Goal: Transaction & Acquisition: Obtain resource

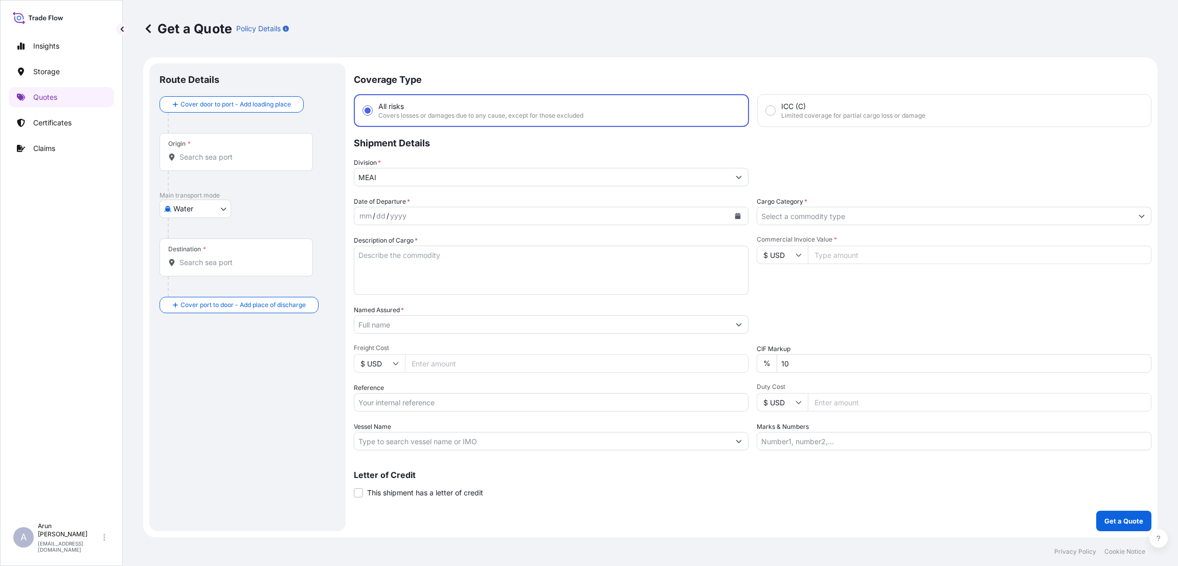
select select "Water"
click at [48, 92] on p "Quotes" at bounding box center [45, 97] width 24 height 10
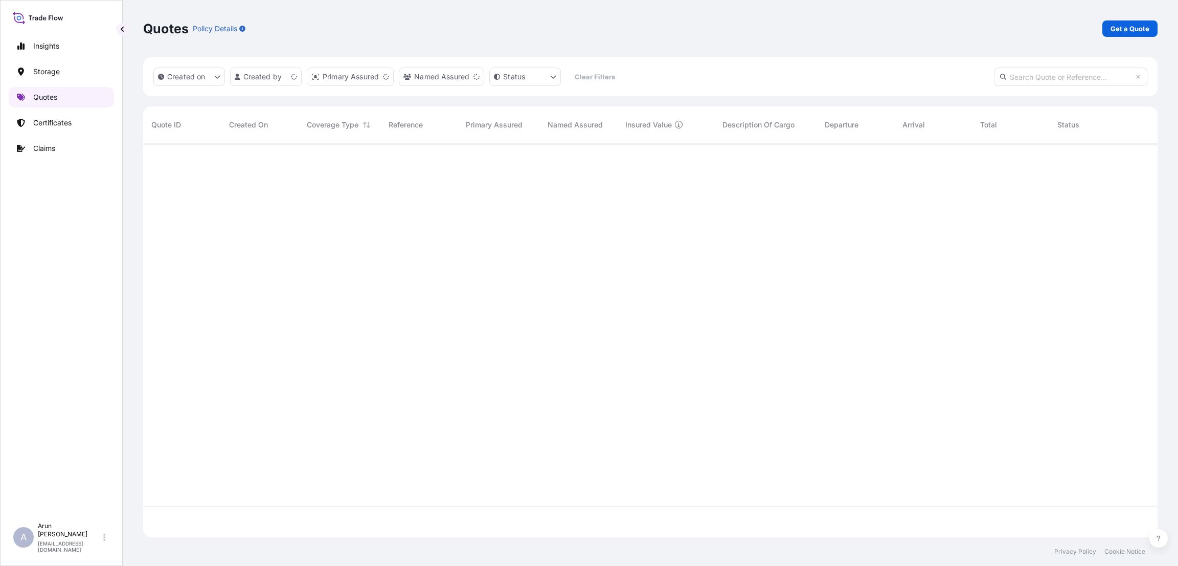
scroll to position [388, 1003]
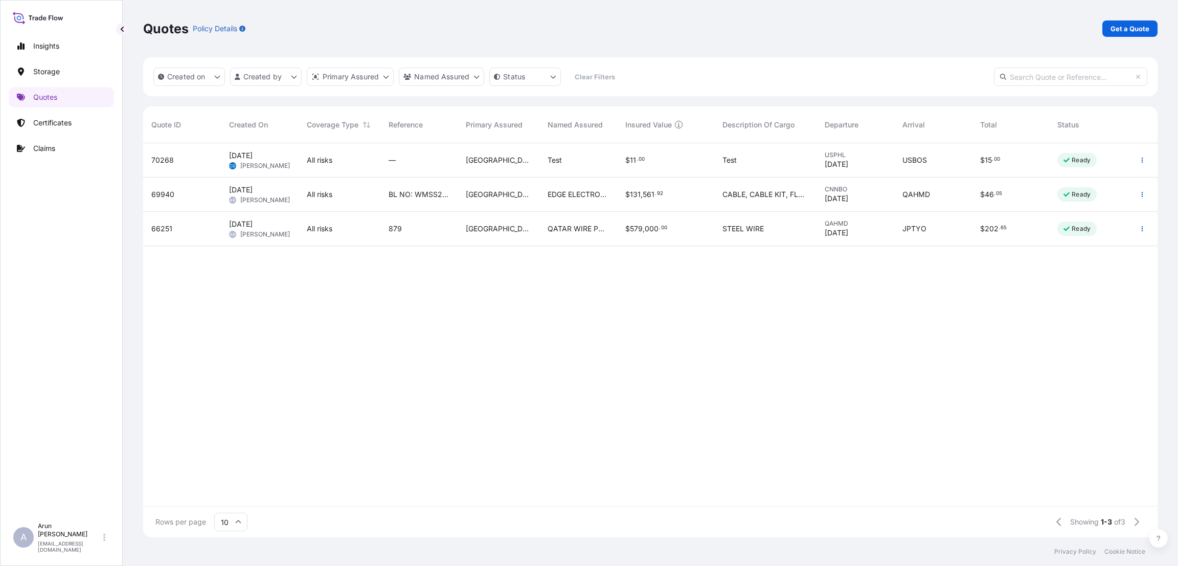
click at [432, 158] on div "—" at bounding box center [419, 160] width 61 height 10
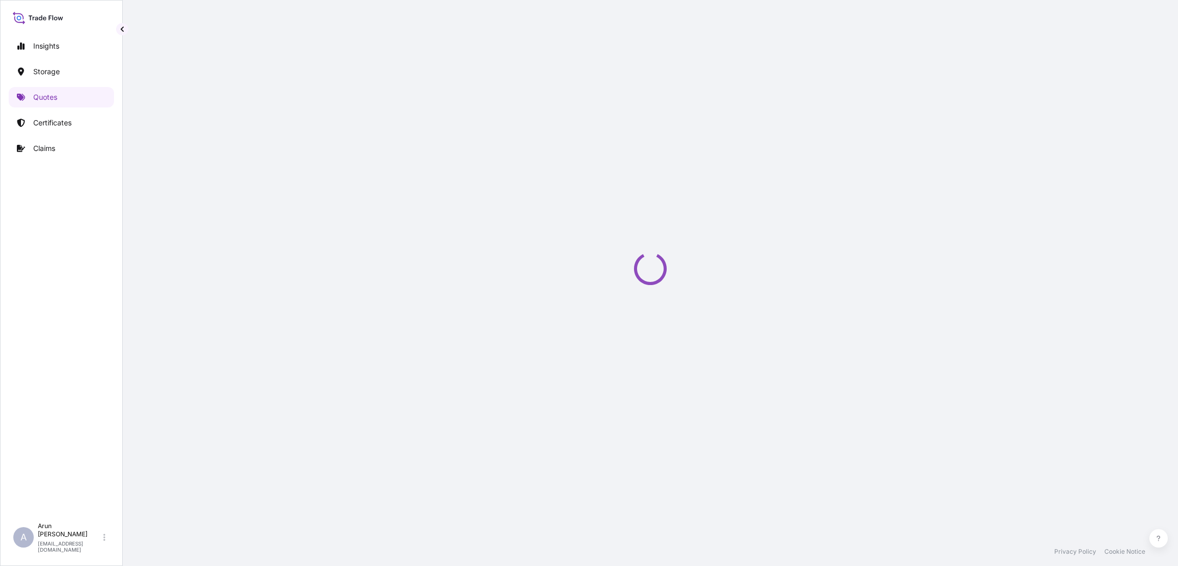
select select "Water"
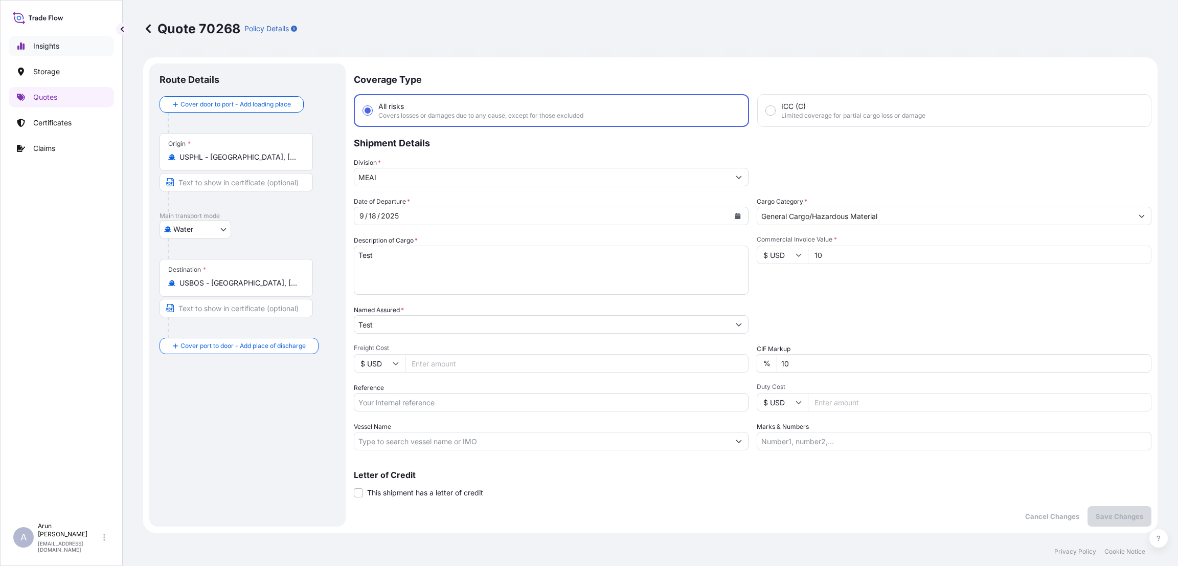
click at [46, 47] on p "Insights" at bounding box center [46, 46] width 26 height 10
select select "2025"
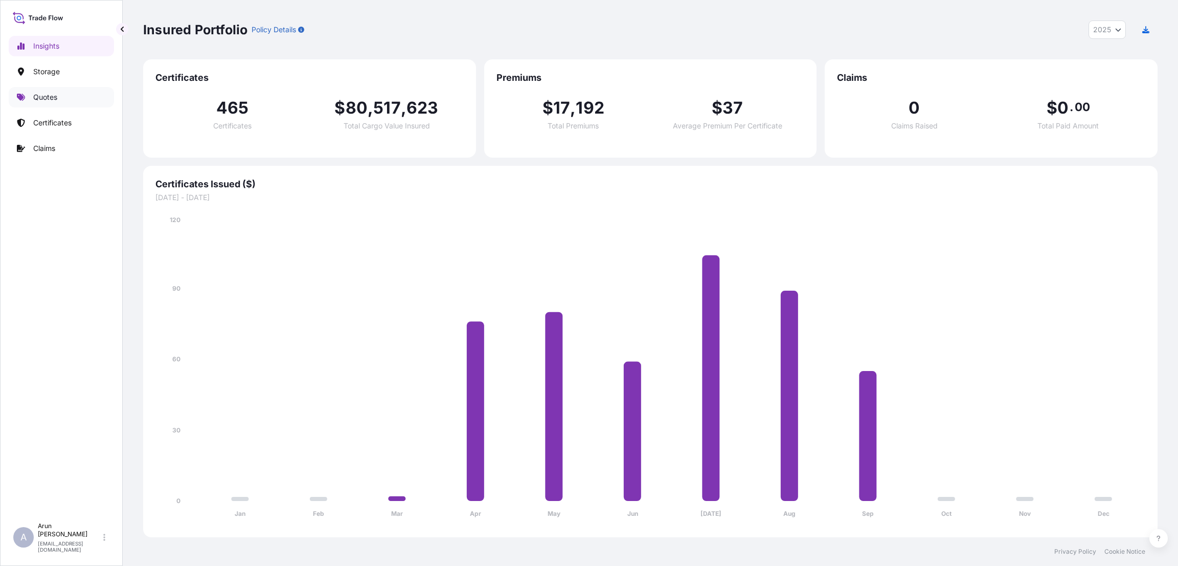
click at [53, 93] on p "Quotes" at bounding box center [45, 97] width 24 height 10
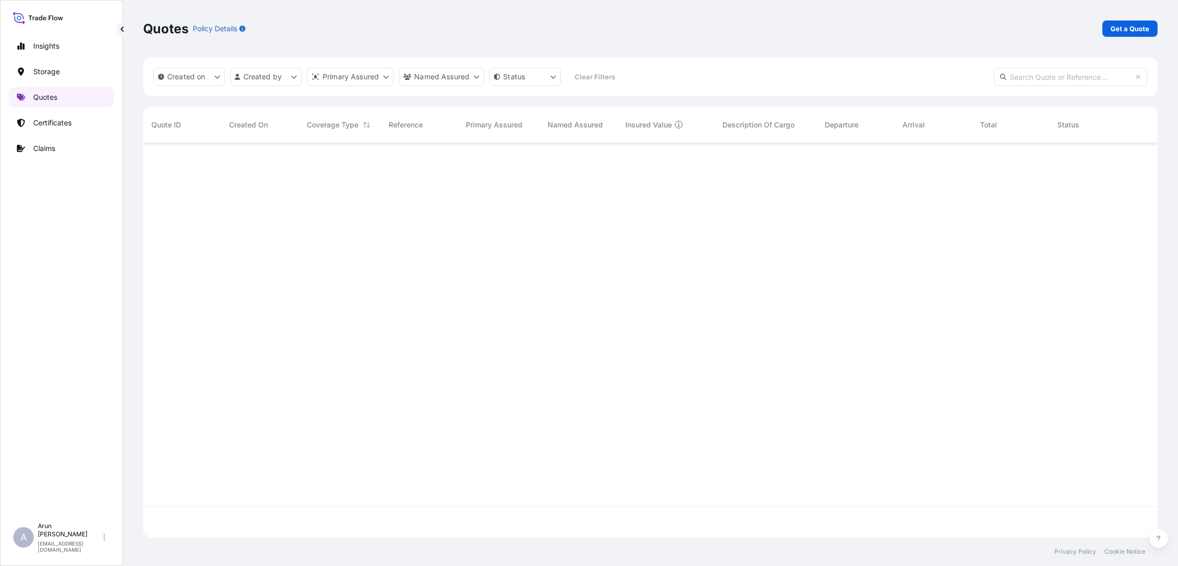
scroll to position [388, 1003]
click at [1124, 31] on p "Get a Quote" at bounding box center [1130, 29] width 39 height 10
select select "Water"
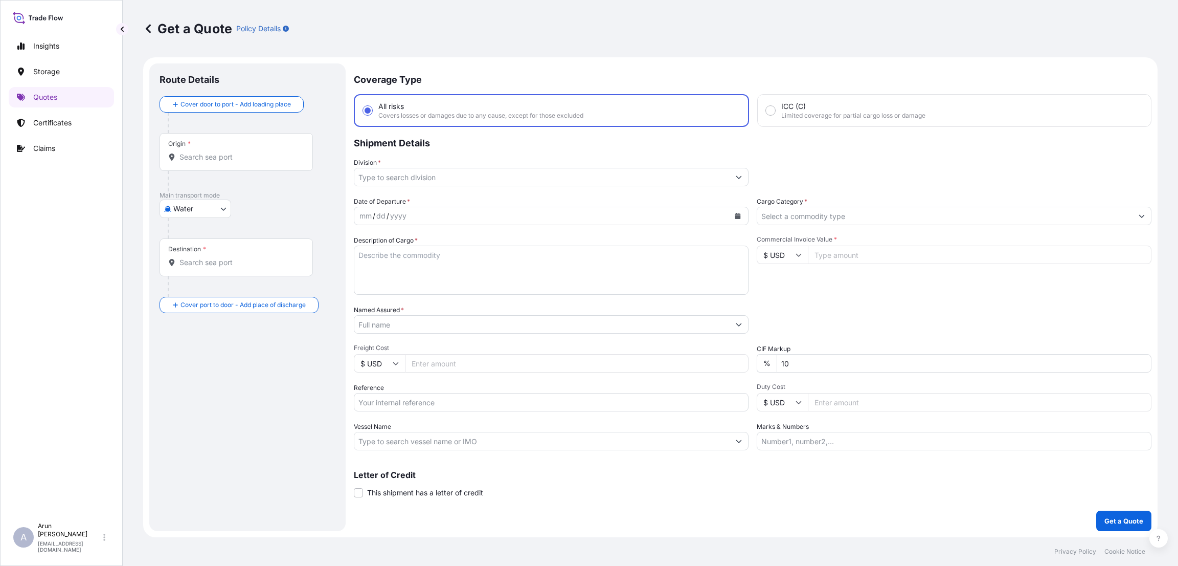
click at [466, 173] on input "Division *" at bounding box center [541, 177] width 375 height 18
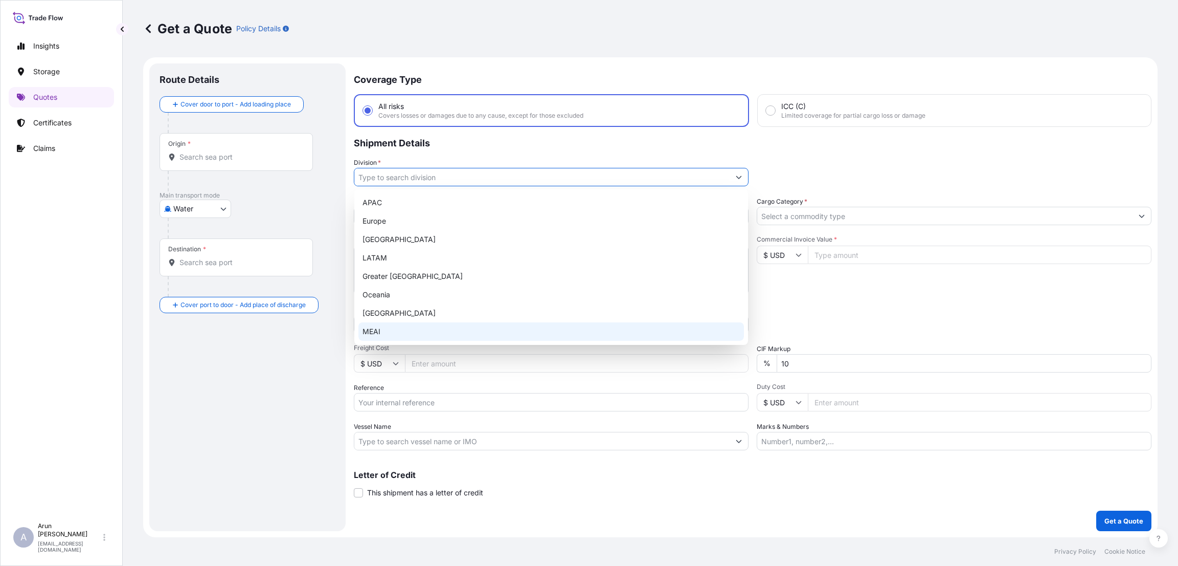
click at [449, 322] on div "MEAI" at bounding box center [552, 331] width 386 height 18
click at [444, 331] on div "MEAI" at bounding box center [552, 331] width 386 height 18
type input "MEAI"
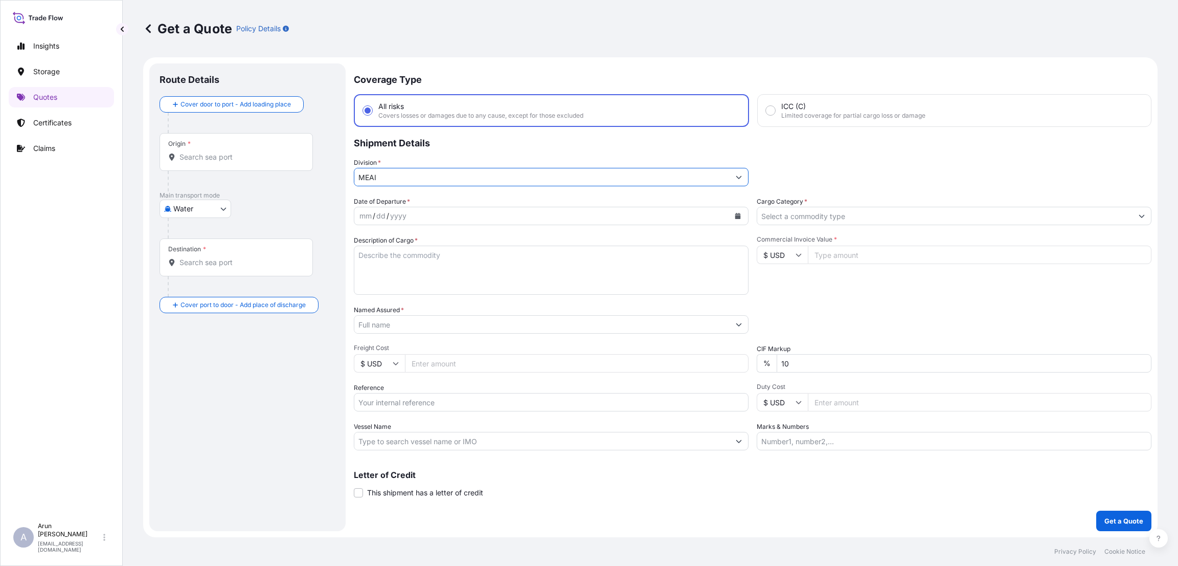
click at [431, 170] on input "MEAI" at bounding box center [541, 177] width 375 height 18
drag, startPoint x: 394, startPoint y: 172, endPoint x: 309, endPoint y: 172, distance: 84.9
click at [309, 172] on form "Route Details Cover door to port - Add loading place Place of loading Road / In…" at bounding box center [650, 297] width 1015 height 480
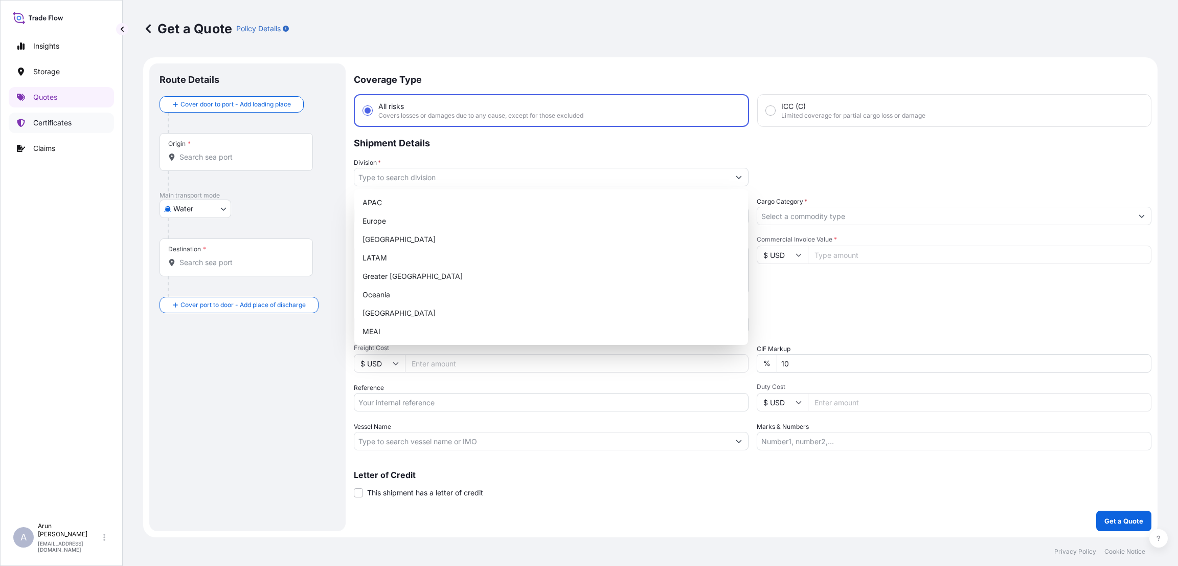
click at [56, 121] on p "Certificates" at bounding box center [52, 123] width 38 height 10
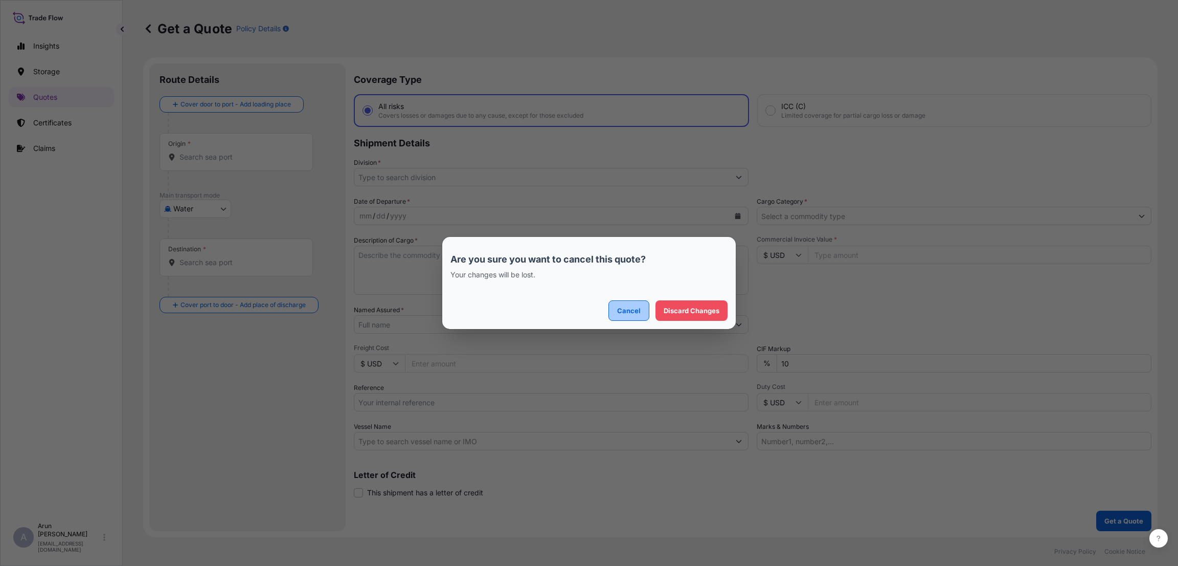
click at [630, 310] on p "Cancel" at bounding box center [629, 310] width 24 height 10
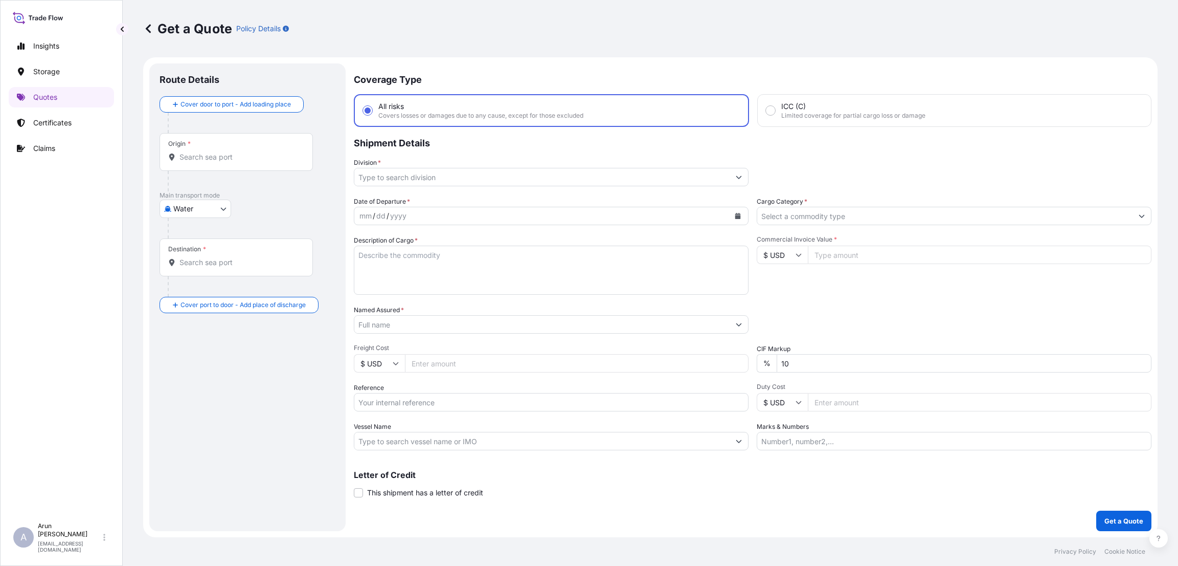
click at [531, 182] on input "Division *" at bounding box center [541, 177] width 375 height 18
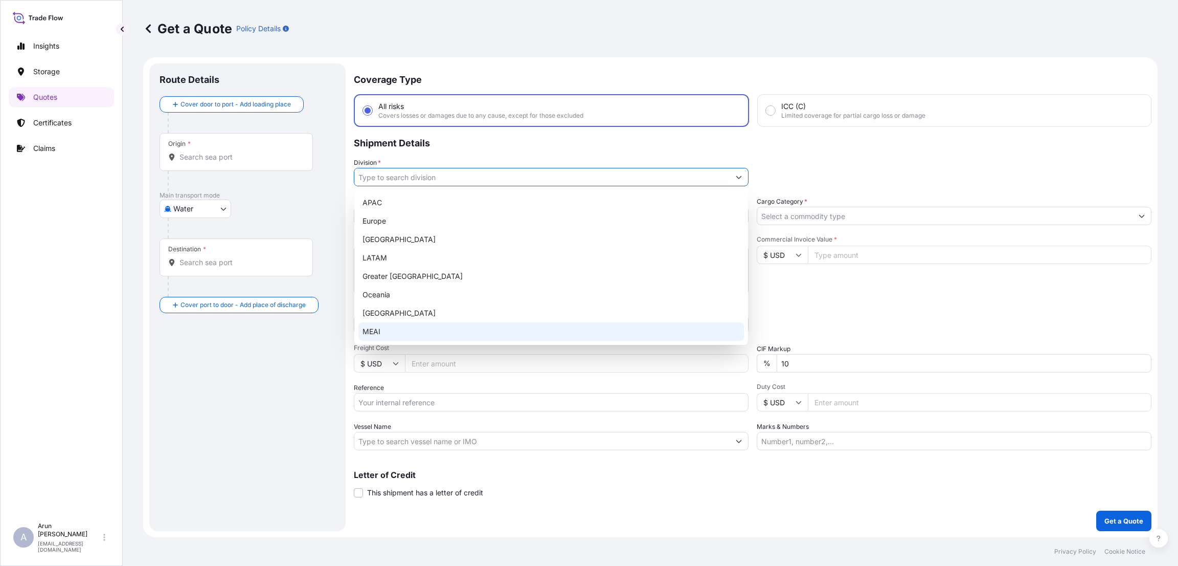
click at [514, 325] on div "MEAI" at bounding box center [552, 331] width 386 height 18
type input "MEAI"
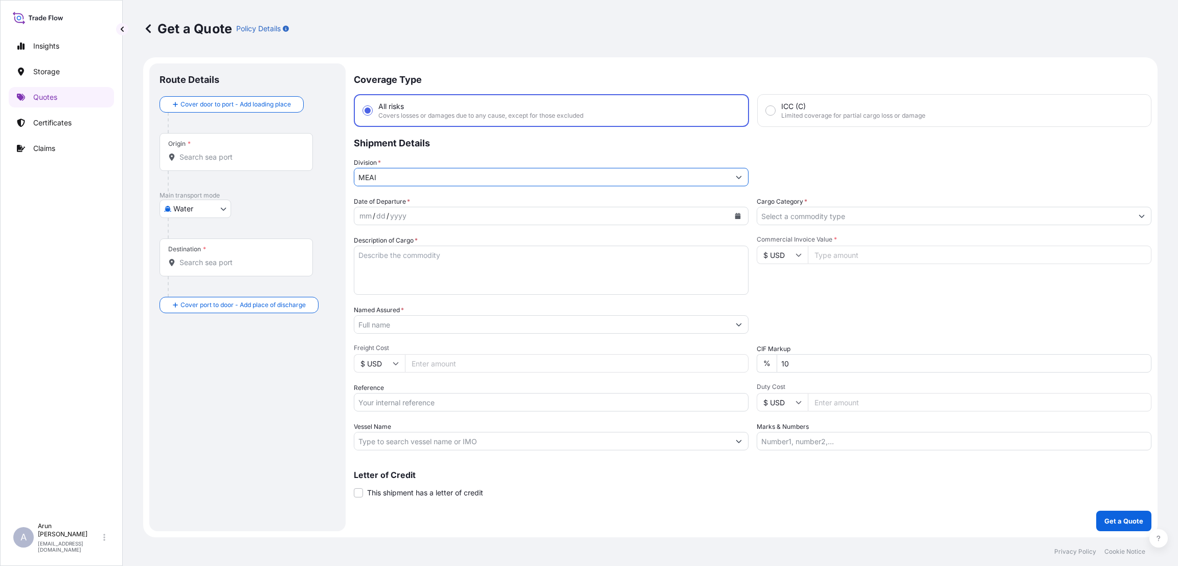
click at [817, 207] on div at bounding box center [954, 216] width 395 height 18
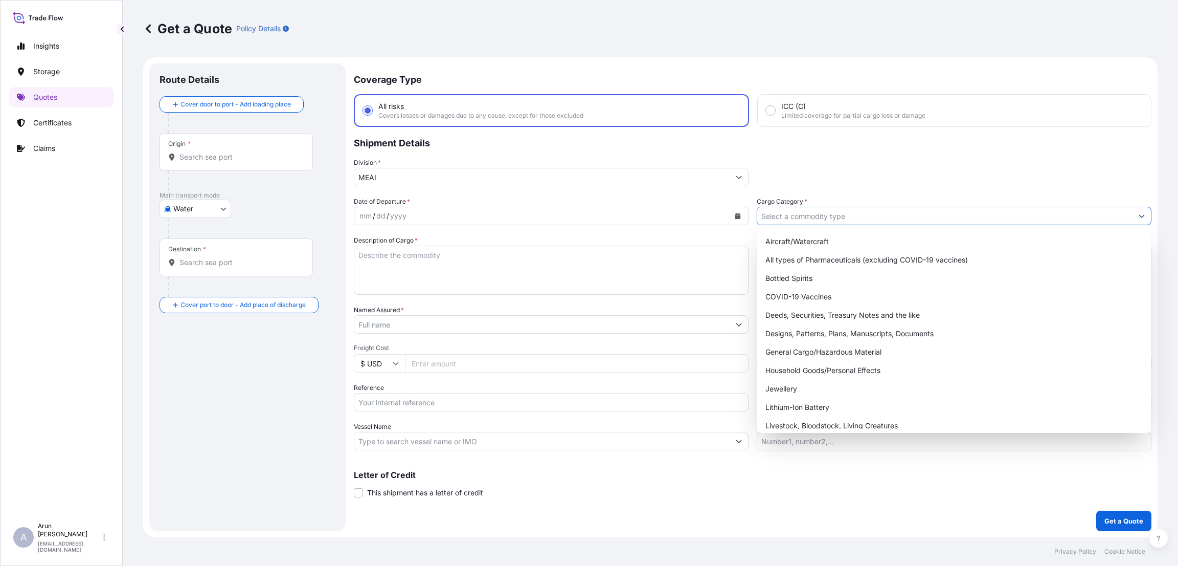
click at [817, 212] on input "Cargo Category *" at bounding box center [944, 216] width 375 height 18
click at [823, 350] on div "General Cargo/Hazardous Material" at bounding box center [955, 352] width 386 height 18
type input "General Cargo/Hazardous Material"
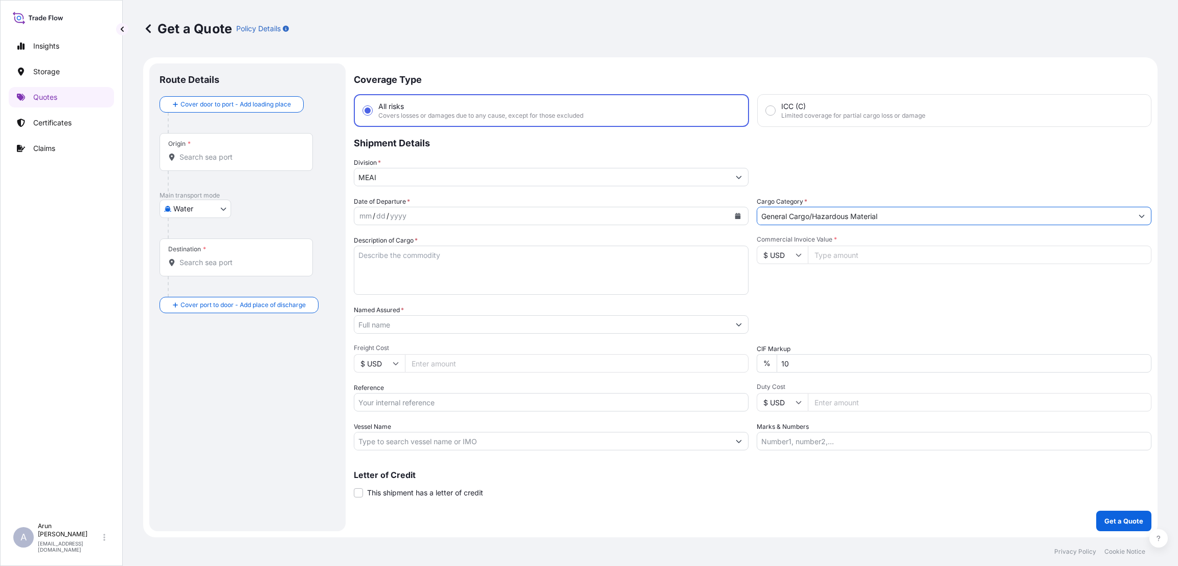
click at [429, 209] on div "mm / dd / yyyy" at bounding box center [541, 216] width 375 height 18
click at [733, 213] on button "Calendar" at bounding box center [738, 216] width 16 height 16
click at [487, 303] on div "13" at bounding box center [488, 301] width 18 height 18
click at [404, 259] on textarea "Description of Cargo *" at bounding box center [551, 269] width 395 height 49
type textarea "l"
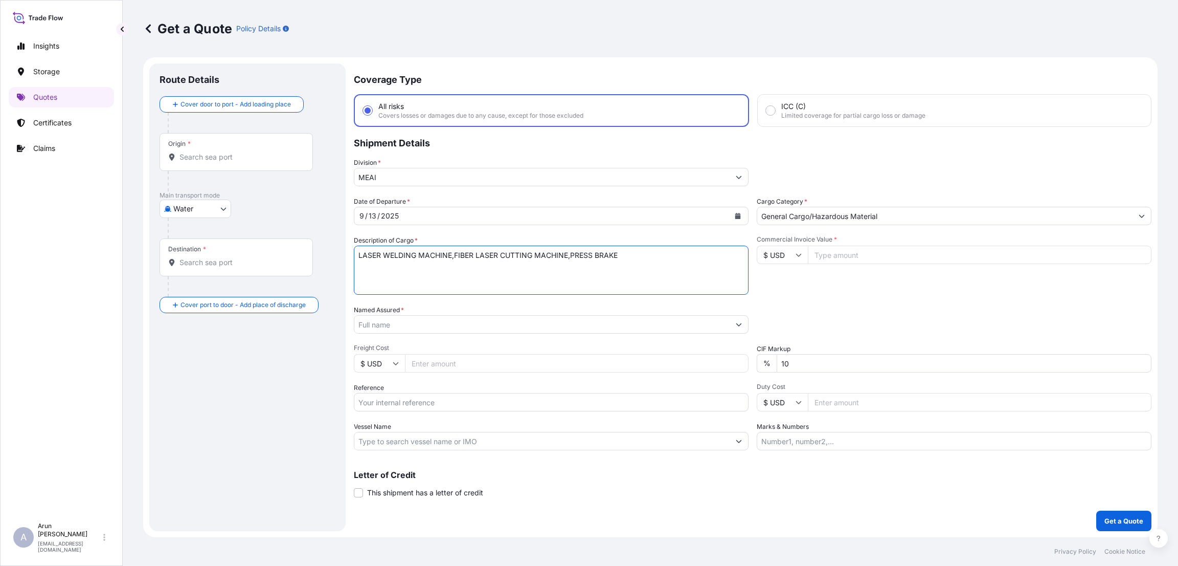
type textarea "LASER WELDING MACHINE,FIBER LASER CUTTING MACHINE,PRESS BRAKE"
click at [421, 320] on input "Named Assured *" at bounding box center [541, 324] width 375 height 18
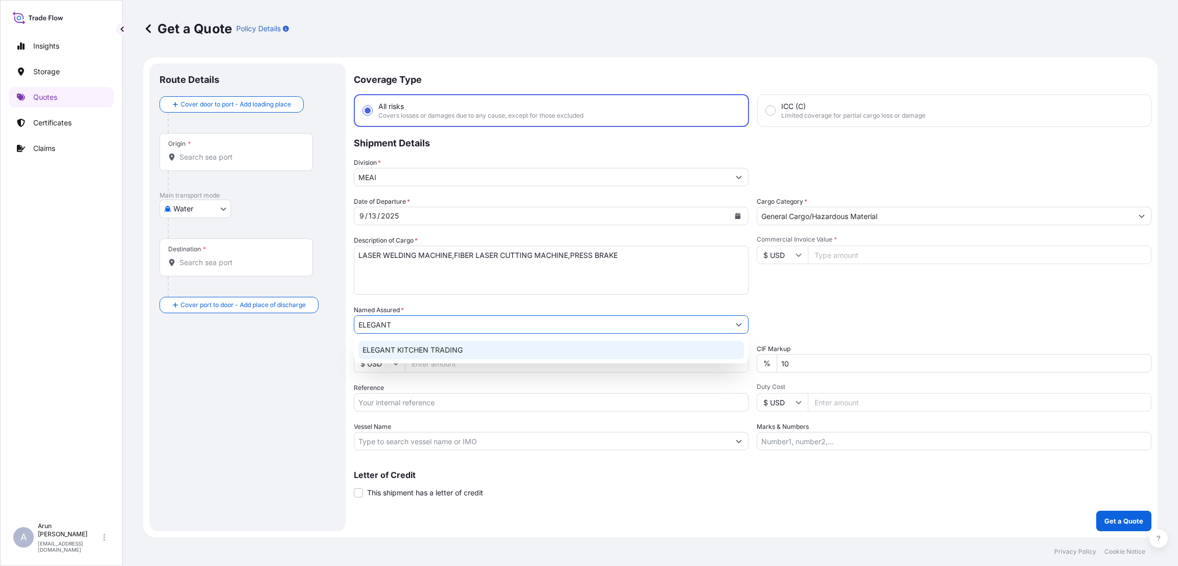
click at [424, 351] on span "ELEGANT KITCHEN TRADING" at bounding box center [413, 350] width 100 height 10
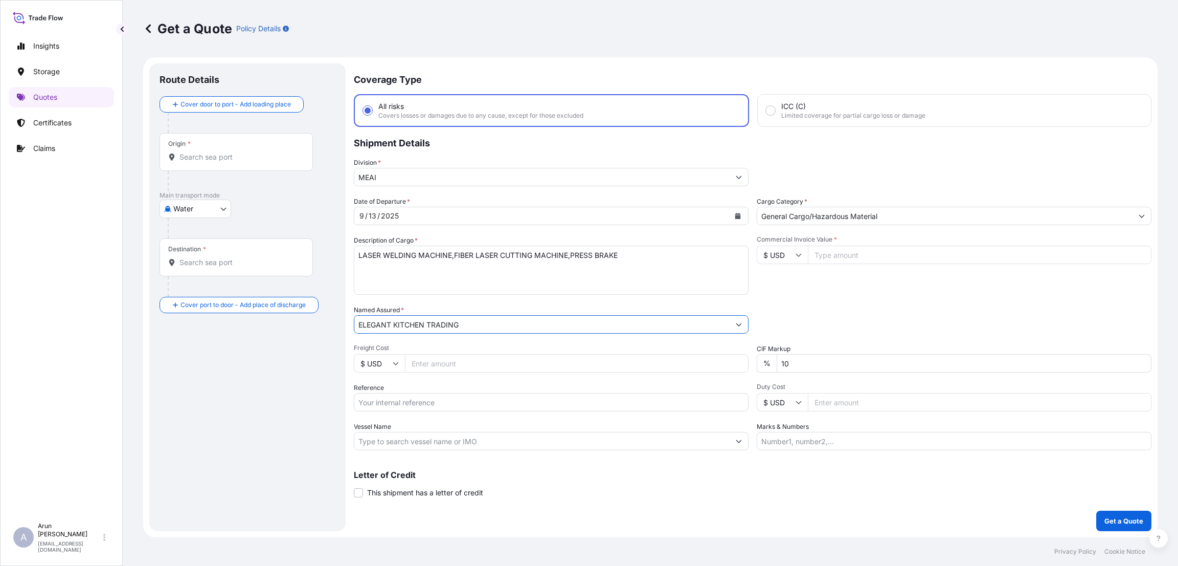
type input "ELEGANT KITCHEN TRADING"
click at [831, 250] on input "Commercial Invoice Value *" at bounding box center [980, 254] width 344 height 18
type input "53100"
click at [432, 366] on input "Freight Cost" at bounding box center [577, 363] width 344 height 18
type input "2900"
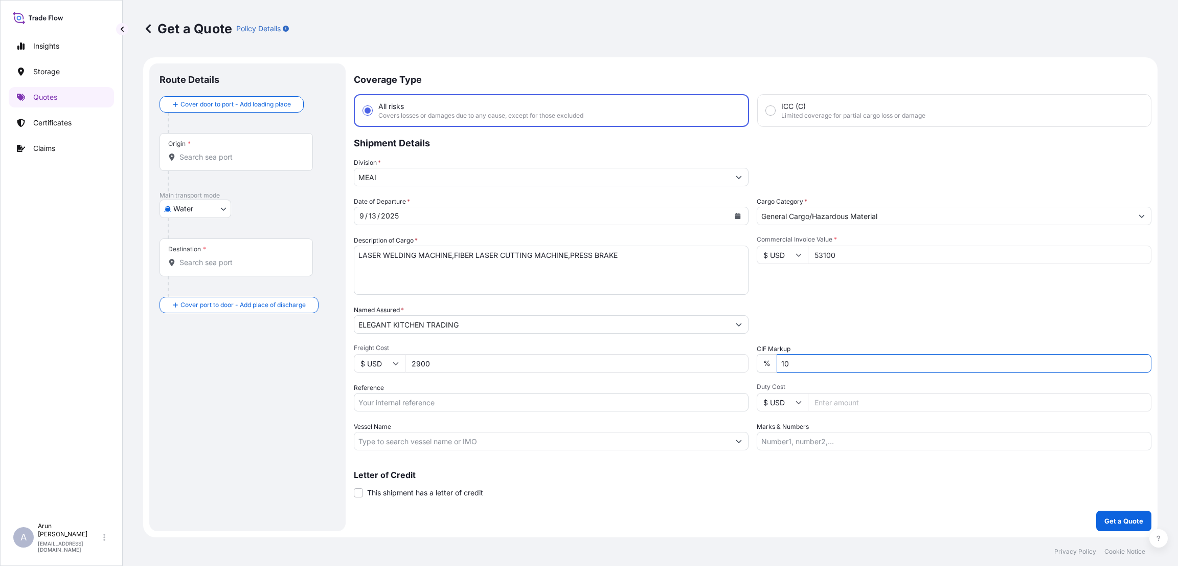
click at [784, 360] on input "10" at bounding box center [964, 363] width 375 height 18
click at [477, 405] on input "Reference" at bounding box center [551, 402] width 395 height 18
type input "HQDHMD2503011"
click at [821, 437] on input "Marks & Numbers" at bounding box center [954, 441] width 395 height 18
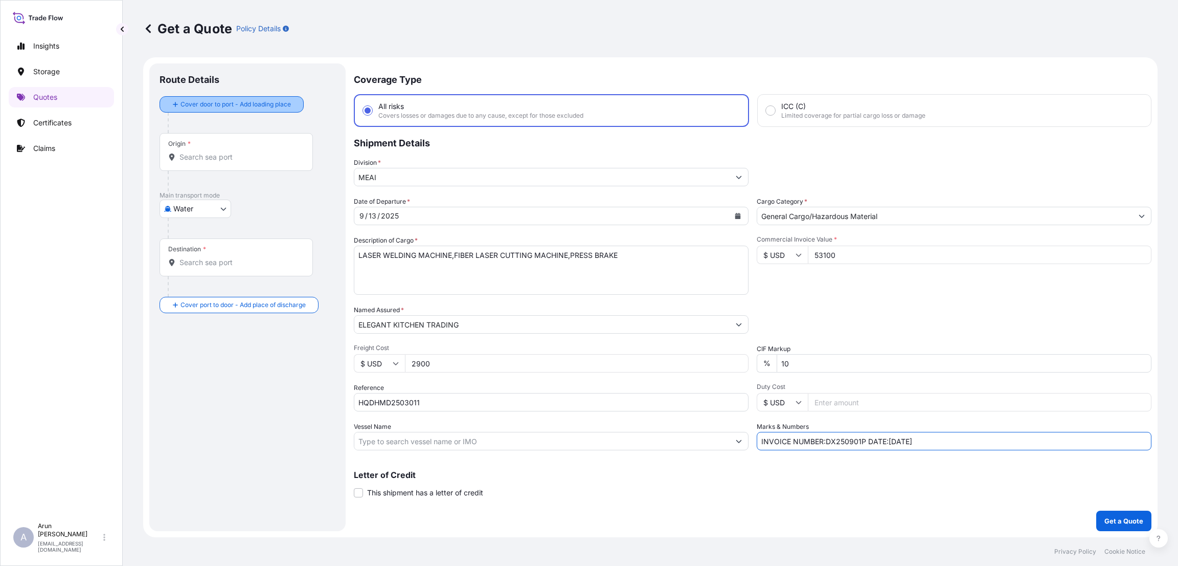
type input "INVOICE NUMBER:DX250901P DATE:[DATE]"
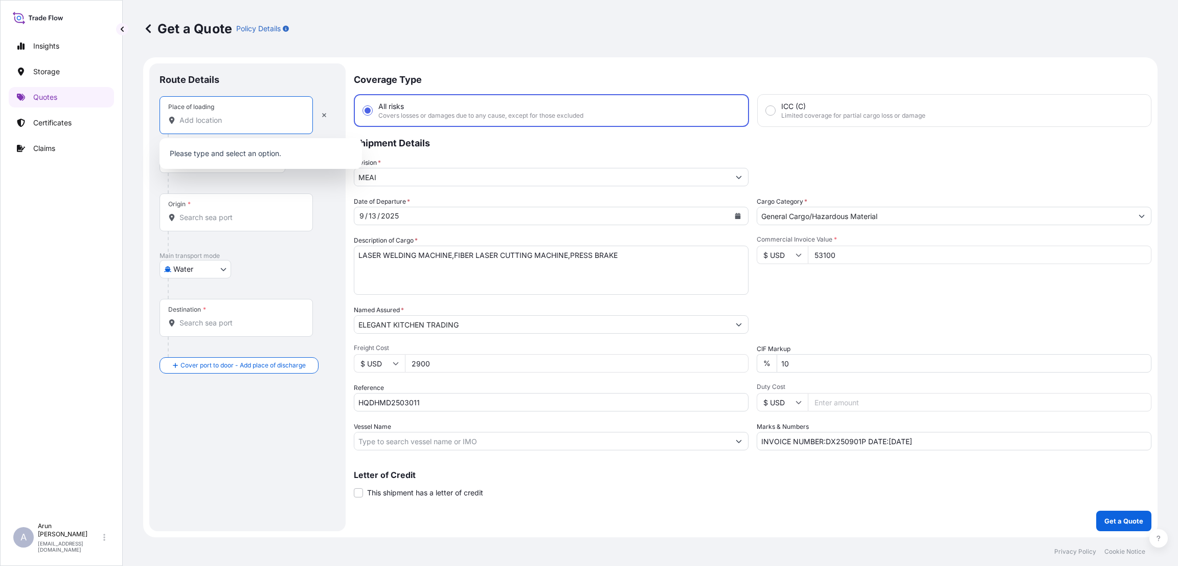
click at [202, 120] on input "Place of loading" at bounding box center [240, 120] width 121 height 10
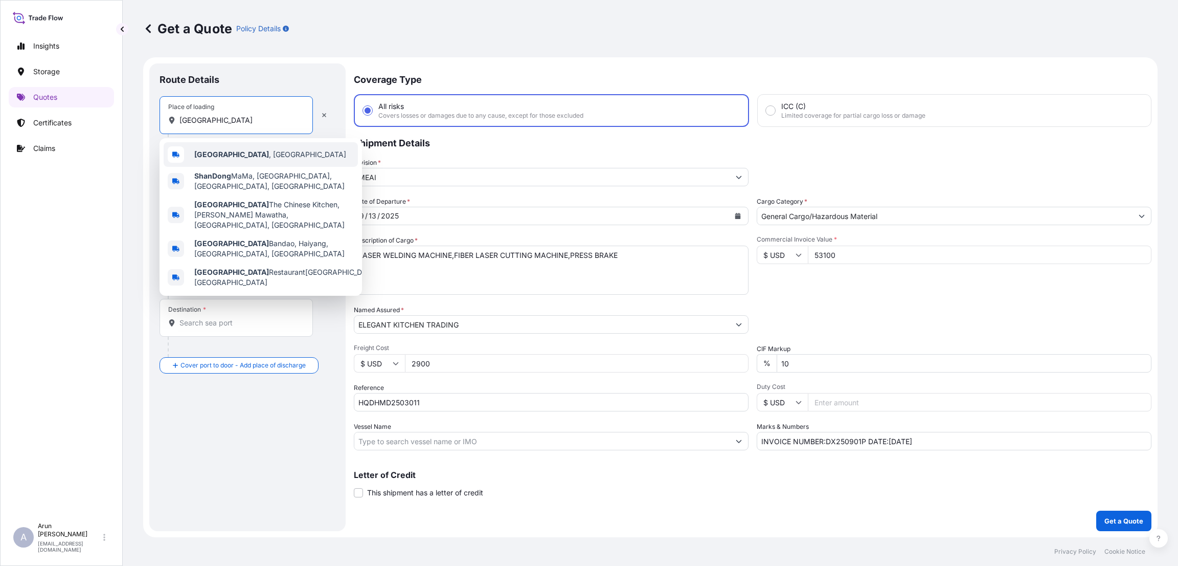
click at [219, 150] on b "[GEOGRAPHIC_DATA]" at bounding box center [231, 154] width 75 height 9
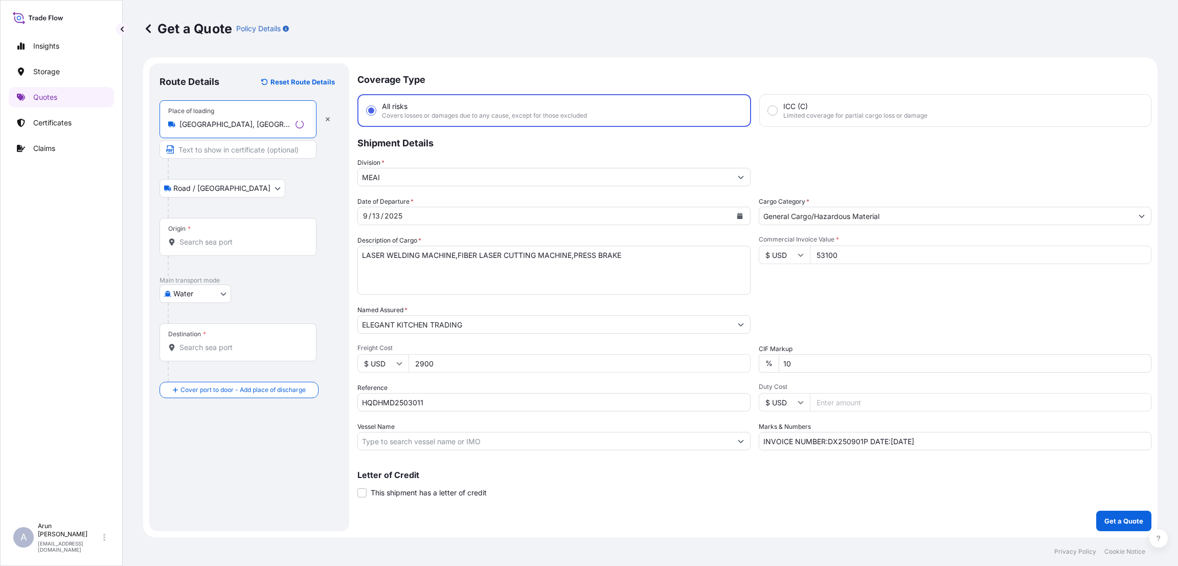
type input "[GEOGRAPHIC_DATA], [GEOGRAPHIC_DATA]"
click at [217, 151] on input "Text to appear on certificate" at bounding box center [238, 149] width 157 height 18
type input "JINAN DXTECH CNC MACHINE CO LTD"
click at [207, 240] on input "Origin *" at bounding box center [240, 242] width 121 height 10
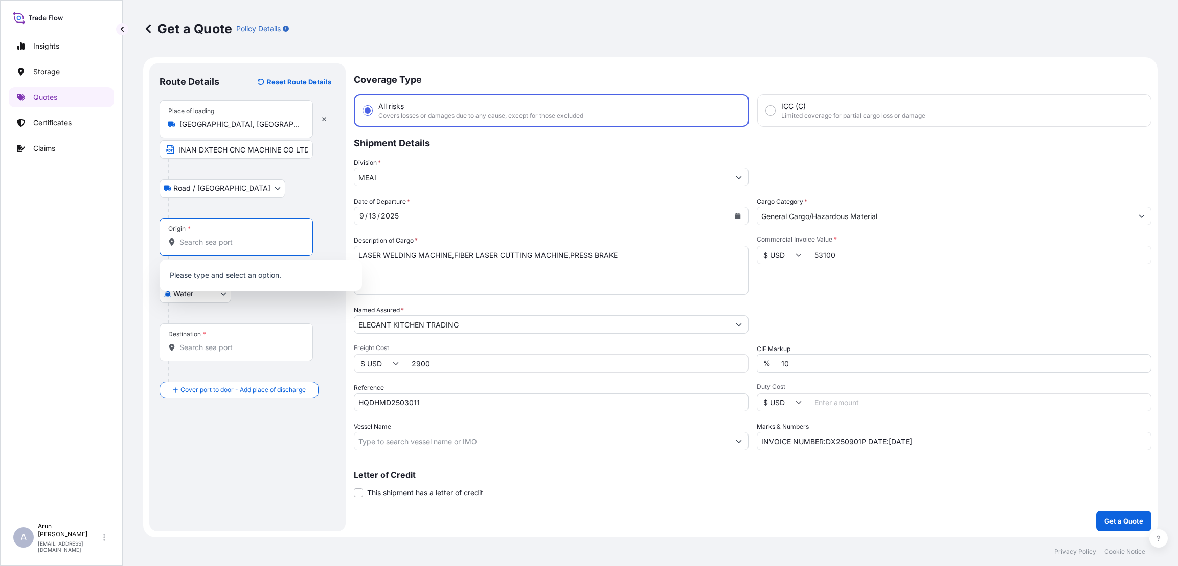
scroll to position [0, 0]
type input "[GEOGRAPHIC_DATA]"
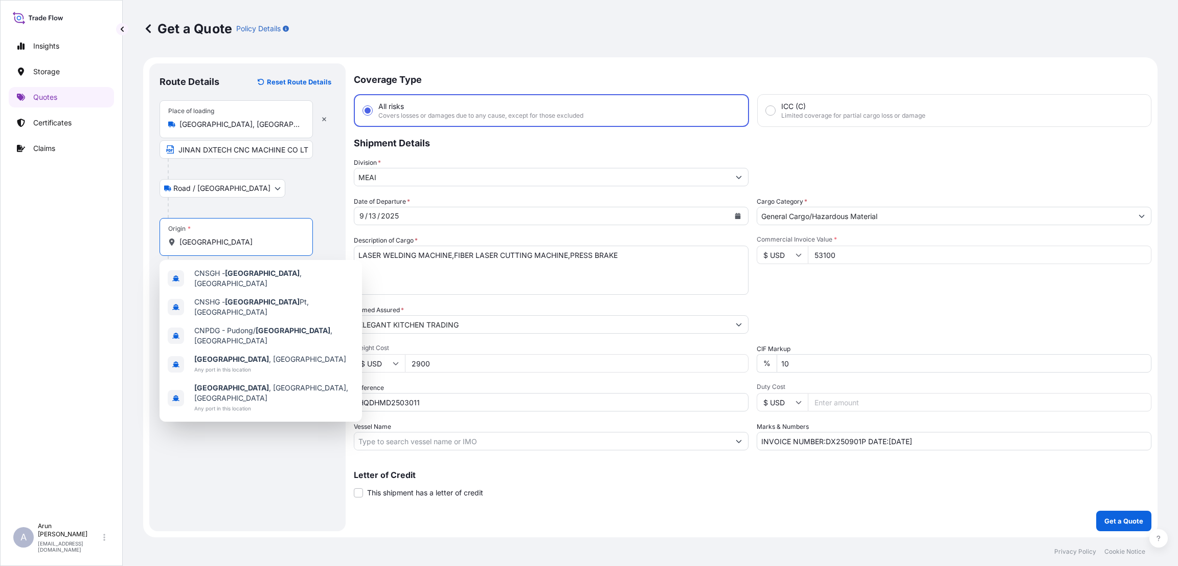
drag, startPoint x: 236, startPoint y: 245, endPoint x: 133, endPoint y: 242, distance: 102.8
click at [133, 242] on div "Get a Quote Policy Details Route Details Reset Route Details Place of loading […" at bounding box center [651, 268] width 1056 height 537
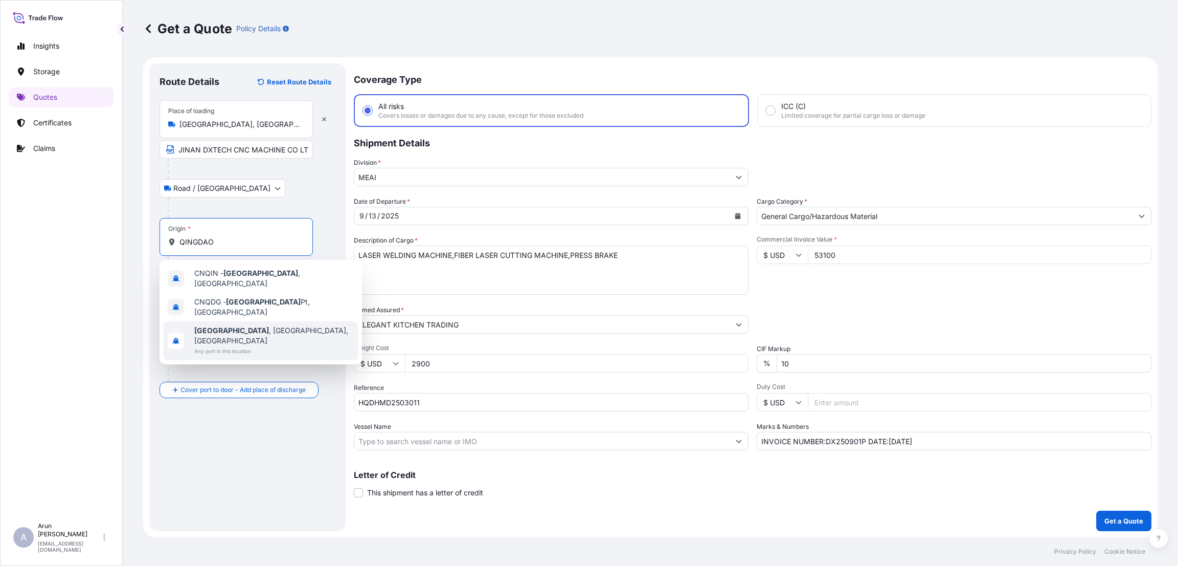
click at [255, 321] on div "[GEOGRAPHIC_DATA] , [GEOGRAPHIC_DATA], [GEOGRAPHIC_DATA] Any port in this locat…" at bounding box center [261, 340] width 194 height 39
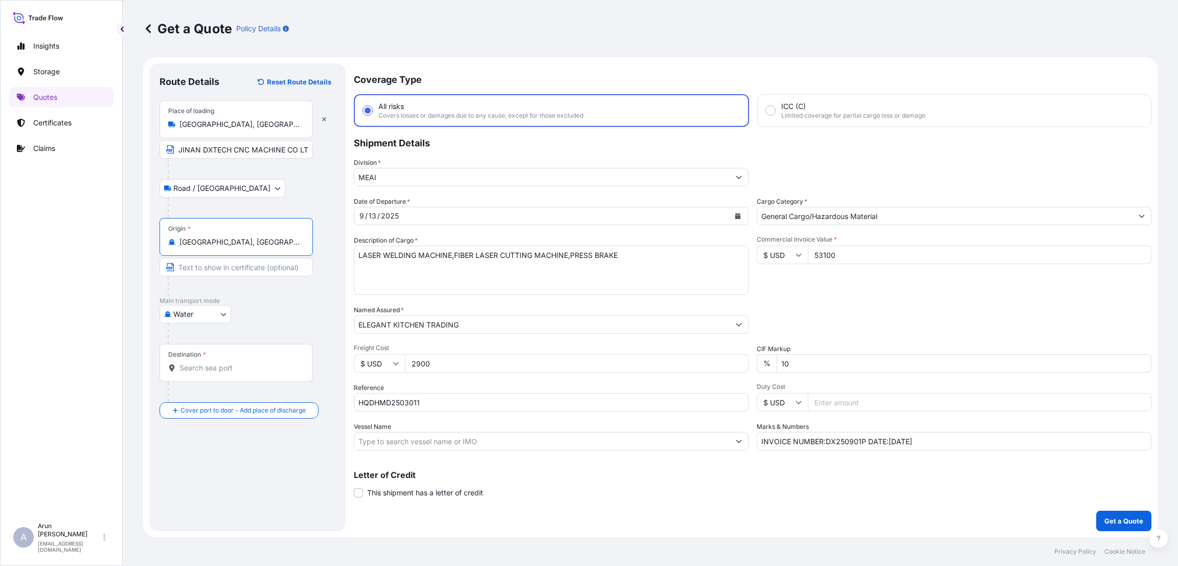
type input "[GEOGRAPHIC_DATA], [GEOGRAPHIC_DATA], [GEOGRAPHIC_DATA]"
drag, startPoint x: 232, startPoint y: 263, endPoint x: 232, endPoint y: 271, distance: 7.2
click at [232, 263] on input "Text to appear on certificate" at bounding box center [236, 267] width 153 height 18
click at [185, 369] on input "Destination *" at bounding box center [240, 368] width 121 height 10
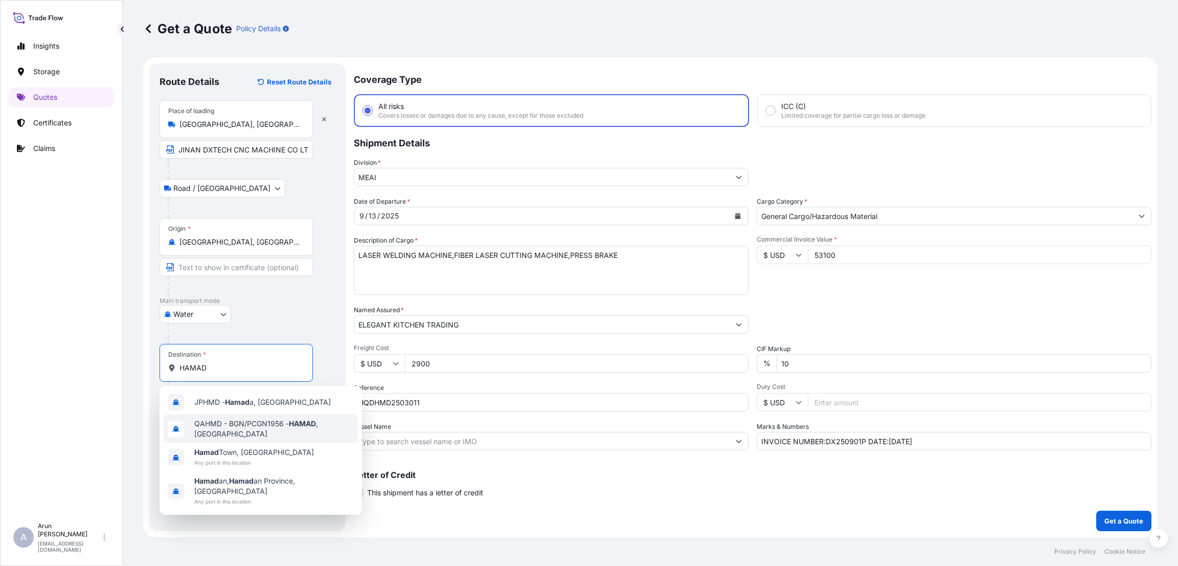
click at [239, 421] on span "QAHMD - BGN/PCGN1956 - HAMAD , [GEOGRAPHIC_DATA]" at bounding box center [274, 428] width 160 height 20
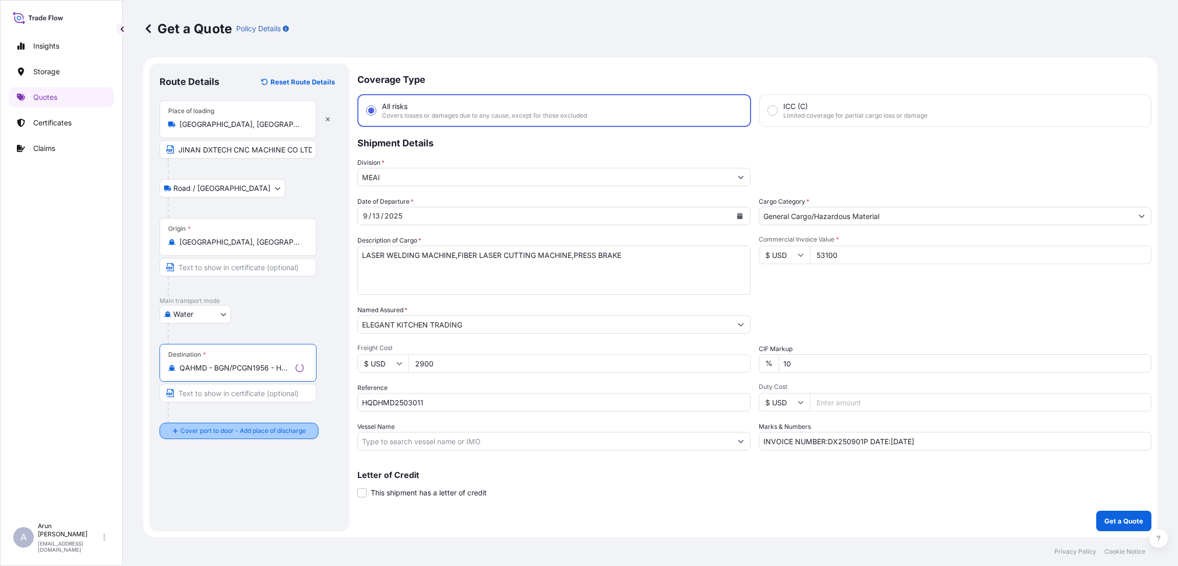
type input "QAHMD - BGN/PCGN1956 - HAMAD, [GEOGRAPHIC_DATA]"
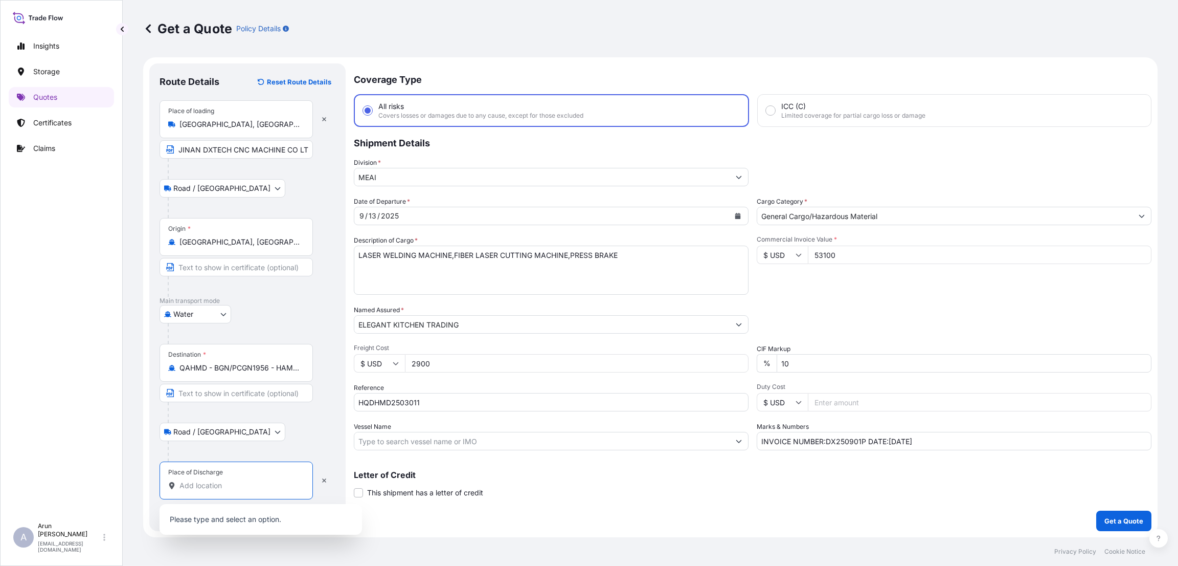
click at [191, 485] on input "Place of Discharge" at bounding box center [240, 485] width 121 height 10
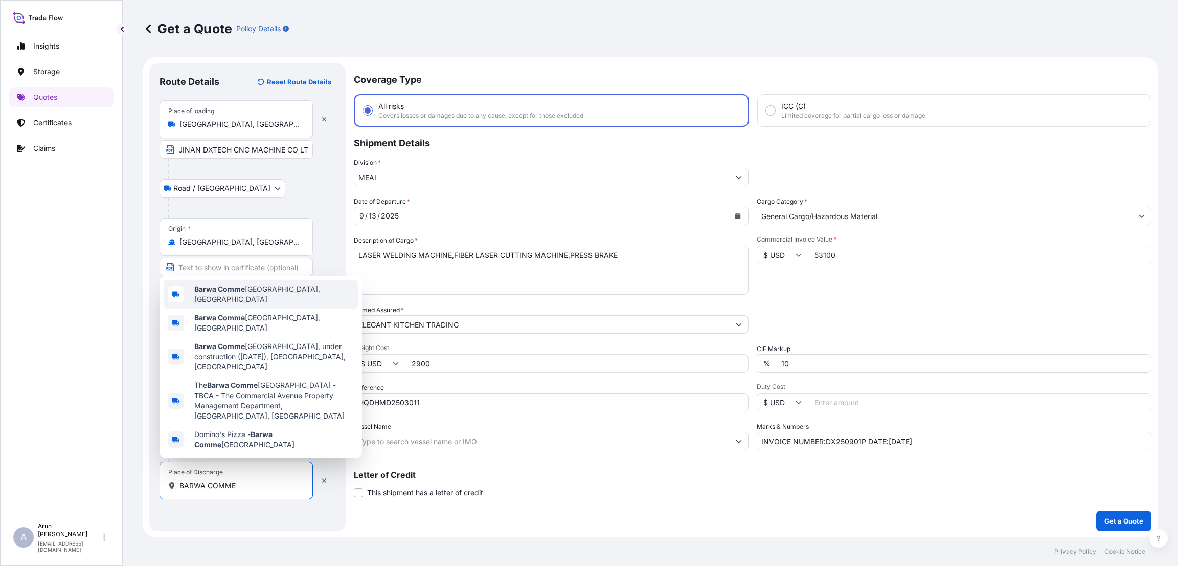
click at [248, 302] on div "Barwa Comme [GEOGRAPHIC_DATA], [GEOGRAPHIC_DATA] Barwa Comme [GEOGRAPHIC_DATA],…" at bounding box center [261, 367] width 203 height 182
click at [250, 304] on span "Barwa Comme [GEOGRAPHIC_DATA], [GEOGRAPHIC_DATA]" at bounding box center [274, 294] width 160 height 20
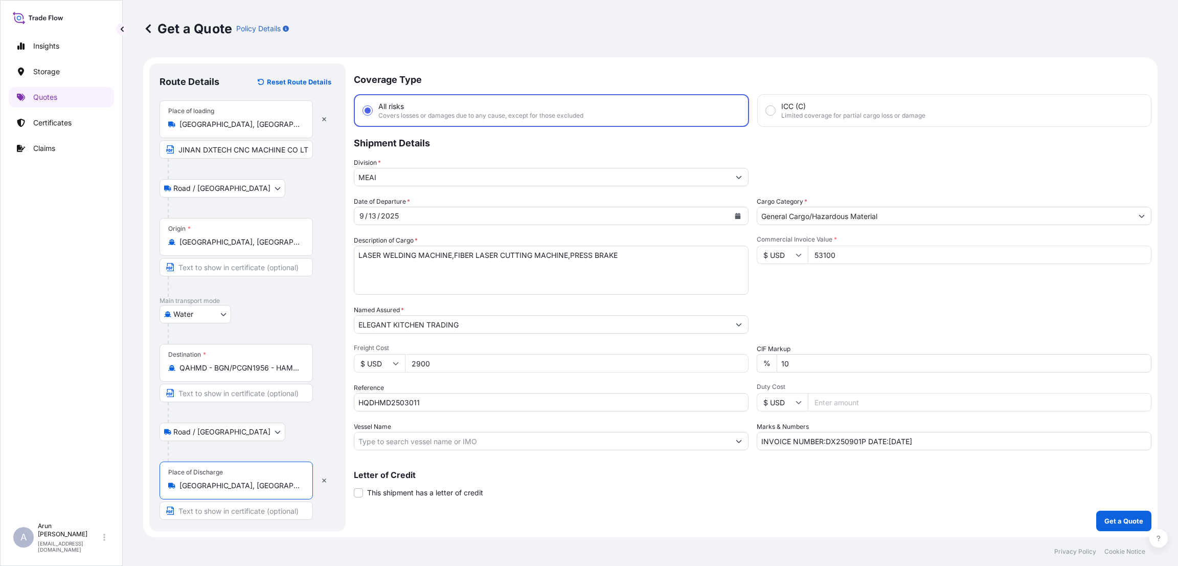
type input "[GEOGRAPHIC_DATA], [GEOGRAPHIC_DATA]"
click at [266, 509] on input "Text to appear on certificate" at bounding box center [236, 510] width 153 height 18
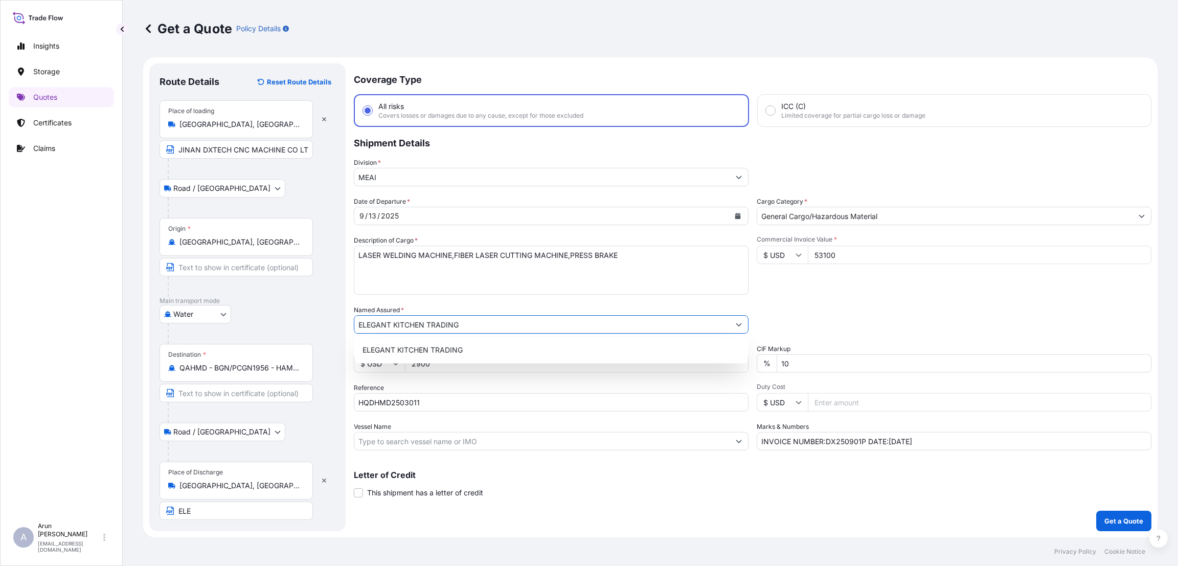
drag, startPoint x: 468, startPoint y: 322, endPoint x: 312, endPoint y: 318, distance: 155.5
click at [312, 318] on form "Route Details Reset Route Details Place of loading [GEOGRAPHIC_DATA], [GEOGRAPH…" at bounding box center [650, 297] width 1015 height 480
click at [237, 510] on input "ELE" at bounding box center [236, 510] width 153 height 18
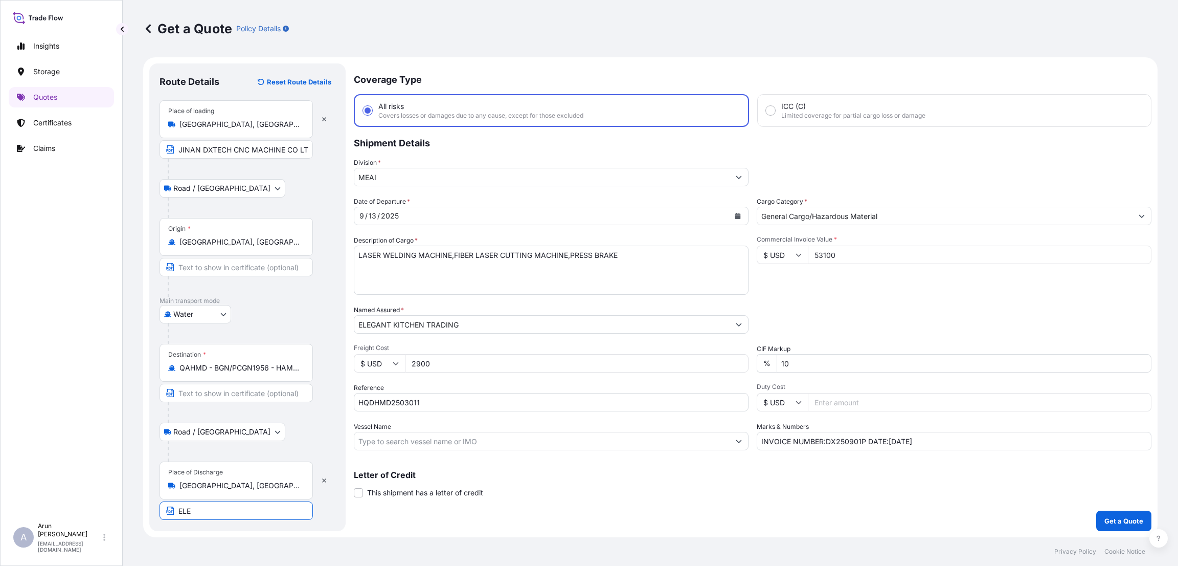
drag, startPoint x: 237, startPoint y: 510, endPoint x: 149, endPoint y: 509, distance: 88.5
click at [149, 509] on div "Route Details Reset Route Details Place of loading [GEOGRAPHIC_DATA], [GEOGRAPH…" at bounding box center [247, 296] width 196 height 467
paste input "[PERSON_NAME] KITCHEN TRADING"
click at [418, 520] on div "Coverage Type All risks Covers losses or damages due to any cause, except for t…" at bounding box center [753, 296] width 798 height 467
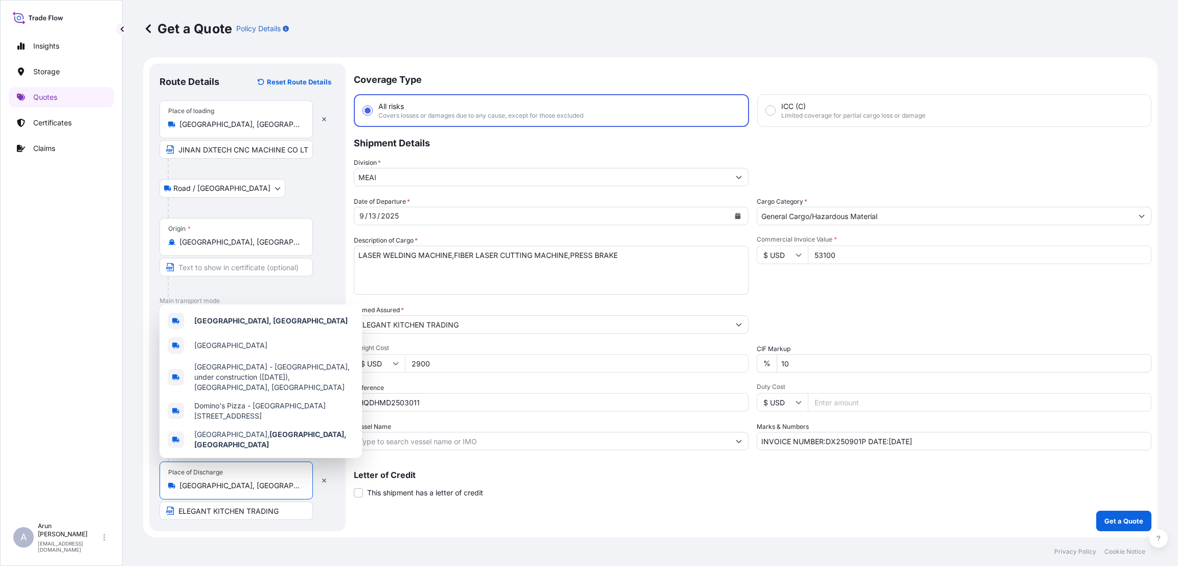
scroll to position [0, 14]
drag, startPoint x: 180, startPoint y: 486, endPoint x: 340, endPoint y: 488, distance: 159.6
click at [340, 488] on div "Route Details Reset Route Details Place of loading [GEOGRAPHIC_DATA], [GEOGRAPH…" at bounding box center [247, 296] width 196 height 467
click at [179, 510] on input "ELEGANT KITCHEN TRADING" at bounding box center [236, 510] width 153 height 18
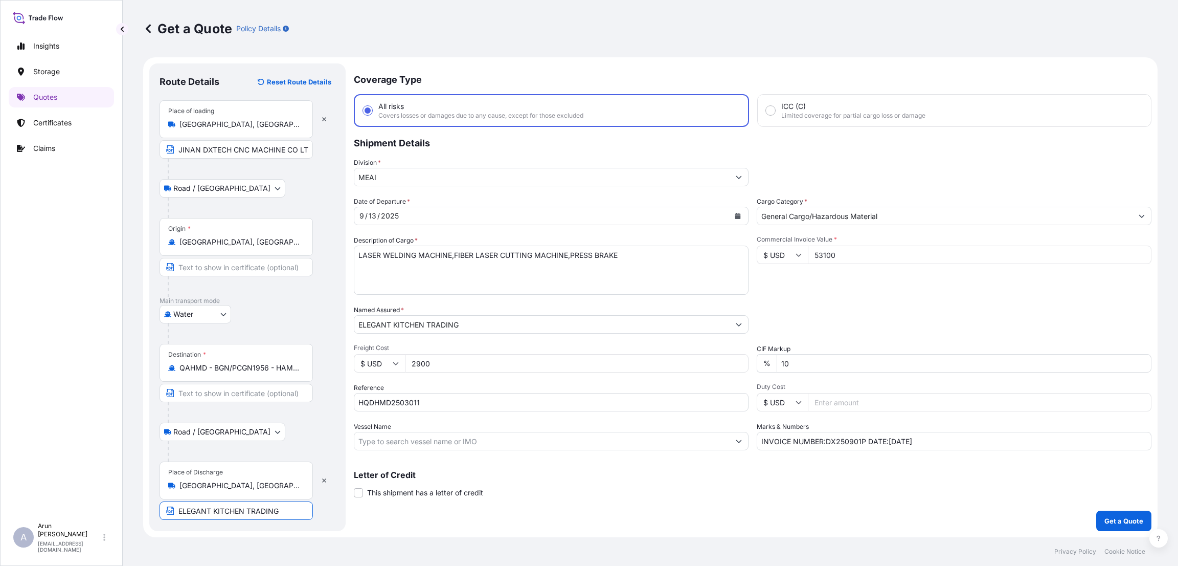
click at [281, 512] on input "ELEGANT KITCHEN TRADING" at bounding box center [236, 510] width 153 height 18
paste input "[GEOGRAPHIC_DATA], [GEOGRAPHIC_DATA]"
type input "ELEGANT KITCHEN TRADING,[GEOGRAPHIC_DATA], [GEOGRAPHIC_DATA]"
click at [308, 148] on input "JINAN DXTECH CNC MACHINE CO LTD" at bounding box center [236, 149] width 153 height 18
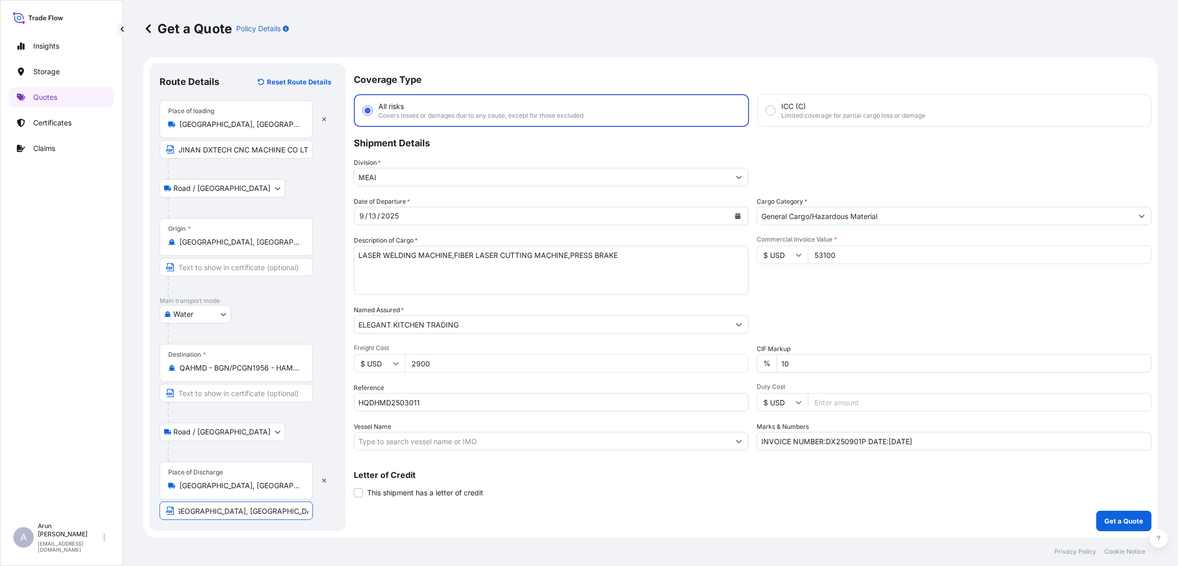
scroll to position [0, 0]
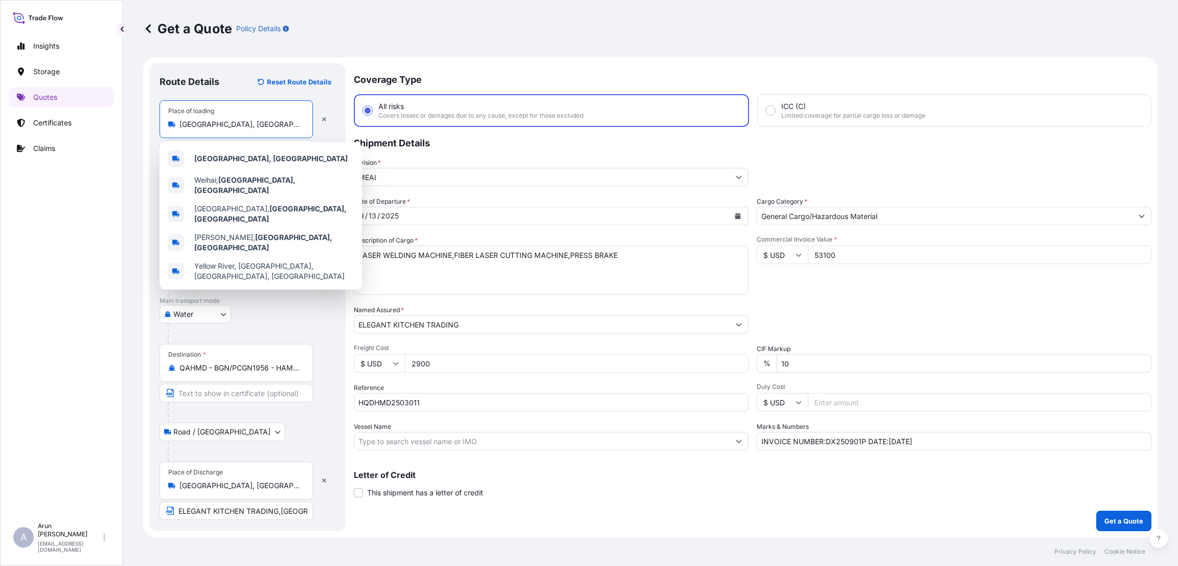
drag, startPoint x: 244, startPoint y: 123, endPoint x: 154, endPoint y: 123, distance: 89.5
click at [155, 123] on div "Route Details Reset Route Details Place of loading [GEOGRAPHIC_DATA], [GEOGRAPH…" at bounding box center [247, 296] width 196 height 467
click at [326, 130] on div "Place of loading [GEOGRAPHIC_DATA], [GEOGRAPHIC_DATA] JINAN DXTECH CNC MACHINE …" at bounding box center [248, 129] width 176 height 58
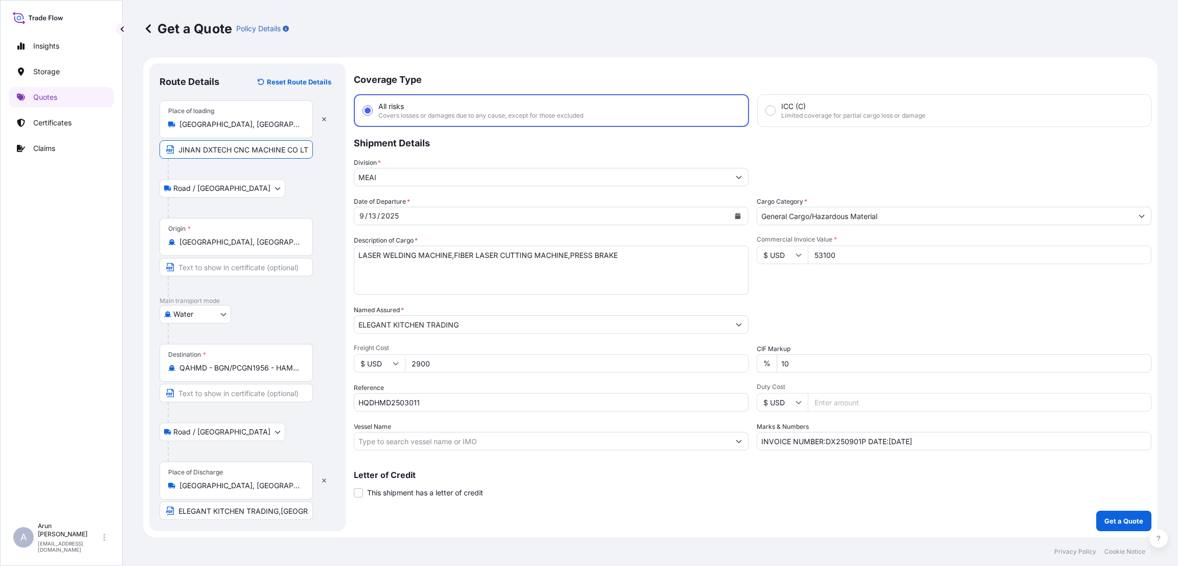
click at [302, 151] on input "JINAN DXTECH CNC MACHINE CO LTD" at bounding box center [236, 149] width 153 height 18
paste input "[GEOGRAPHIC_DATA], [GEOGRAPHIC_DATA]"
drag, startPoint x: 251, startPoint y: 148, endPoint x: 262, endPoint y: 158, distance: 14.5
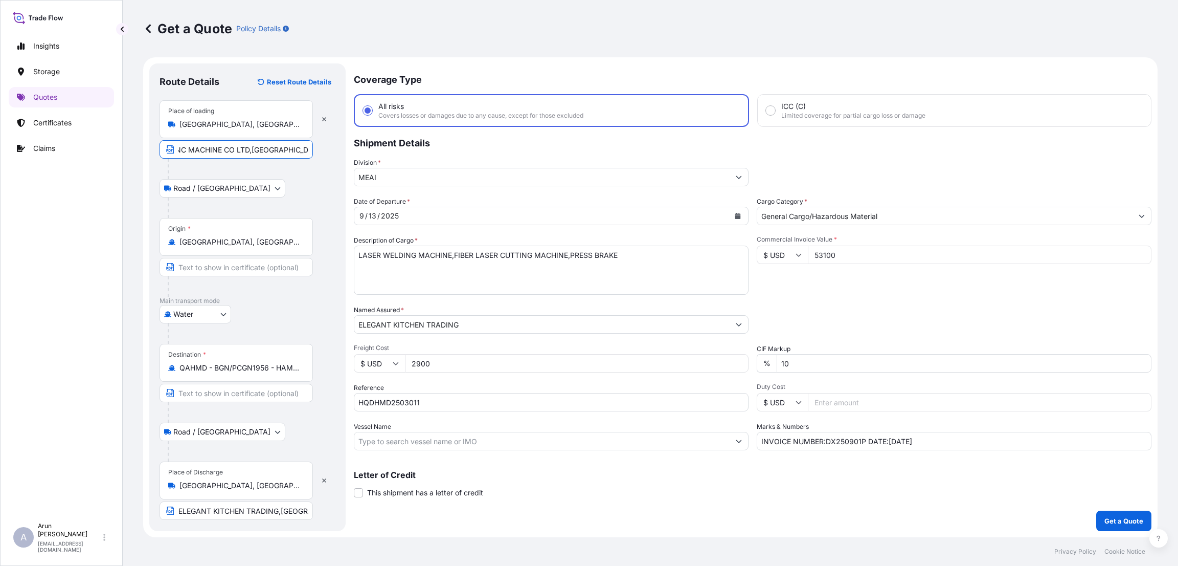
click at [254, 148] on input "JINAN DXTECH CNC MACHINE CO LTD,[GEOGRAPHIC_DATA], [GEOGRAPHIC_DATA]" at bounding box center [236, 149] width 153 height 18
click at [251, 151] on input "JINAN DXTECH CNC MACHINE CO LTD,[GEOGRAPHIC_DATA], [GEOGRAPHIC_DATA]" at bounding box center [236, 149] width 153 height 18
type input "JINAN DXTECH CNC MACHINE CO LTD, [GEOGRAPHIC_DATA], [GEOGRAPHIC_DATA]"
click at [1125, 521] on p "Get a Quote" at bounding box center [1124, 521] width 39 height 10
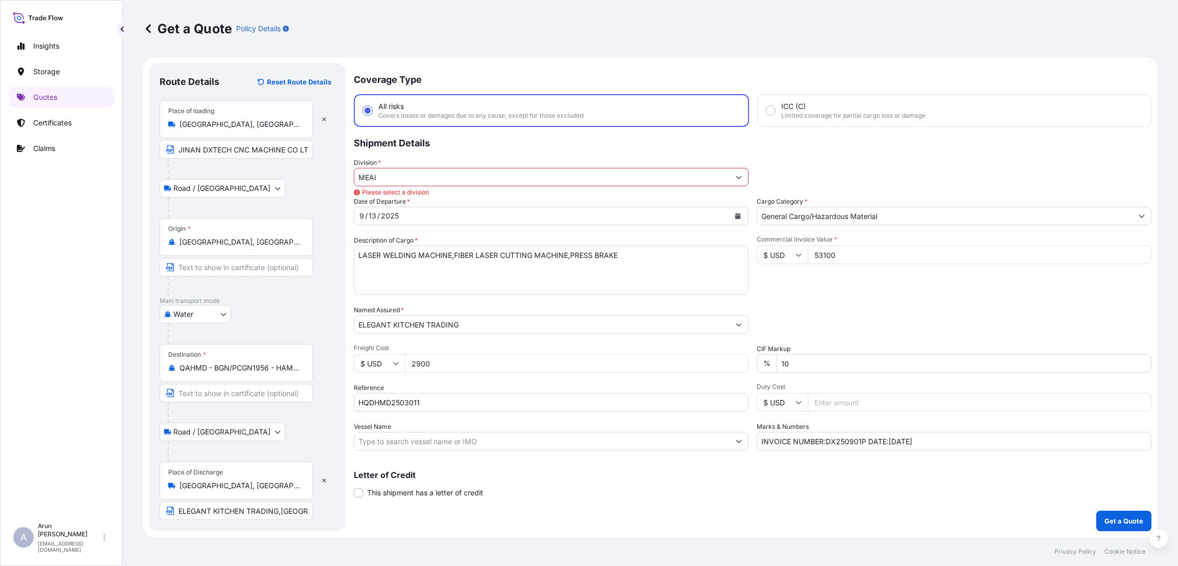
click at [446, 172] on input "MEAI" at bounding box center [541, 177] width 375 height 18
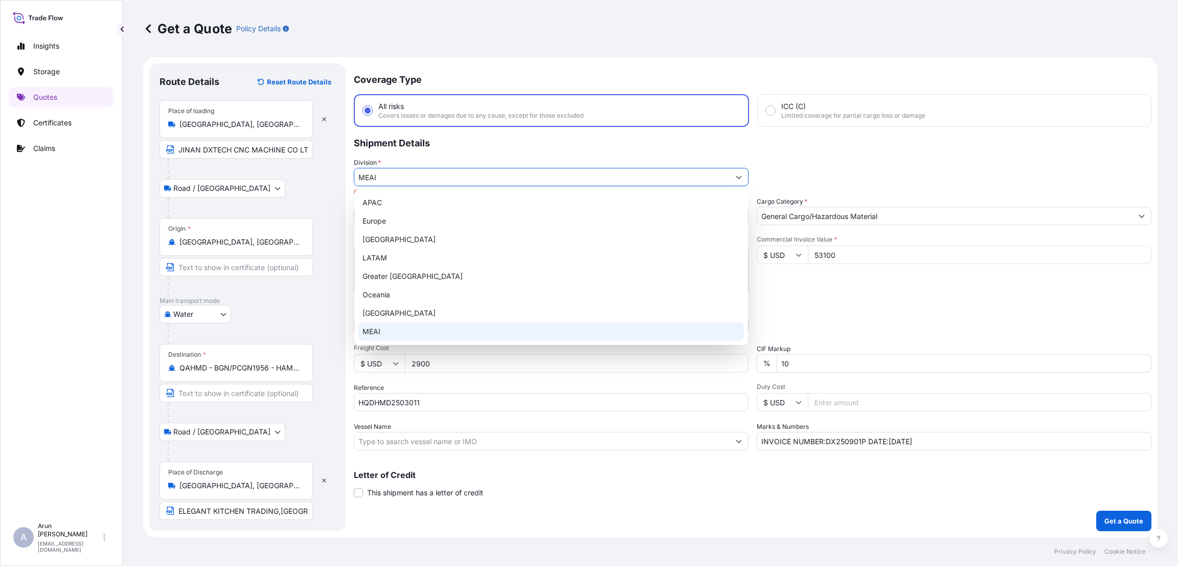
click at [414, 326] on div "MEAI" at bounding box center [552, 331] width 386 height 18
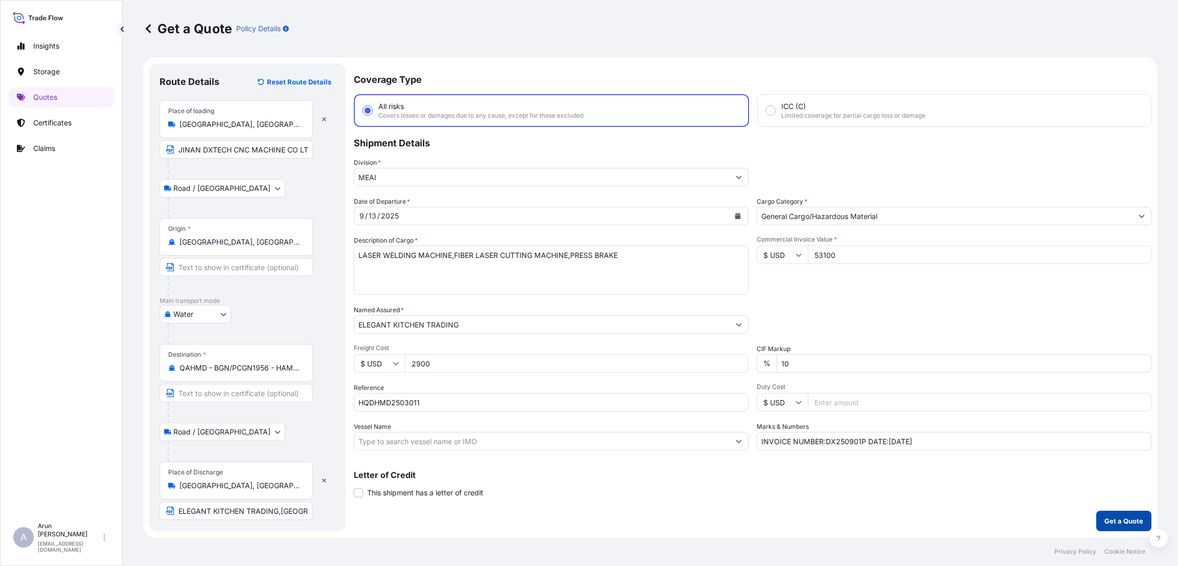
click at [1135, 519] on p "Get a Quote" at bounding box center [1124, 521] width 39 height 10
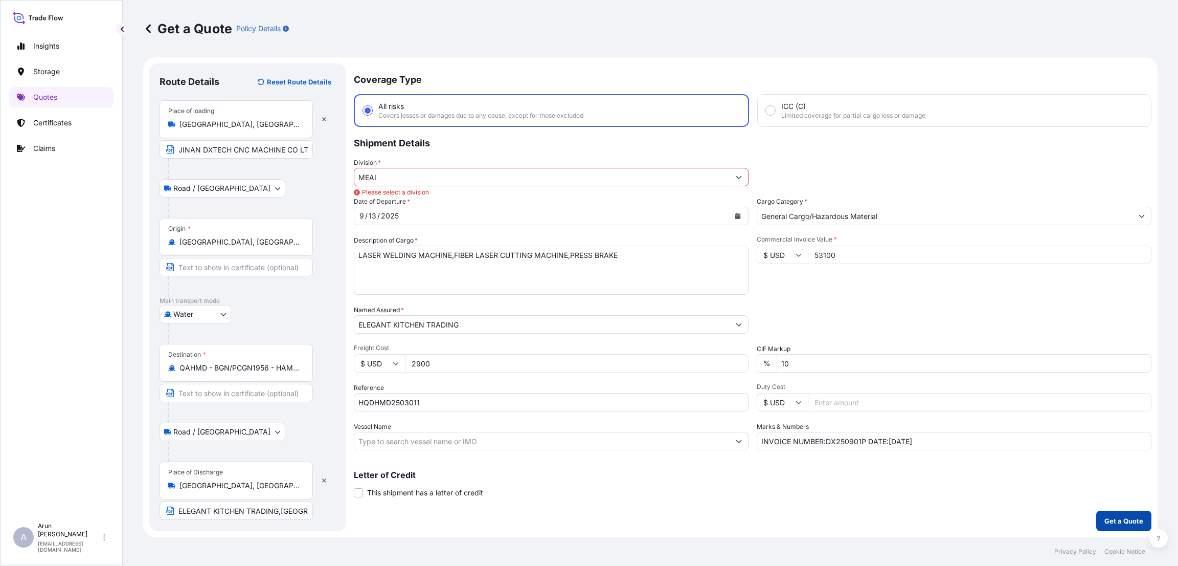
click at [1135, 519] on p "Get a Quote" at bounding box center [1124, 521] width 39 height 10
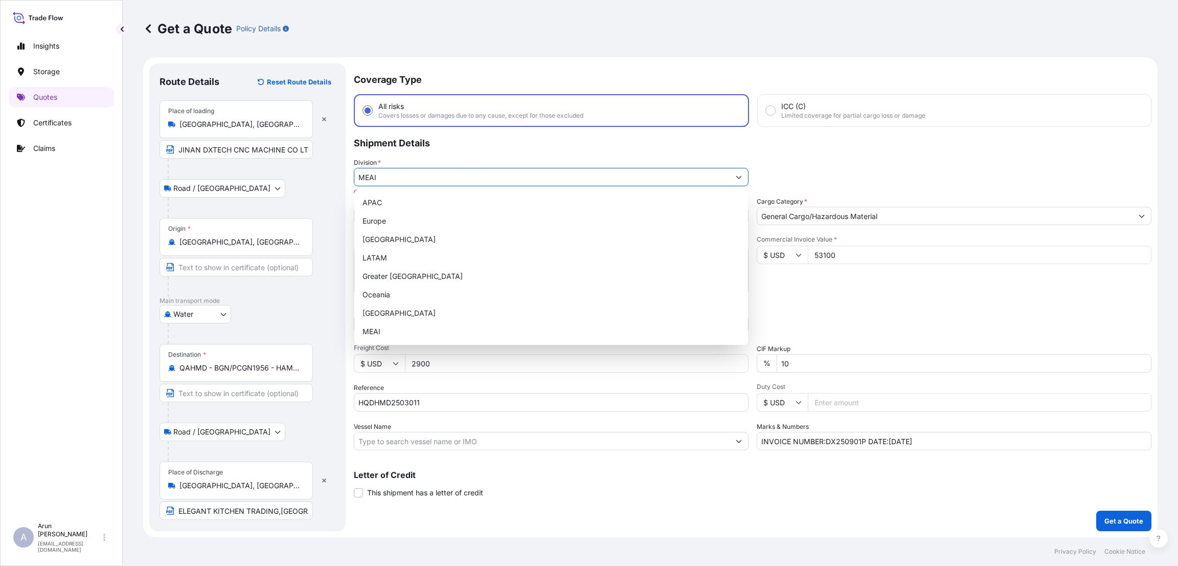
click at [461, 172] on input "MEAI" at bounding box center [541, 177] width 375 height 18
click at [464, 216] on div "Europe" at bounding box center [552, 221] width 386 height 18
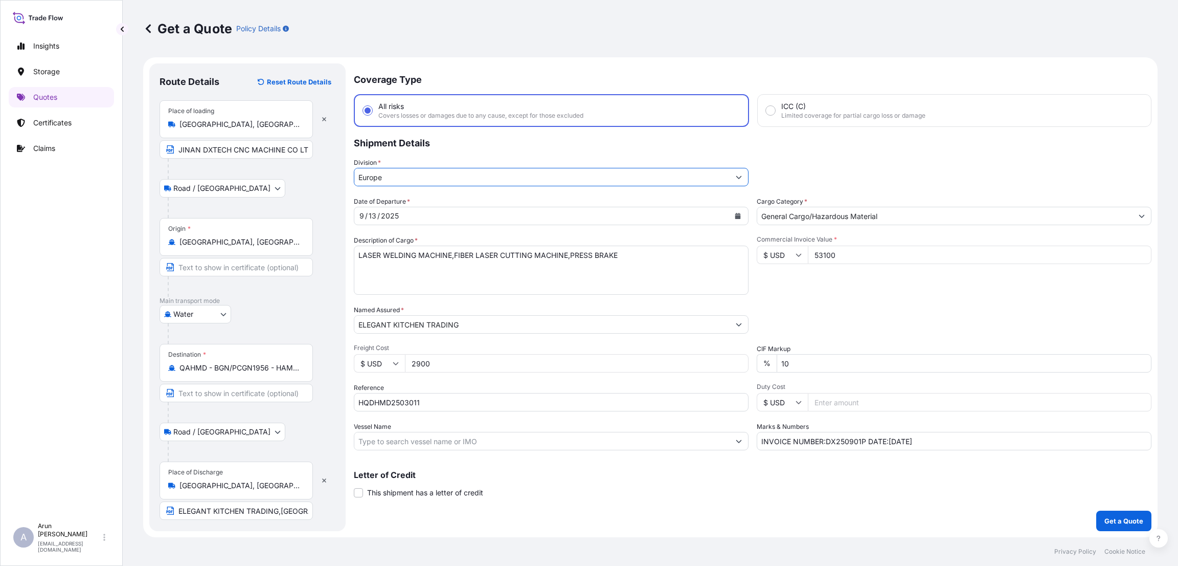
click at [515, 169] on input "Europe" at bounding box center [541, 177] width 375 height 18
click at [743, 174] on button "Show suggestions" at bounding box center [739, 177] width 18 height 18
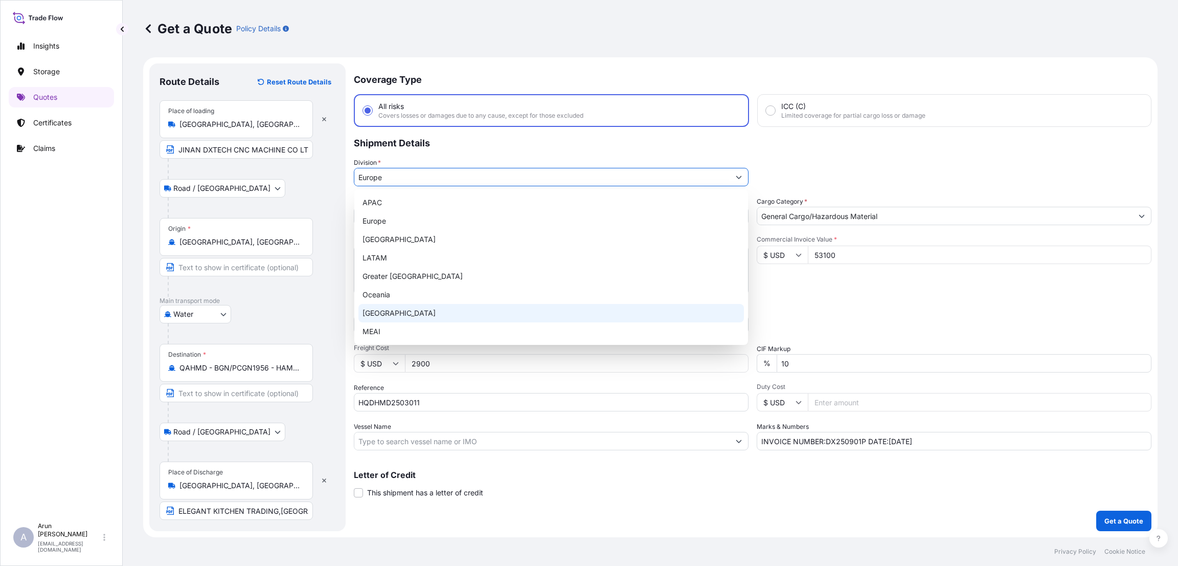
click at [610, 313] on div "[GEOGRAPHIC_DATA]" at bounding box center [552, 313] width 386 height 18
type input "[GEOGRAPHIC_DATA]"
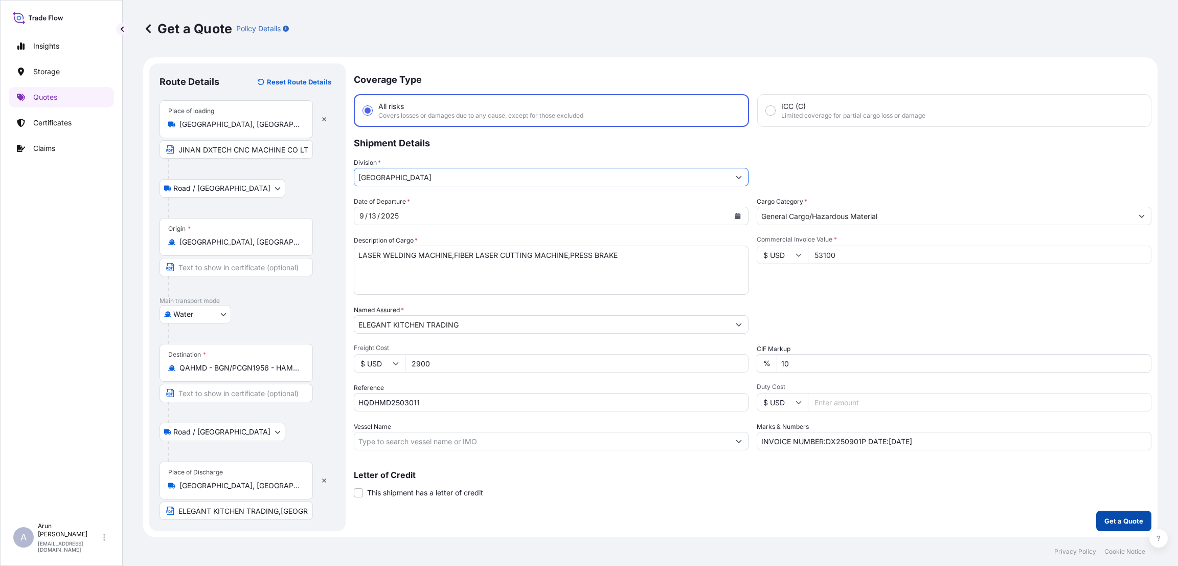
click at [1132, 515] on button "Get a Quote" at bounding box center [1124, 520] width 55 height 20
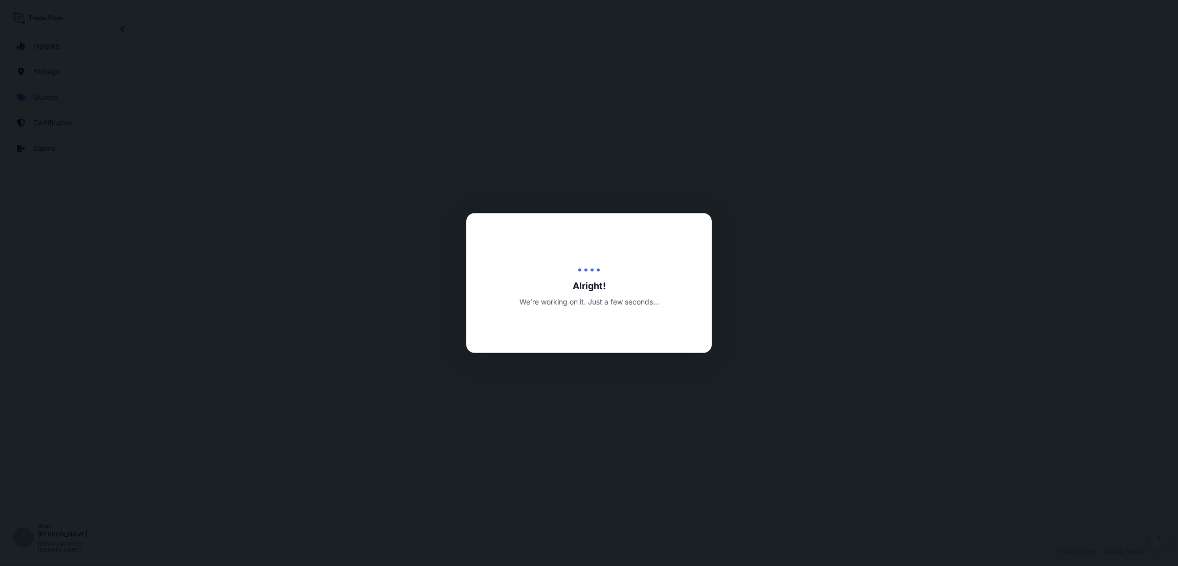
select select "Road / [GEOGRAPHIC_DATA]"
select select "Water"
select select "Road / [GEOGRAPHIC_DATA]"
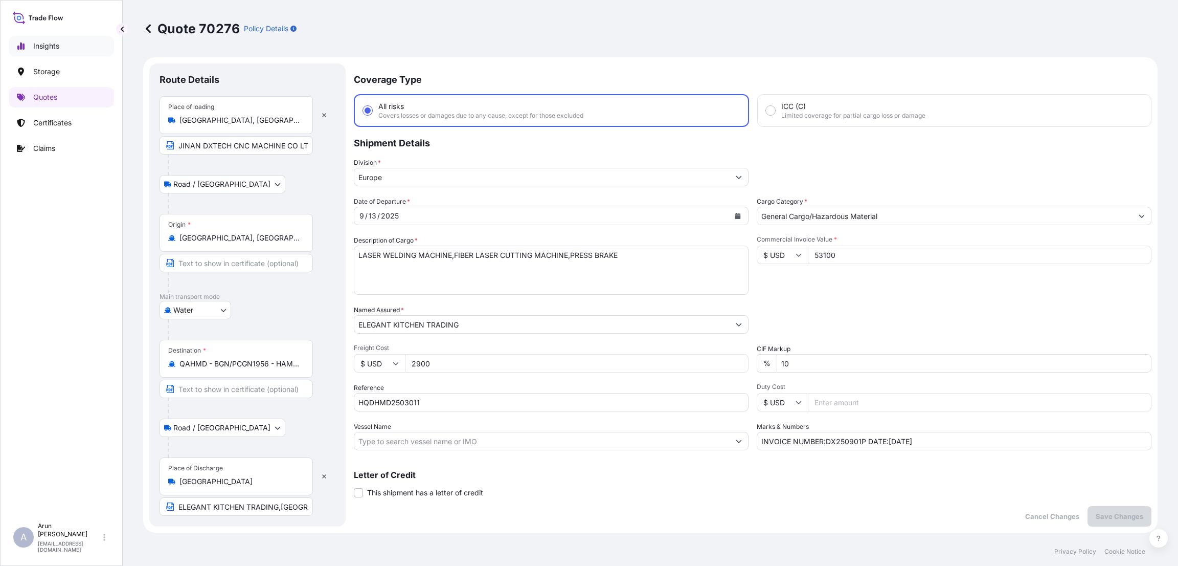
click at [35, 41] on p "Insights" at bounding box center [46, 46] width 26 height 10
select select "2025"
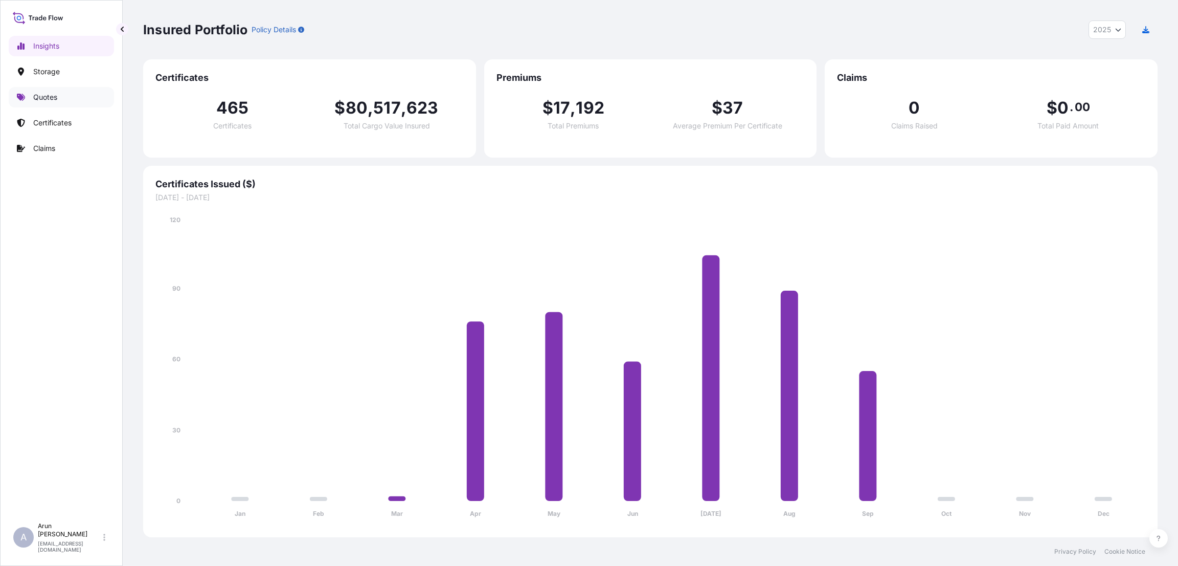
click at [52, 90] on link "Quotes" at bounding box center [61, 97] width 105 height 20
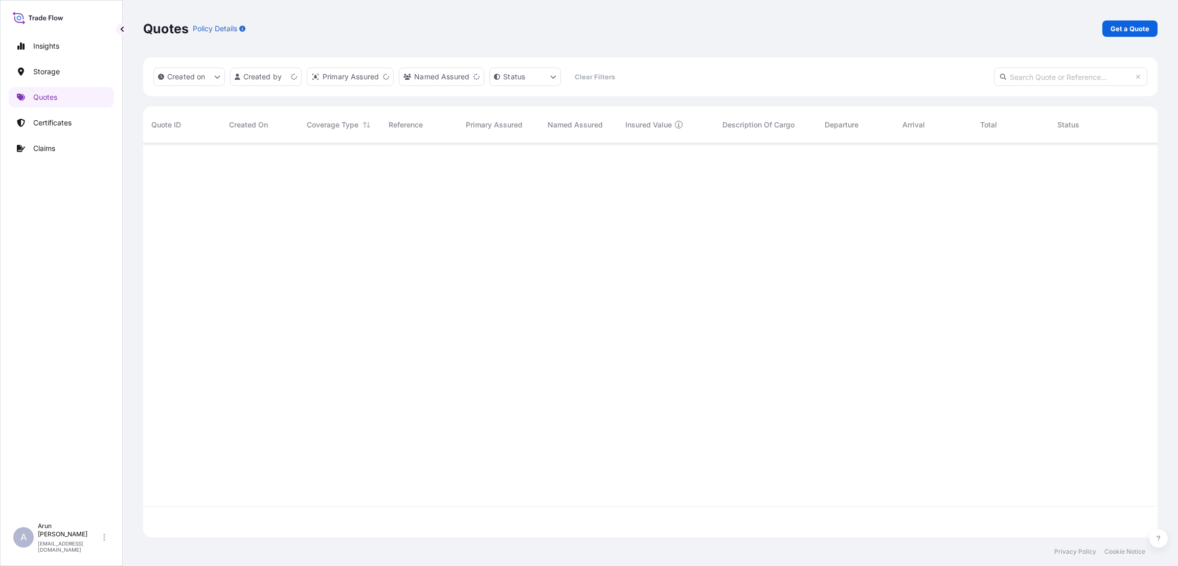
scroll to position [388, 1003]
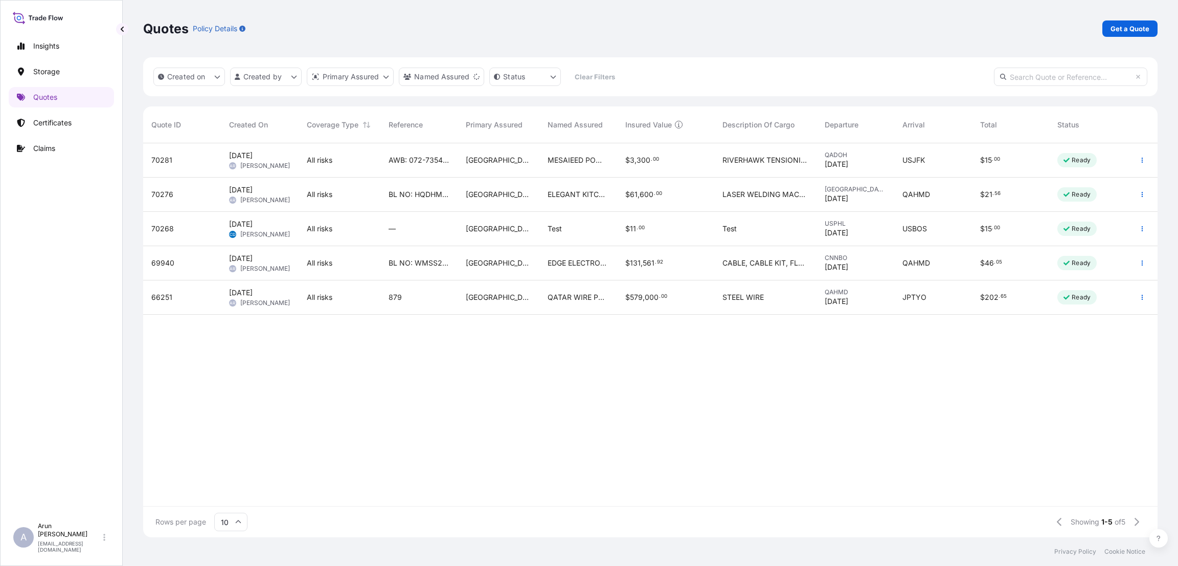
click at [627, 197] on span "$" at bounding box center [627, 194] width 5 height 7
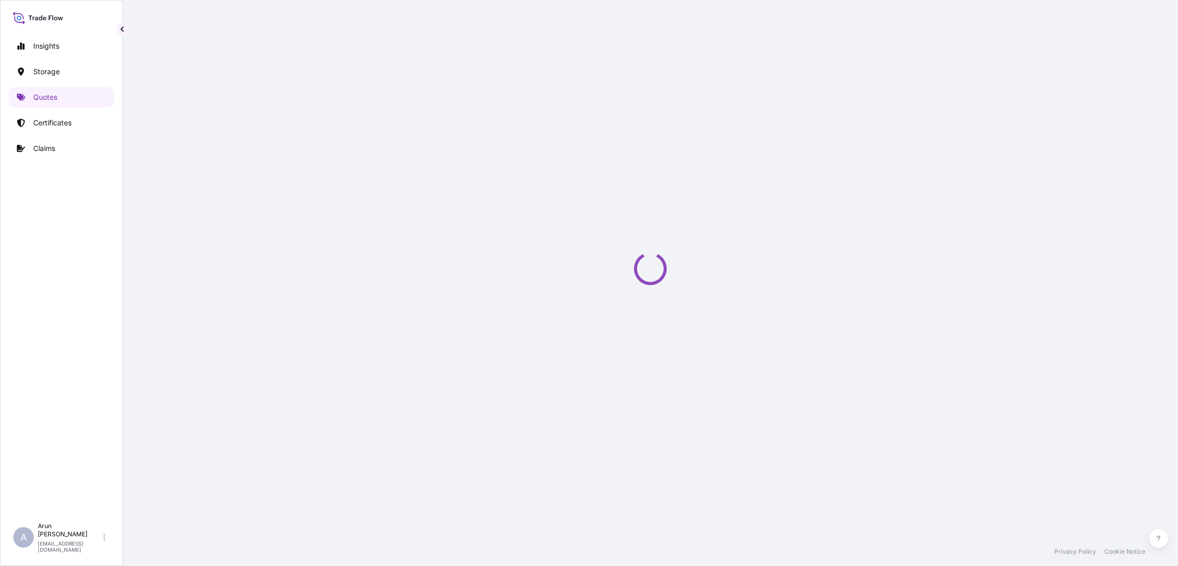
select select "Road / [GEOGRAPHIC_DATA]"
select select "Water"
select select "Road / [GEOGRAPHIC_DATA]"
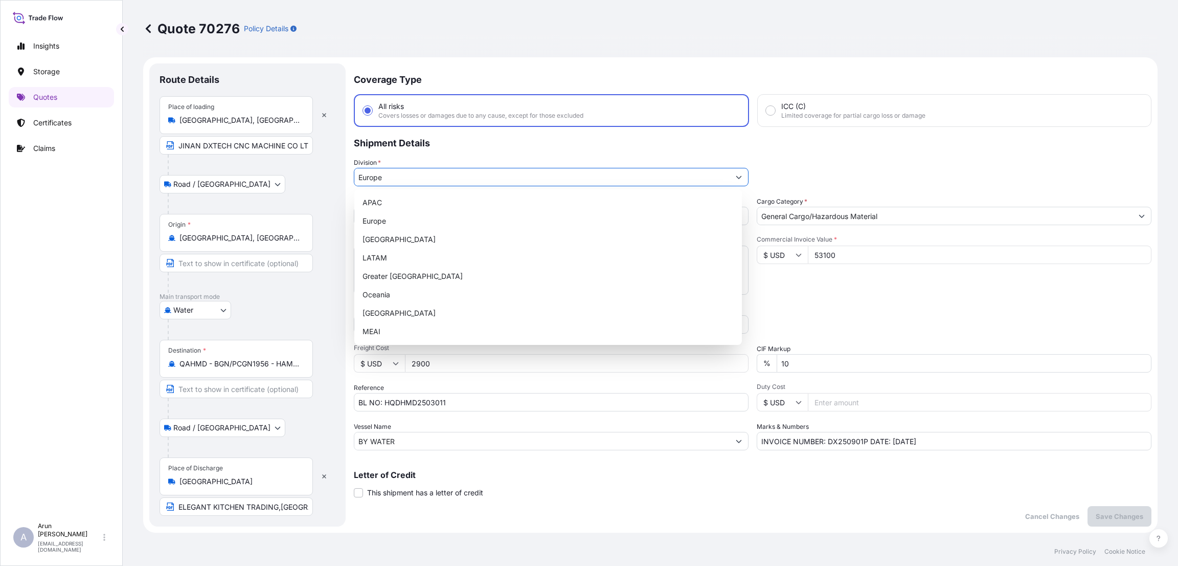
click at [389, 181] on input "Europe" at bounding box center [541, 177] width 375 height 18
click at [395, 326] on div "MEAI" at bounding box center [548, 331] width 379 height 18
type input "MEAI"
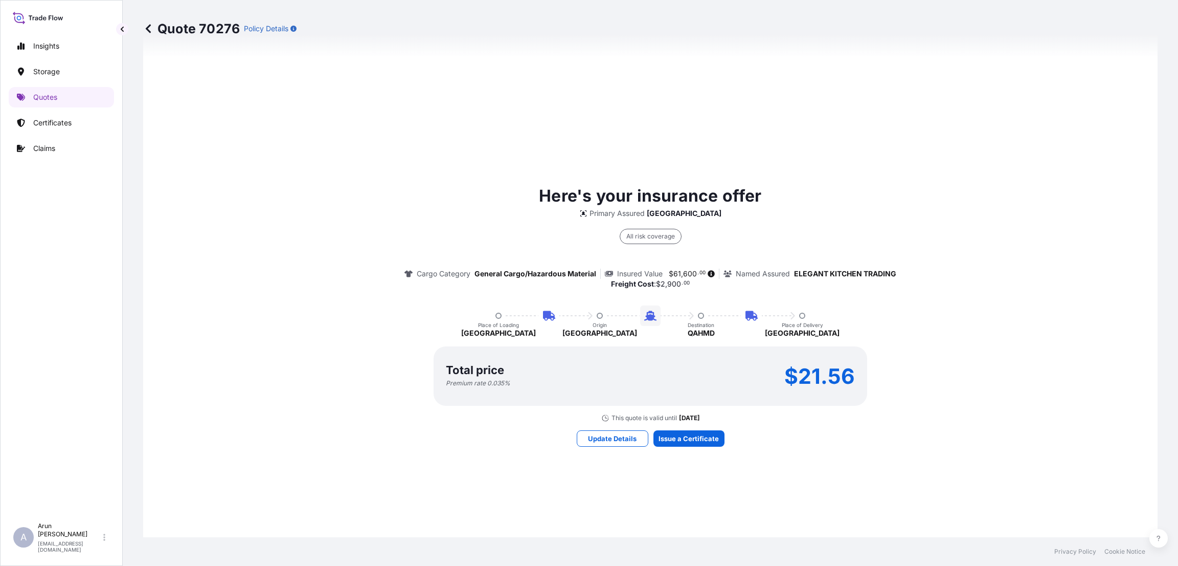
scroll to position [614, 0]
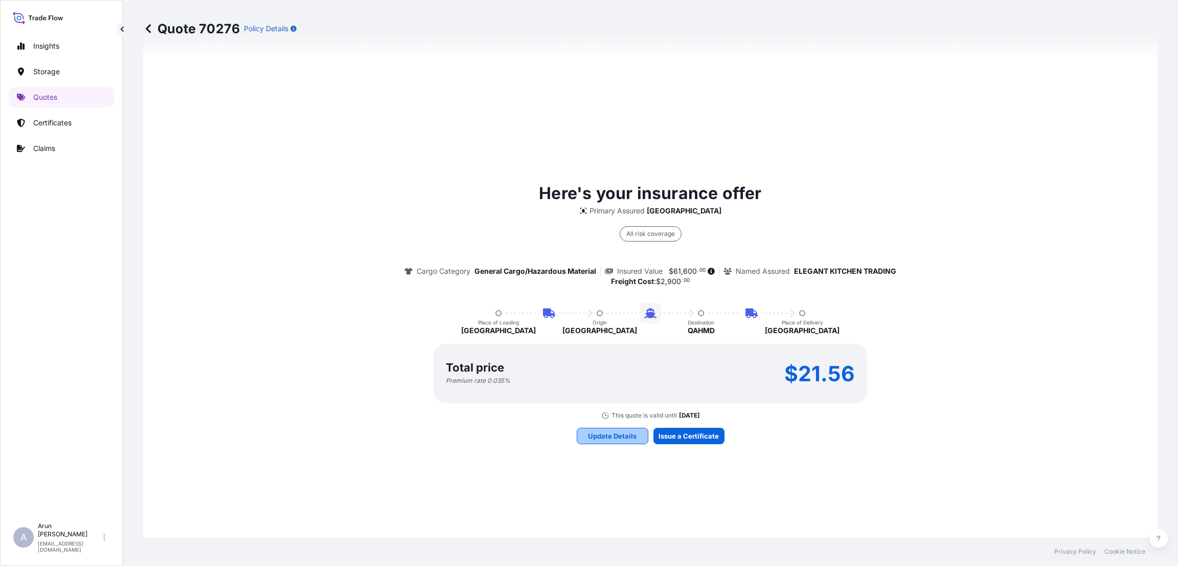
click at [605, 432] on p "Update Details" at bounding box center [612, 436] width 49 height 10
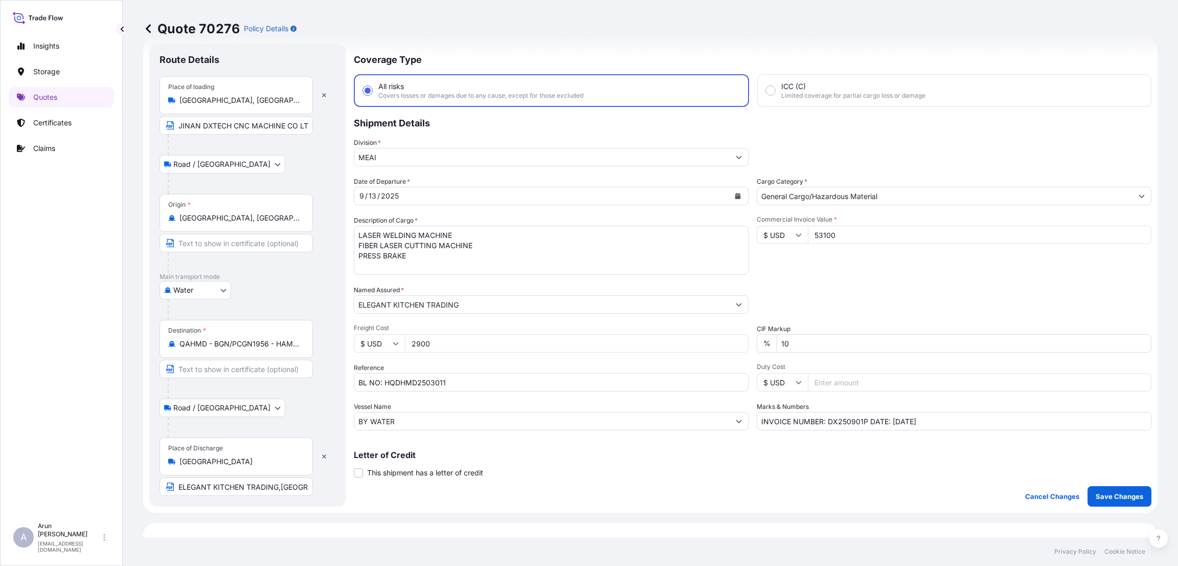
scroll to position [16, 0]
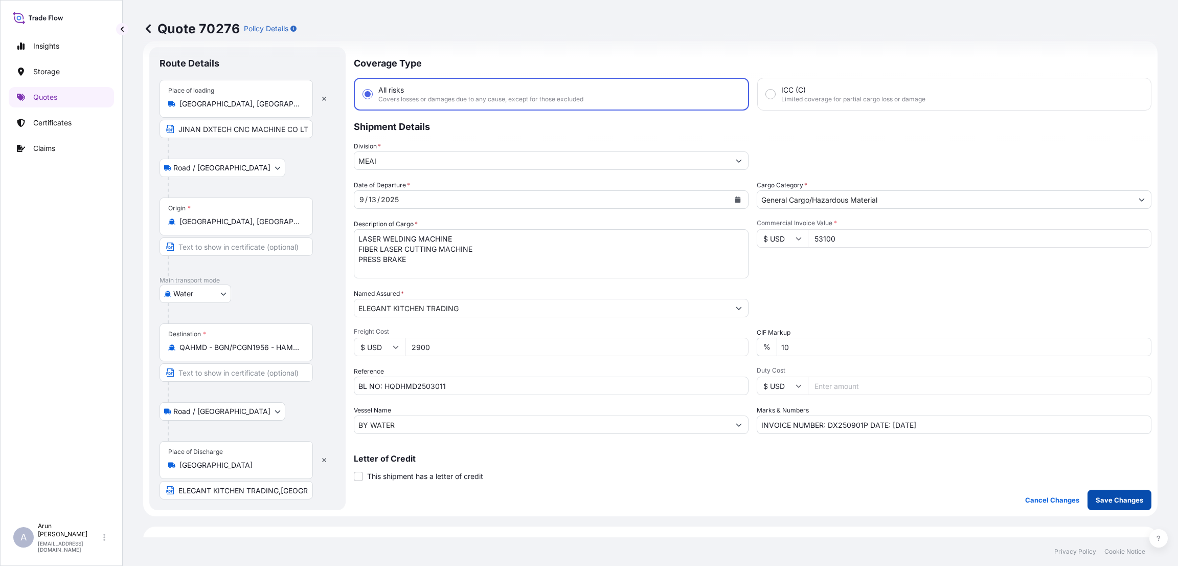
click at [1115, 497] on p "Save Changes" at bounding box center [1120, 500] width 48 height 10
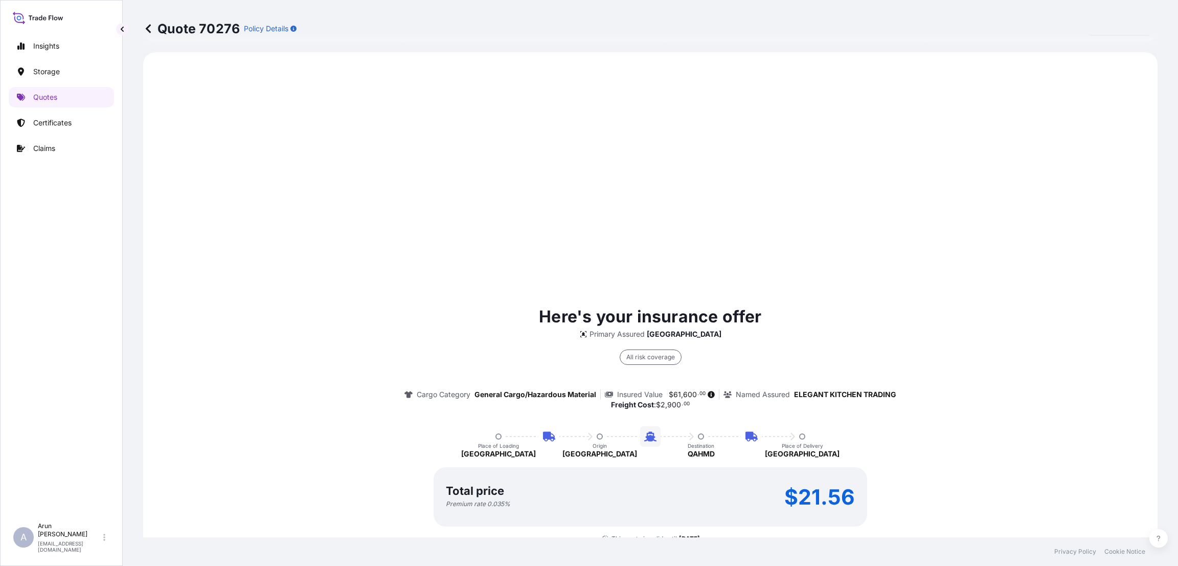
scroll to position [491, 0]
select select "Road / [GEOGRAPHIC_DATA]"
select select "Water"
select select "Road / [GEOGRAPHIC_DATA]"
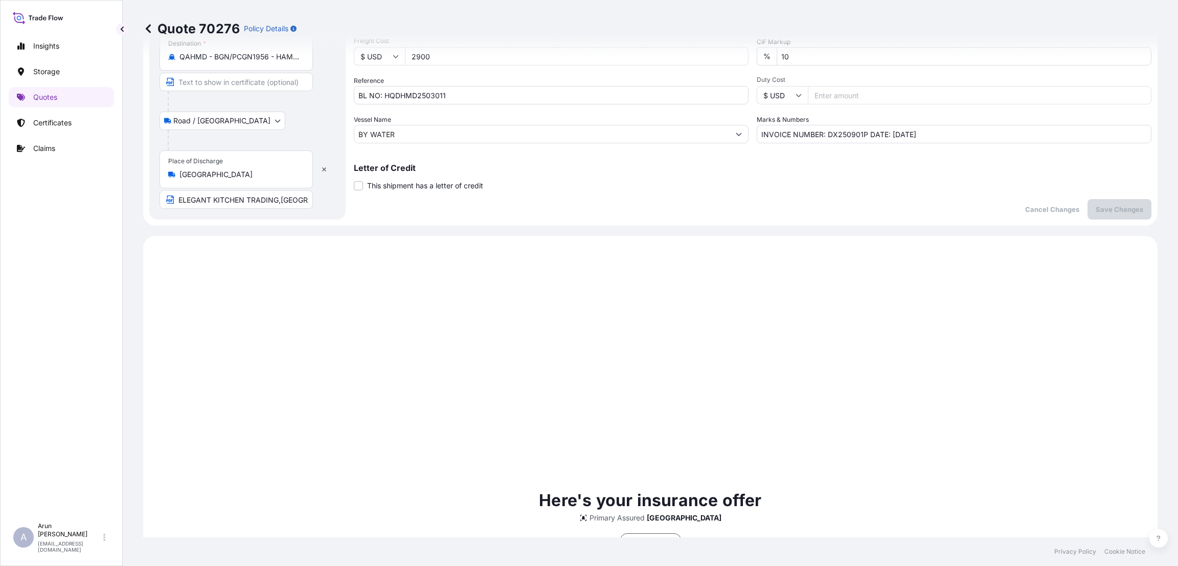
scroll to position [614, 0]
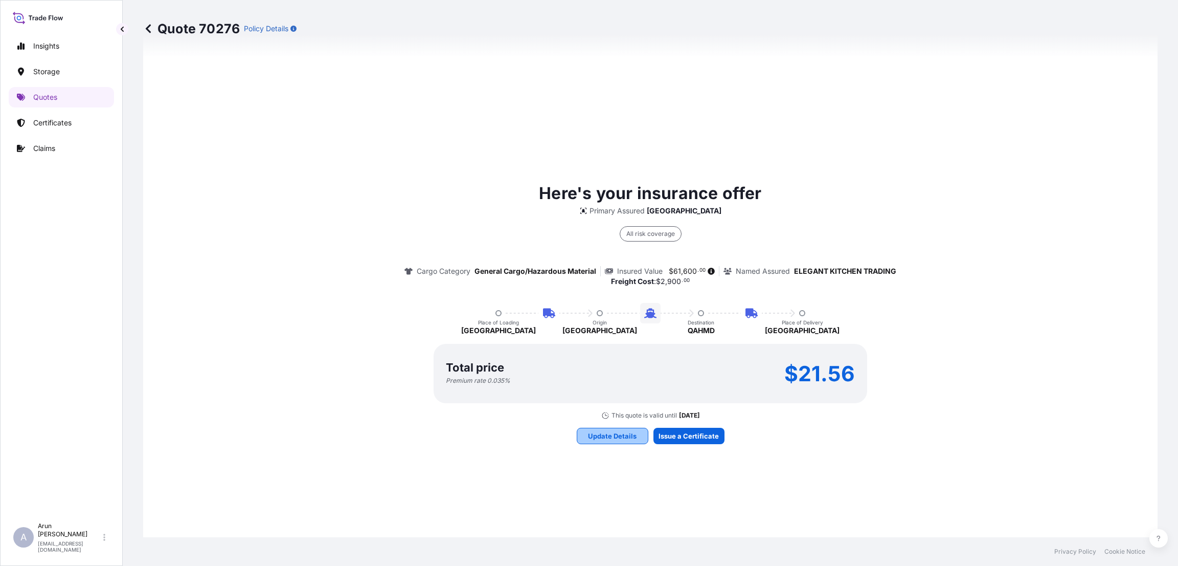
click at [610, 434] on p "Update Details" at bounding box center [612, 436] width 49 height 10
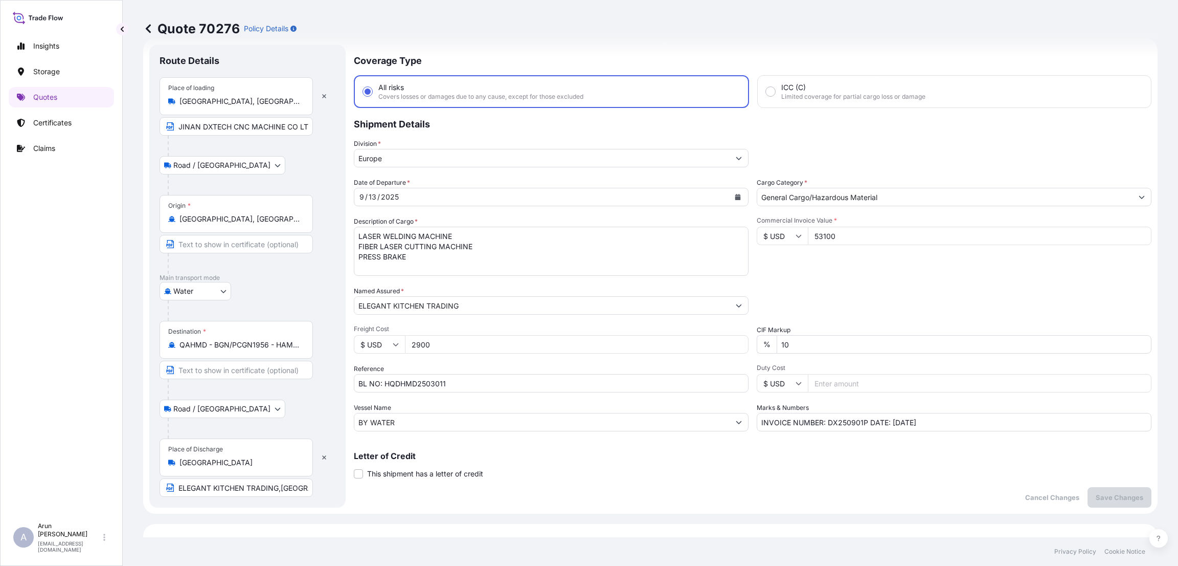
scroll to position [16, 0]
click at [441, 159] on input "Europe" at bounding box center [541, 160] width 375 height 18
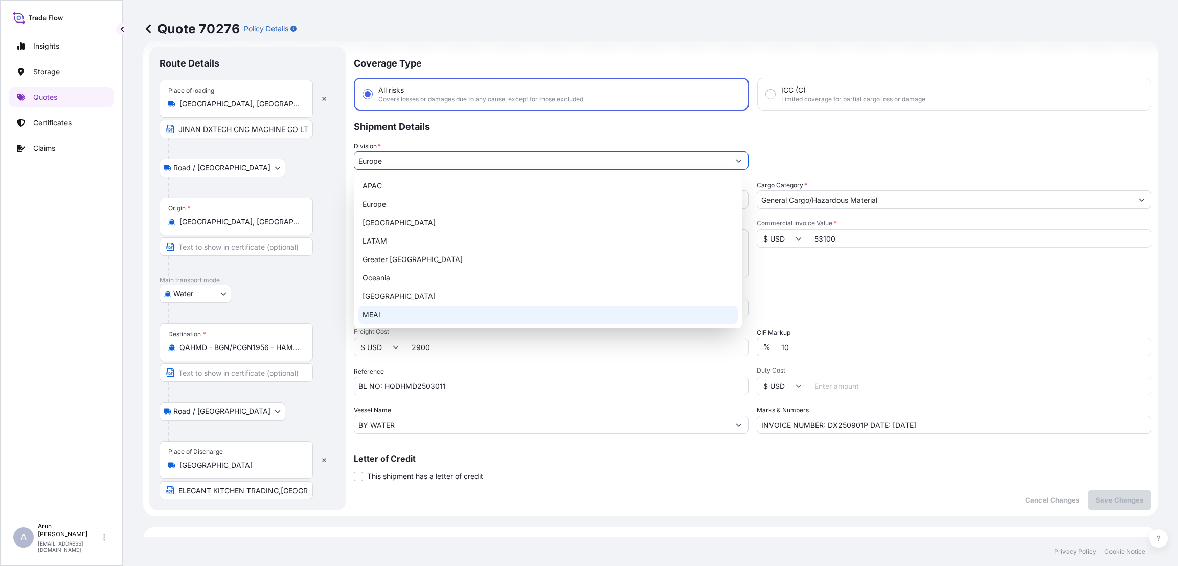
click at [416, 306] on div "MEAI" at bounding box center [548, 314] width 379 height 18
type input "MEAI"
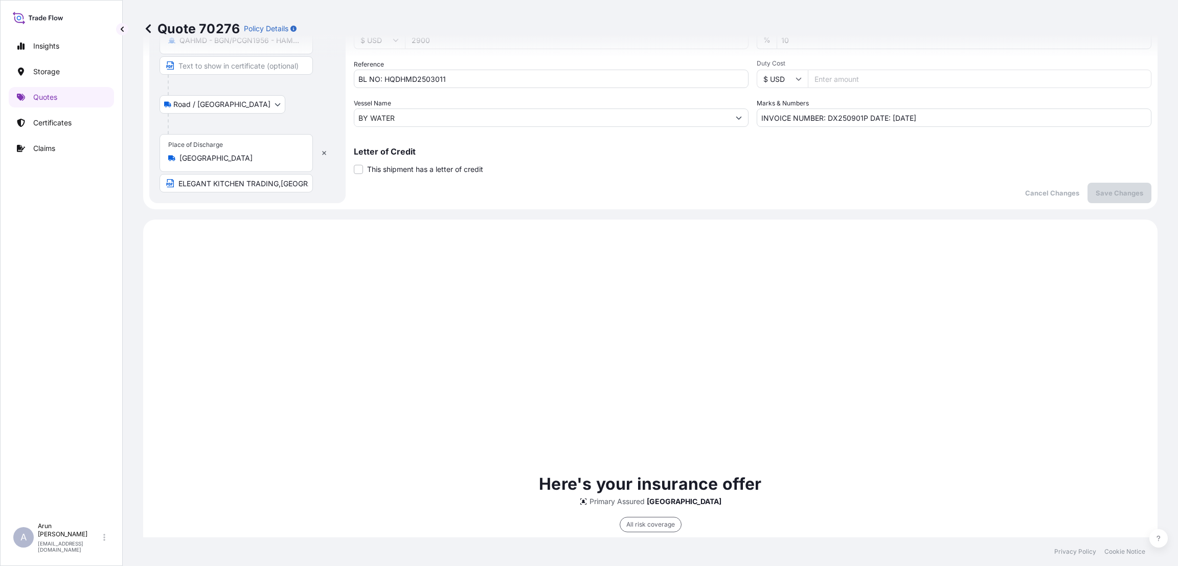
scroll to position [553, 0]
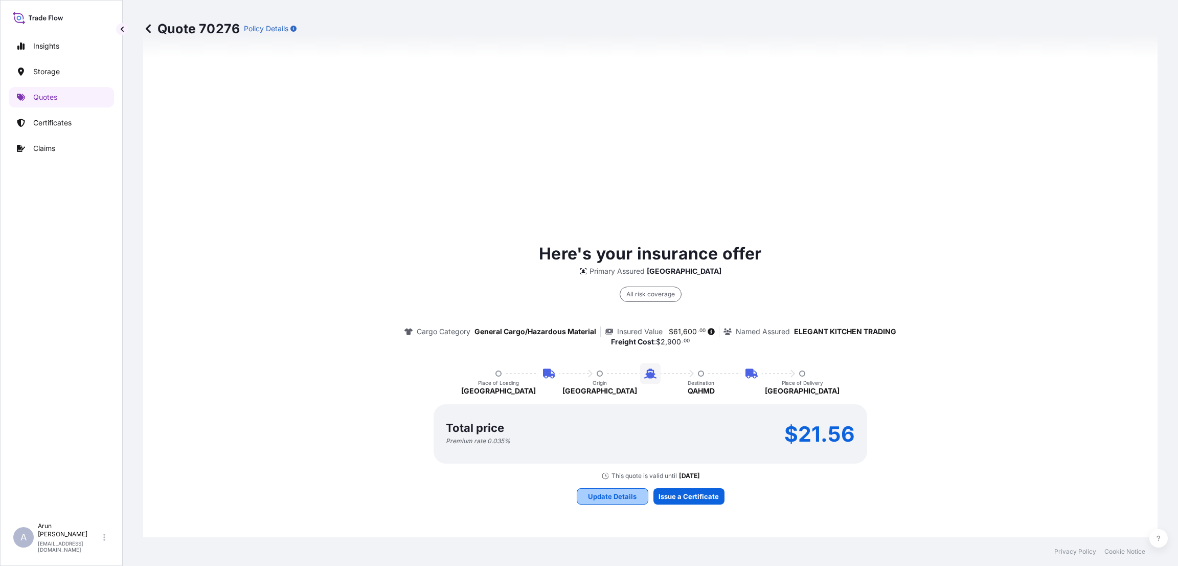
click at [593, 489] on button "Update Details" at bounding box center [613, 496] width 72 height 16
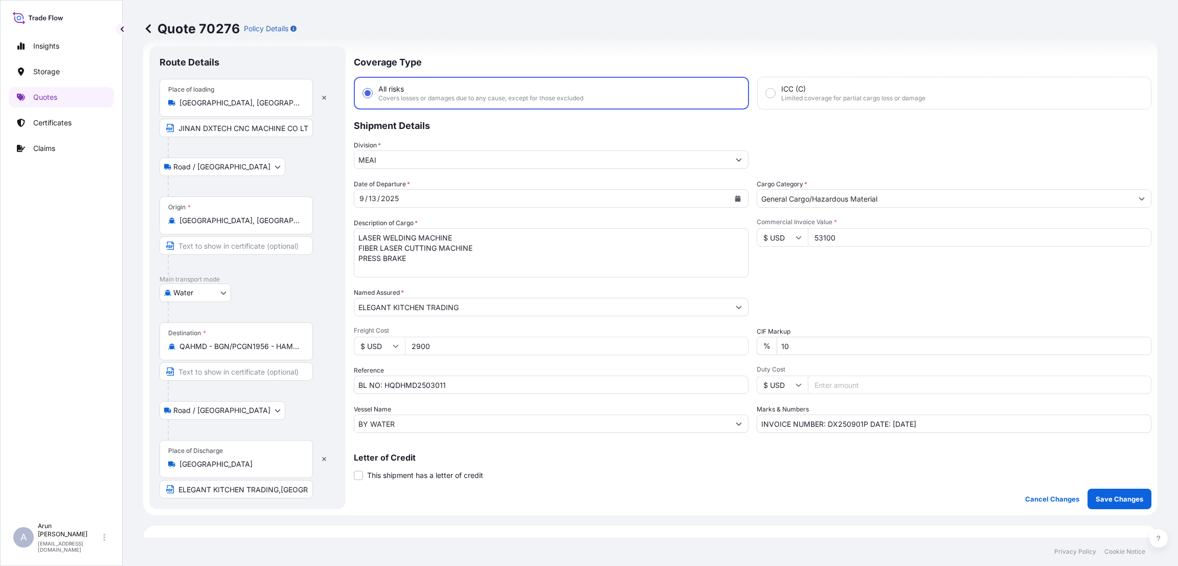
scroll to position [16, 0]
click at [416, 261] on textarea "LASER WELDING MACHINE FIBER LASER CUTTING MACHINE PRESS BRAKE" at bounding box center [551, 253] width 395 height 49
type textarea "LASER WELDING MACHINE FIBER LASER CUTTING MACHINE PRESS BRAKE"
click at [1100, 493] on button "Save Changes" at bounding box center [1120, 499] width 64 height 20
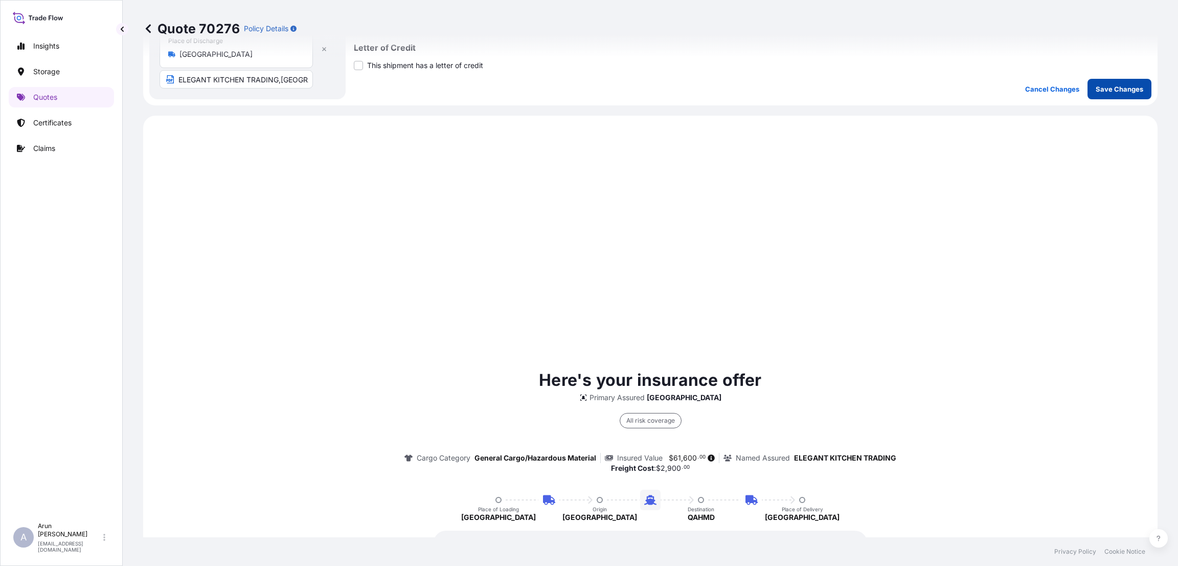
scroll to position [491, 0]
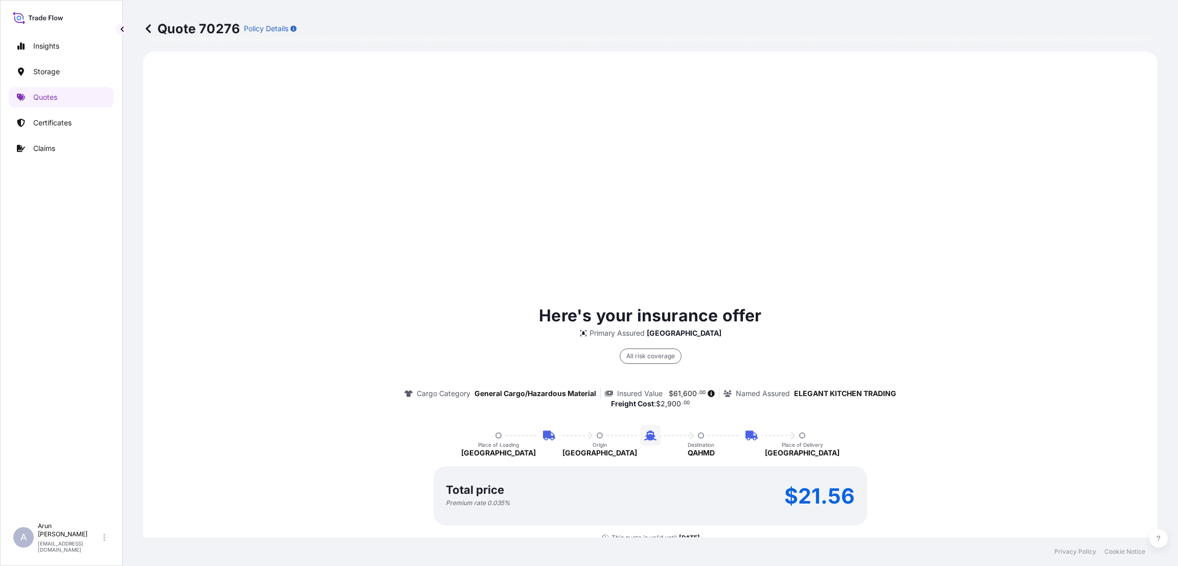
select select "Road / [GEOGRAPHIC_DATA]"
select select "Water"
select select "Road / [GEOGRAPHIC_DATA]"
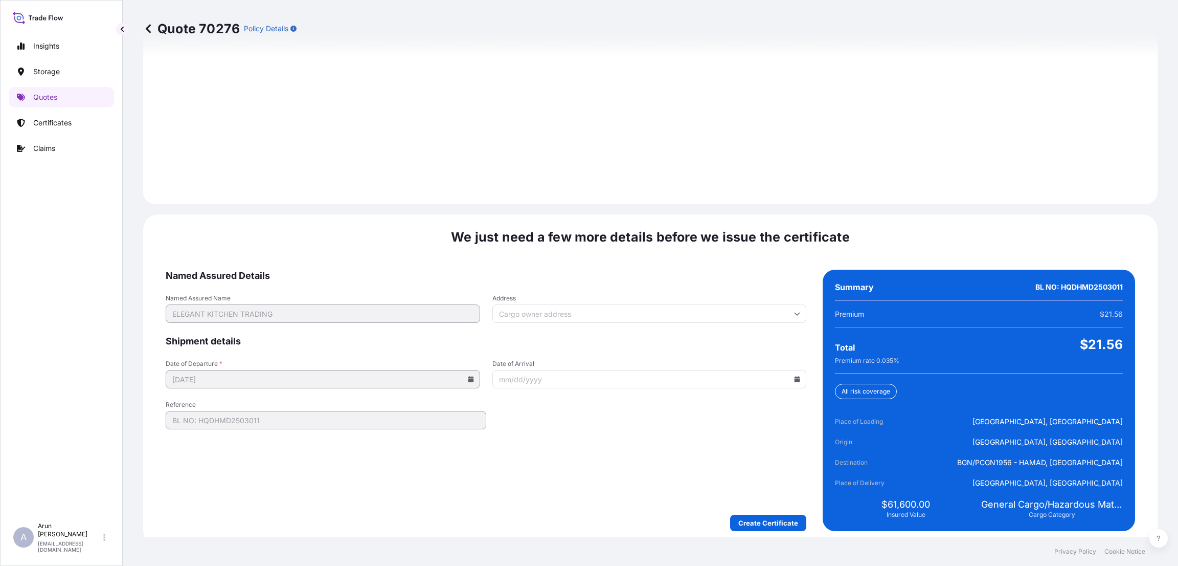
scroll to position [1456, 0]
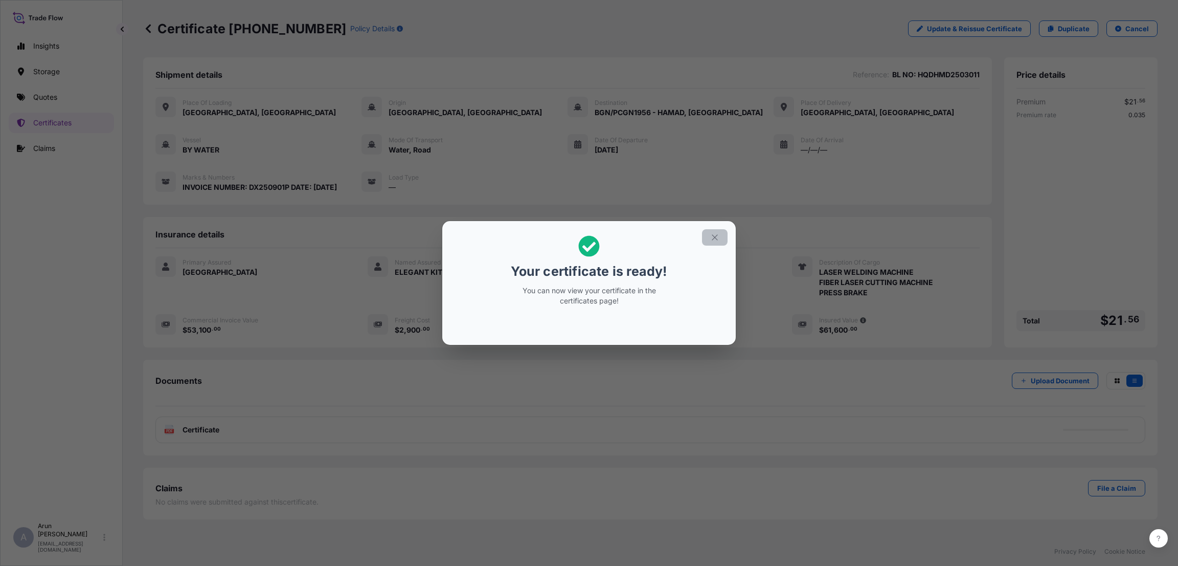
click at [708, 231] on button "button" at bounding box center [715, 237] width 26 height 16
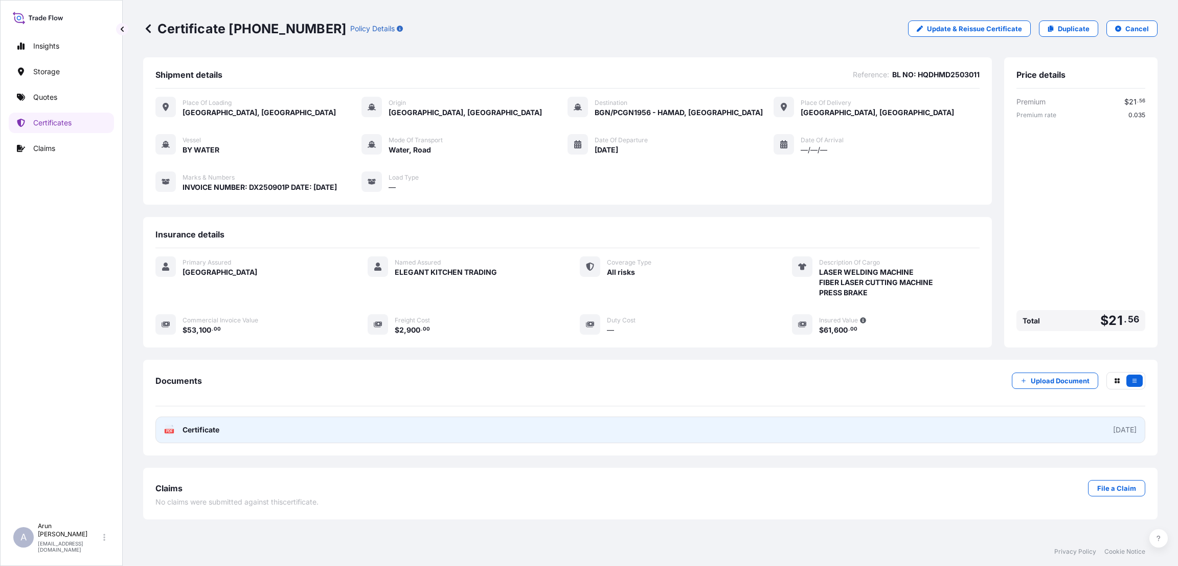
click at [383, 428] on link "PDF Certificate [DATE]" at bounding box center [650, 429] width 990 height 27
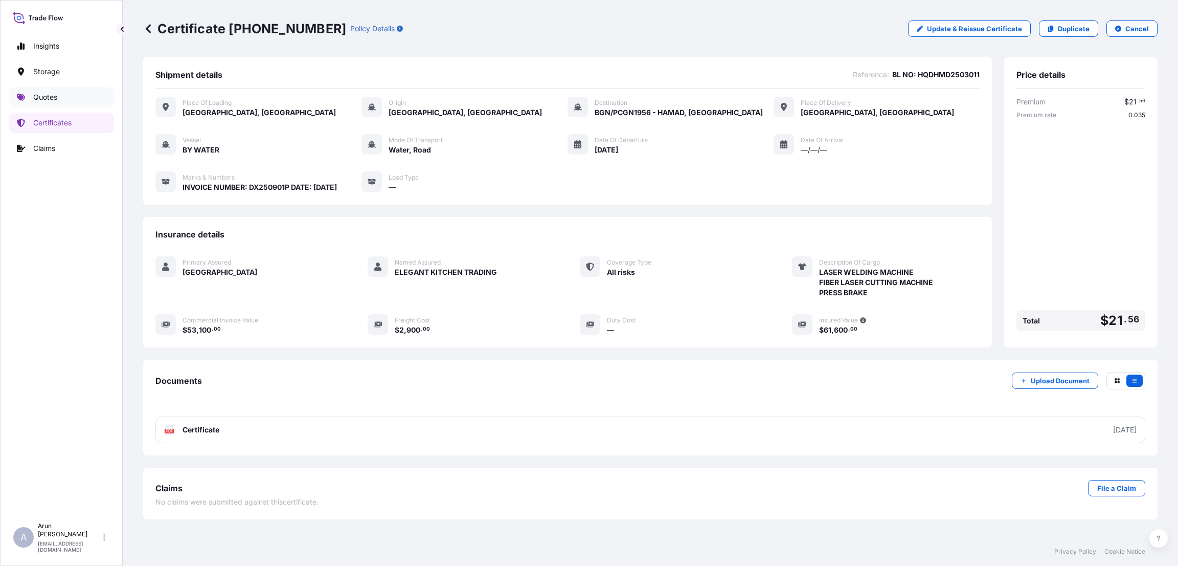
click at [56, 103] on link "Quotes" at bounding box center [61, 97] width 105 height 20
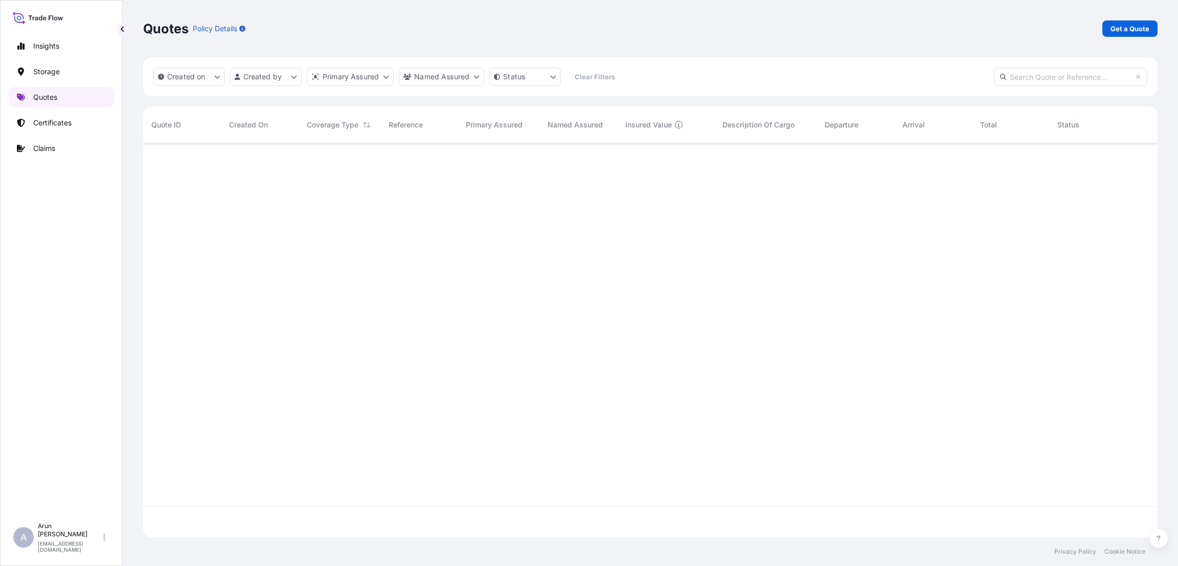
scroll to position [388, 1003]
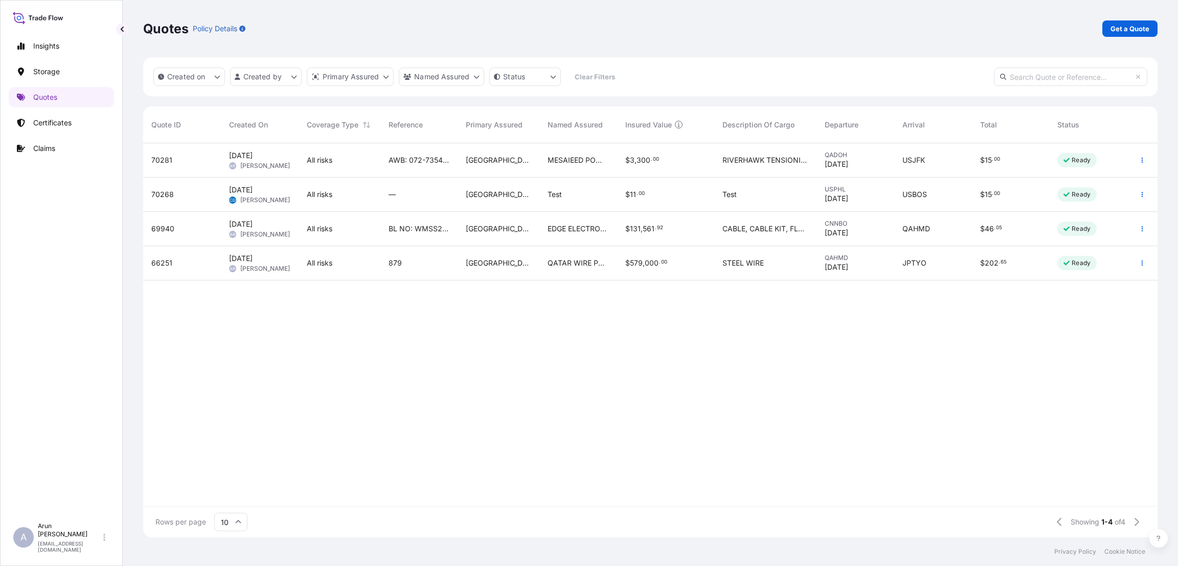
click at [591, 198] on div "Test" at bounding box center [578, 194] width 61 height 10
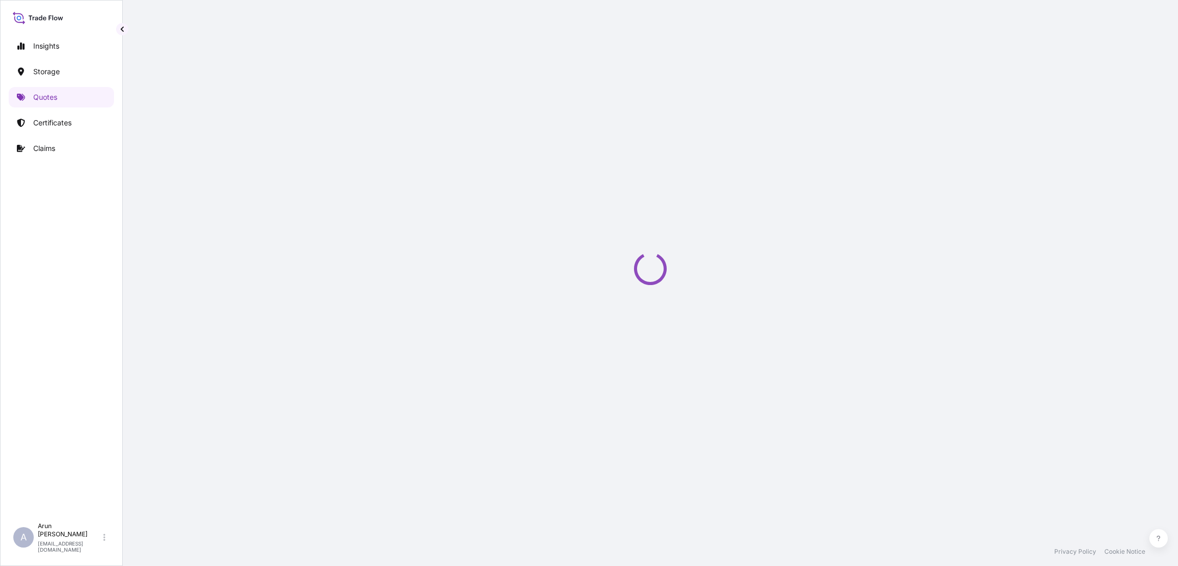
select select "Water"
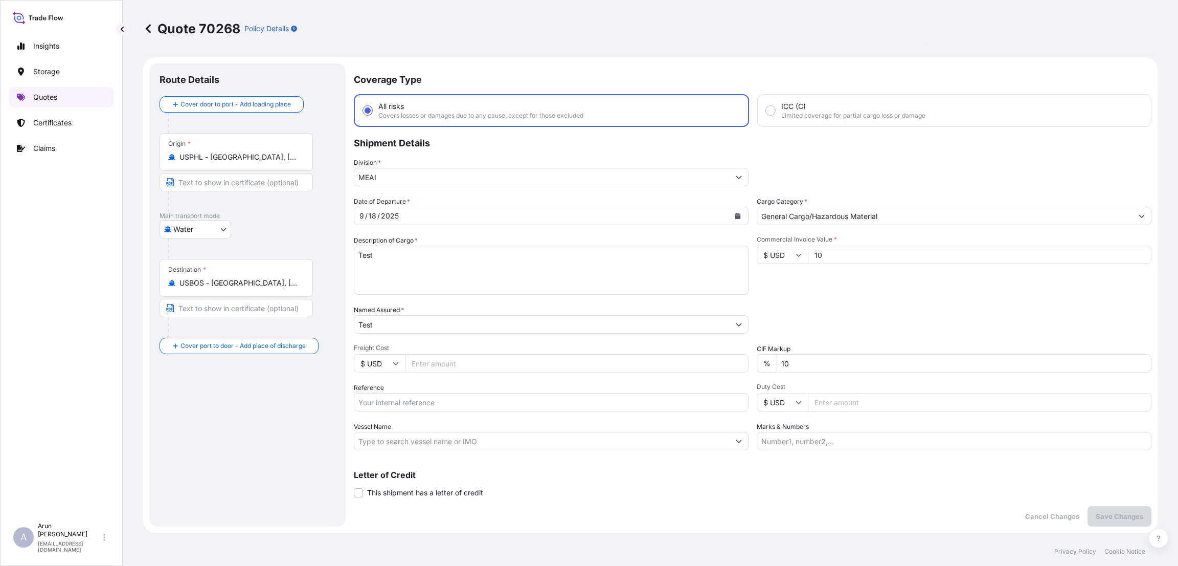
click at [46, 92] on p "Quotes" at bounding box center [45, 97] width 24 height 10
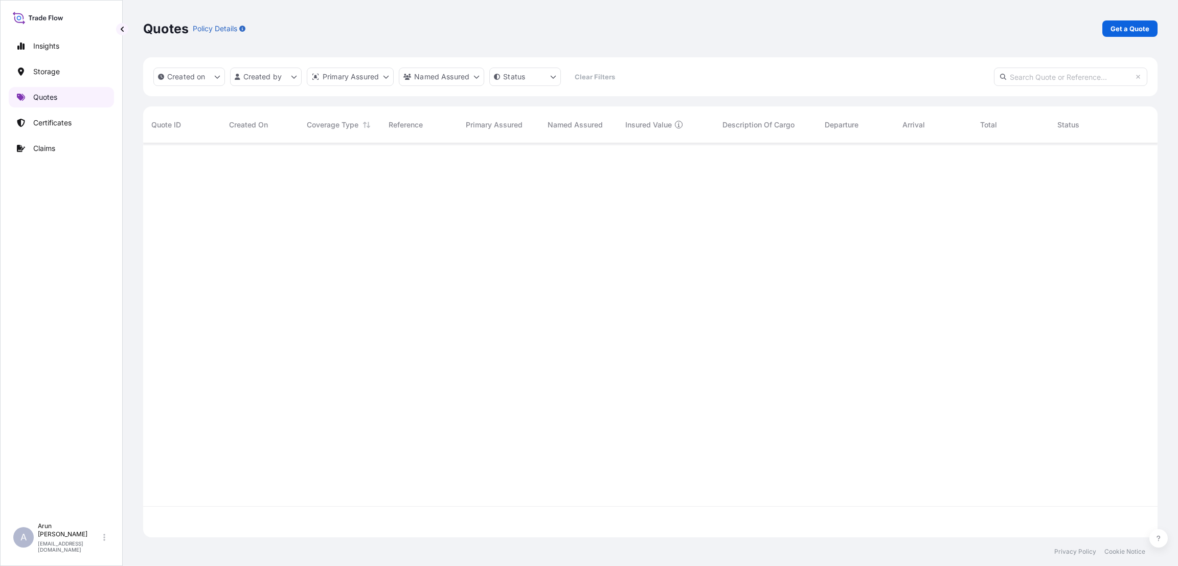
scroll to position [388, 1003]
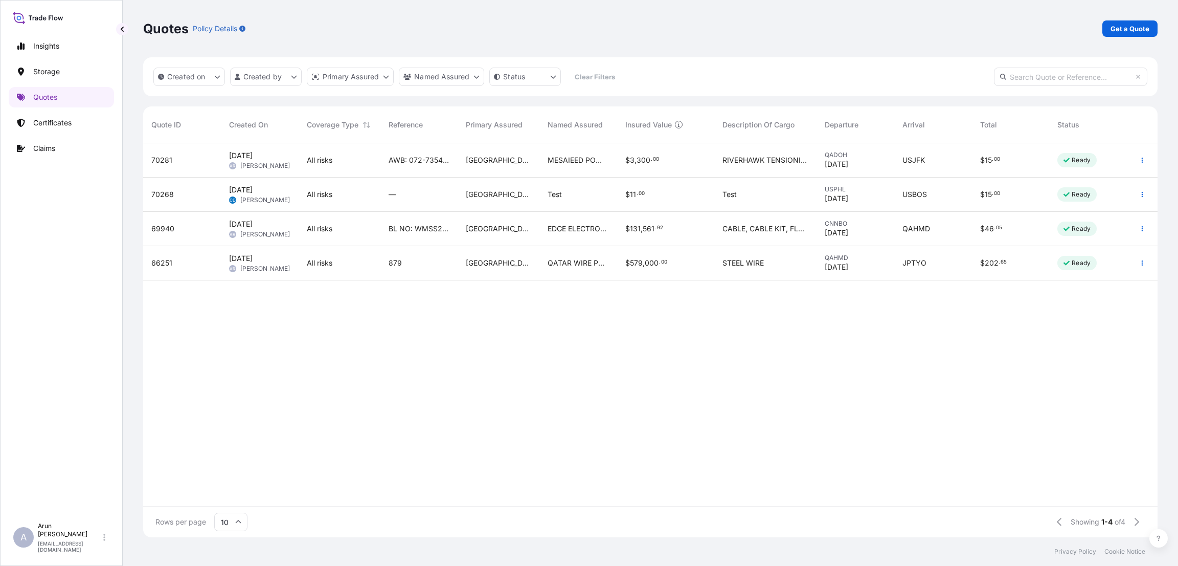
click at [464, 169] on div "[GEOGRAPHIC_DATA]" at bounding box center [499, 160] width 82 height 34
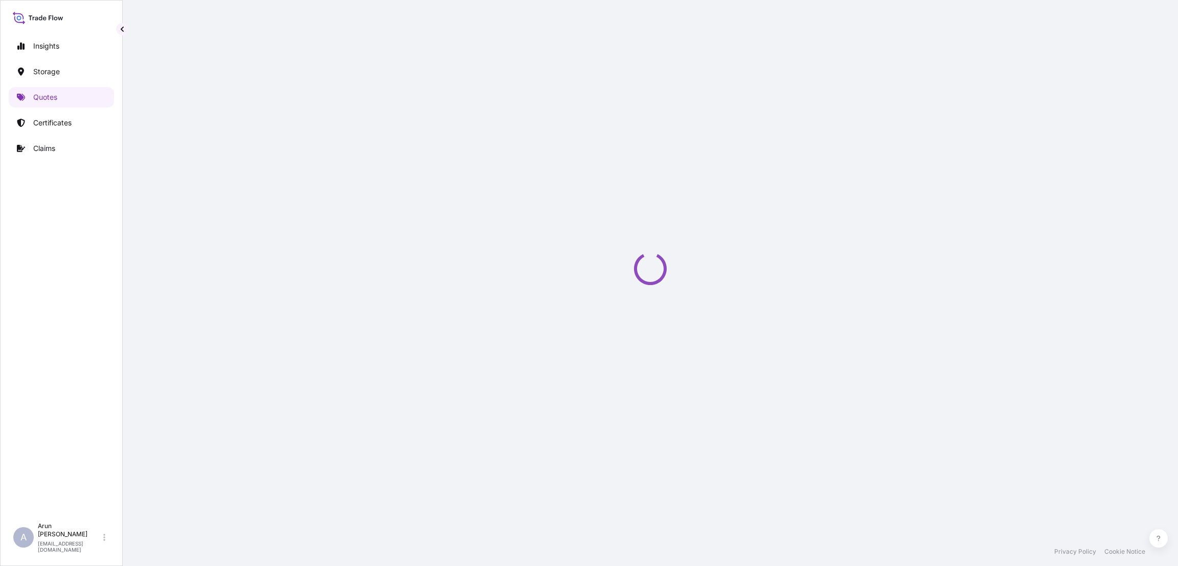
select select "Road / [GEOGRAPHIC_DATA]"
select select "Air"
select select "Road / [GEOGRAPHIC_DATA]"
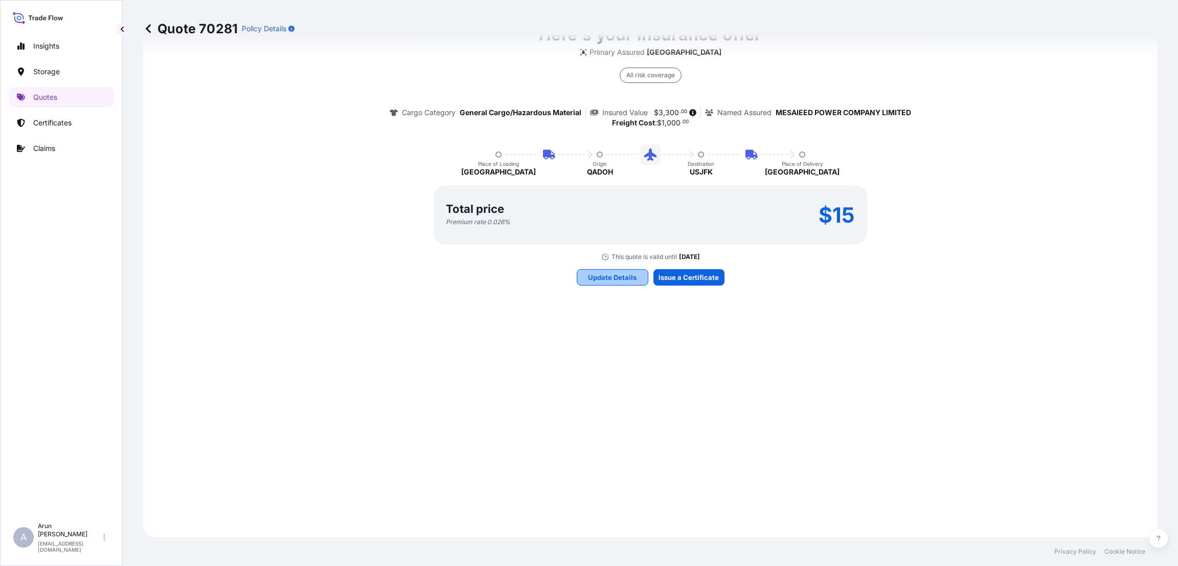
click at [596, 272] on p "Update Details" at bounding box center [612, 277] width 49 height 10
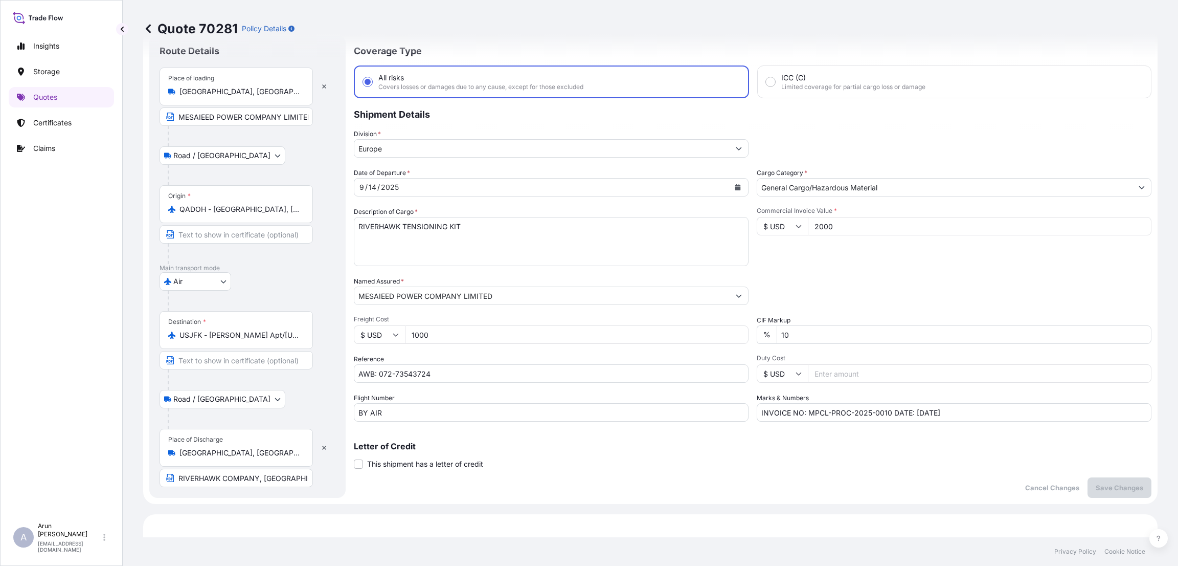
scroll to position [16, 0]
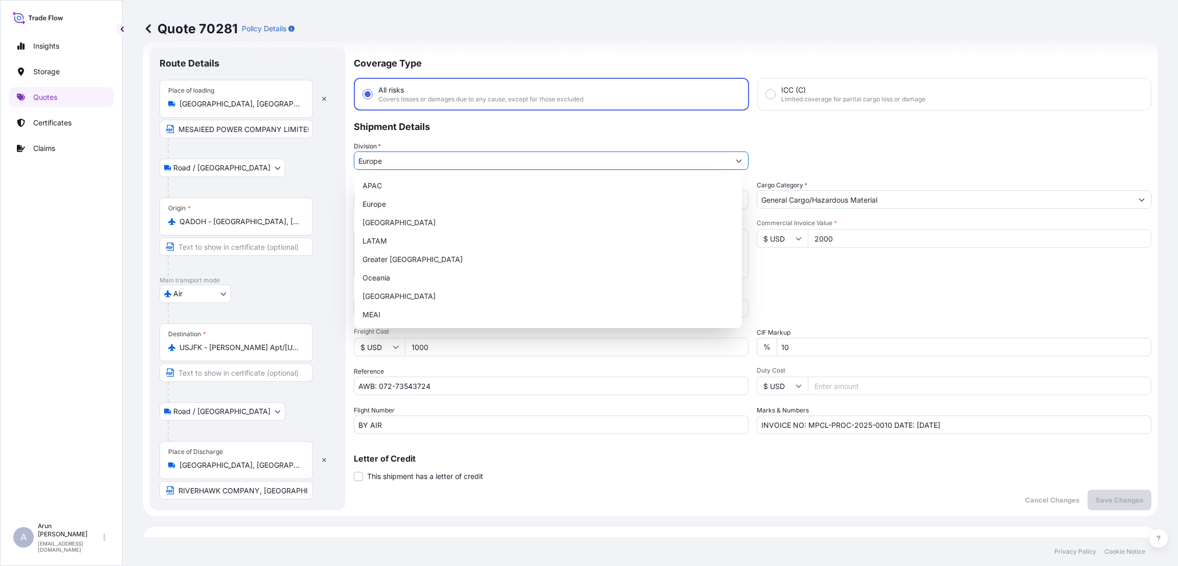
click at [484, 156] on input "Europe" at bounding box center [541, 160] width 375 height 18
click at [467, 320] on div "MEAI" at bounding box center [548, 314] width 379 height 18
type input "MEAI"
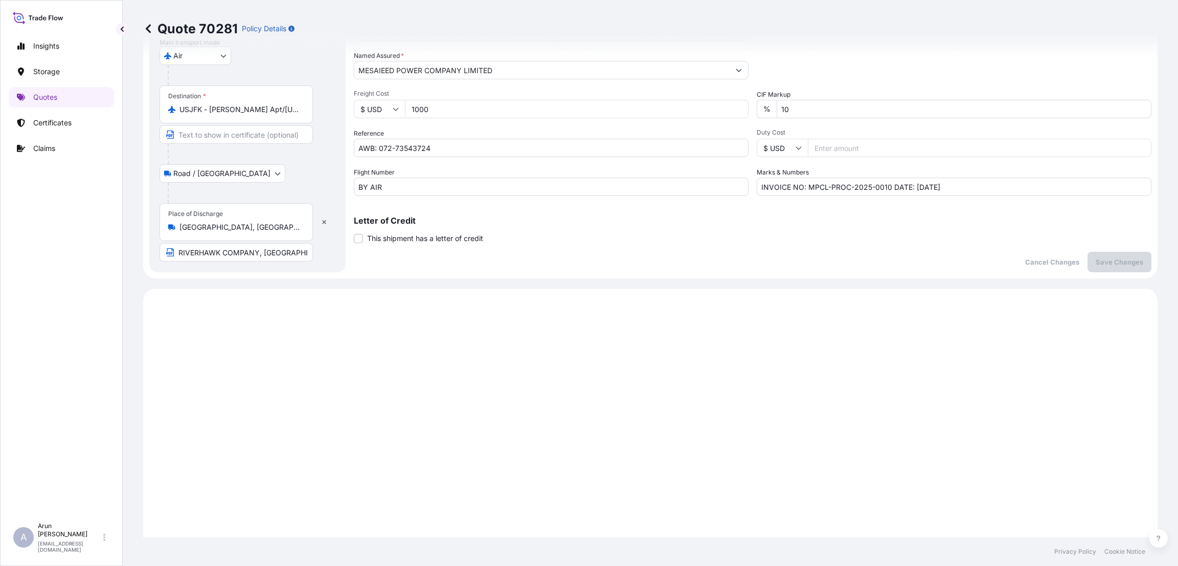
scroll to position [323, 0]
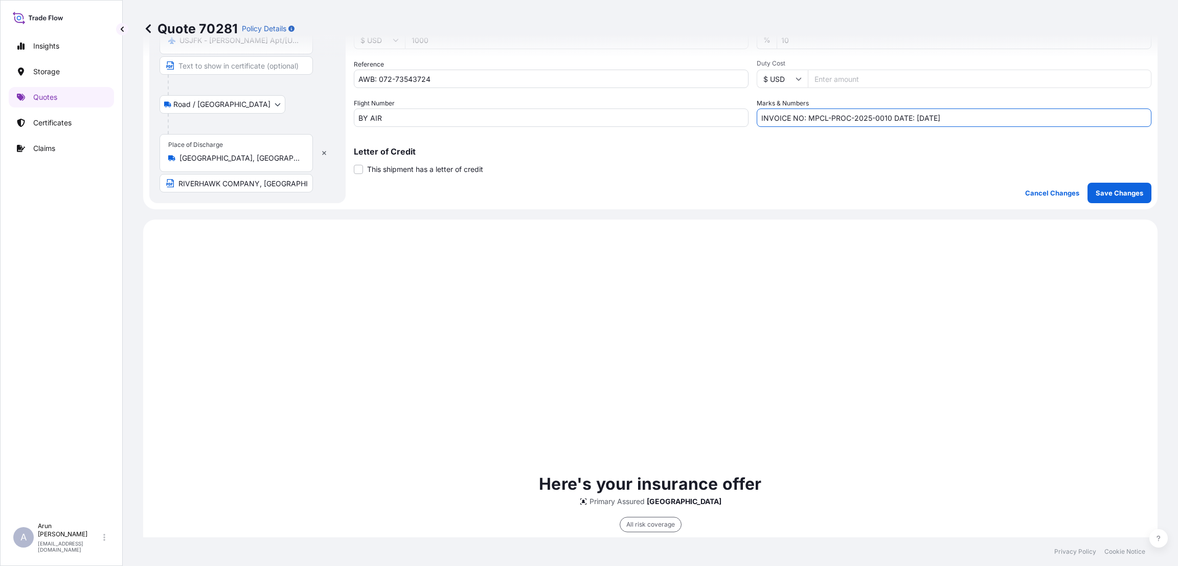
click at [793, 121] on input "INVOICE NO: MPCL-PROC-2025-0010 DATE: [DATE]" at bounding box center [954, 117] width 395 height 18
click at [1100, 190] on p "Save Changes" at bounding box center [1120, 193] width 48 height 10
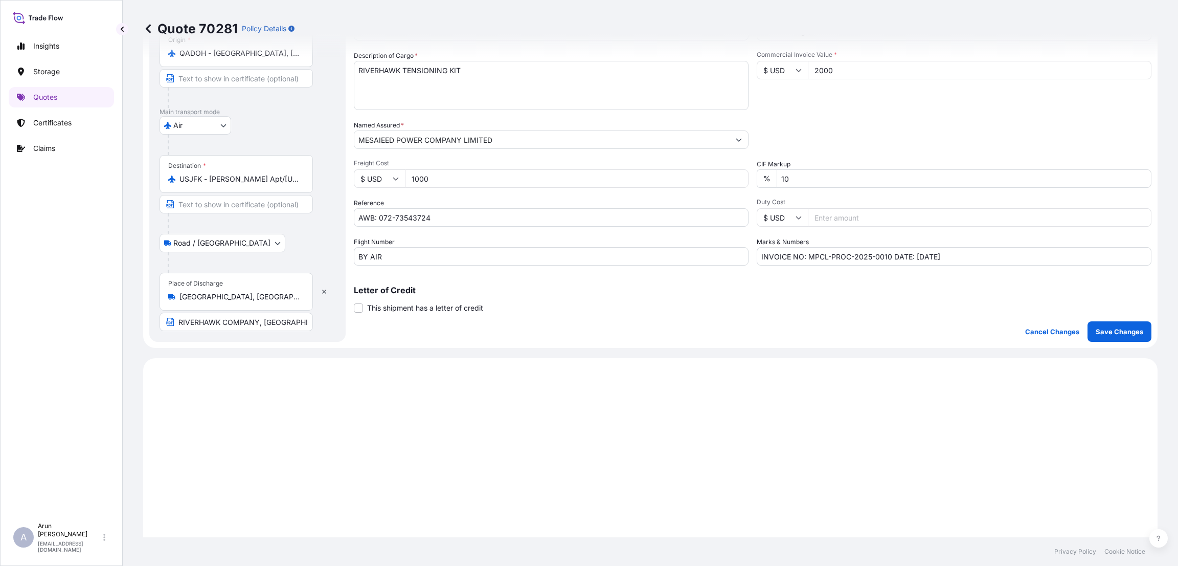
scroll to position [106, 0]
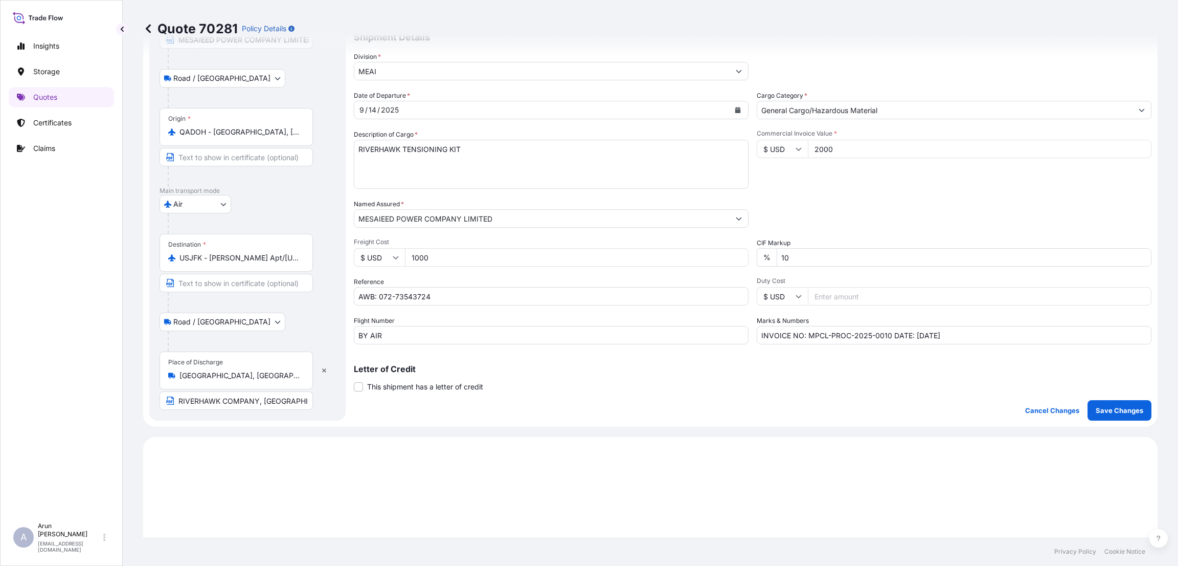
select select "Road / [GEOGRAPHIC_DATA]"
select select "Air"
select select "Road / [GEOGRAPHIC_DATA]"
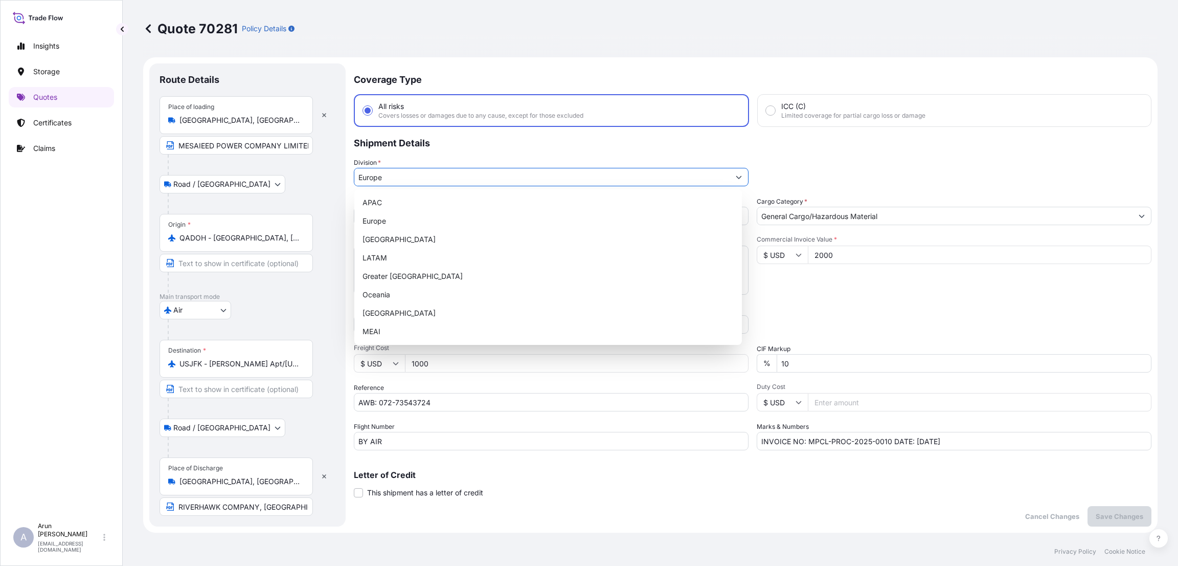
click at [730, 174] on button "Show suggestions" at bounding box center [739, 177] width 18 height 18
click at [653, 331] on div "MEAI" at bounding box center [548, 331] width 379 height 18
type input "MEAI"
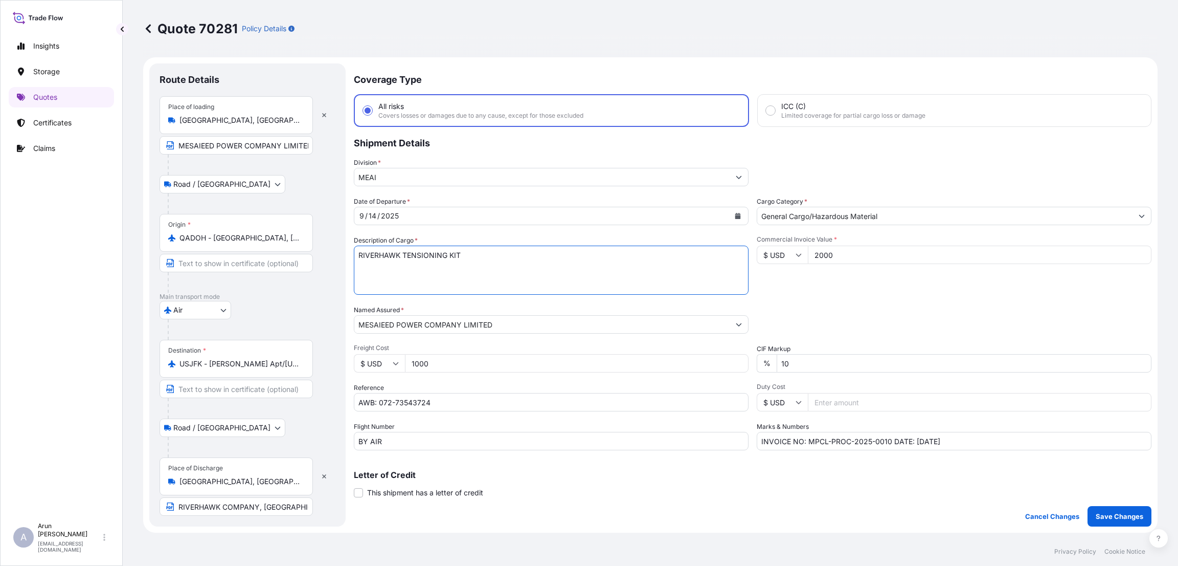
click at [504, 268] on textarea "RIVERHAWK TENSIONING KIT" at bounding box center [551, 269] width 395 height 49
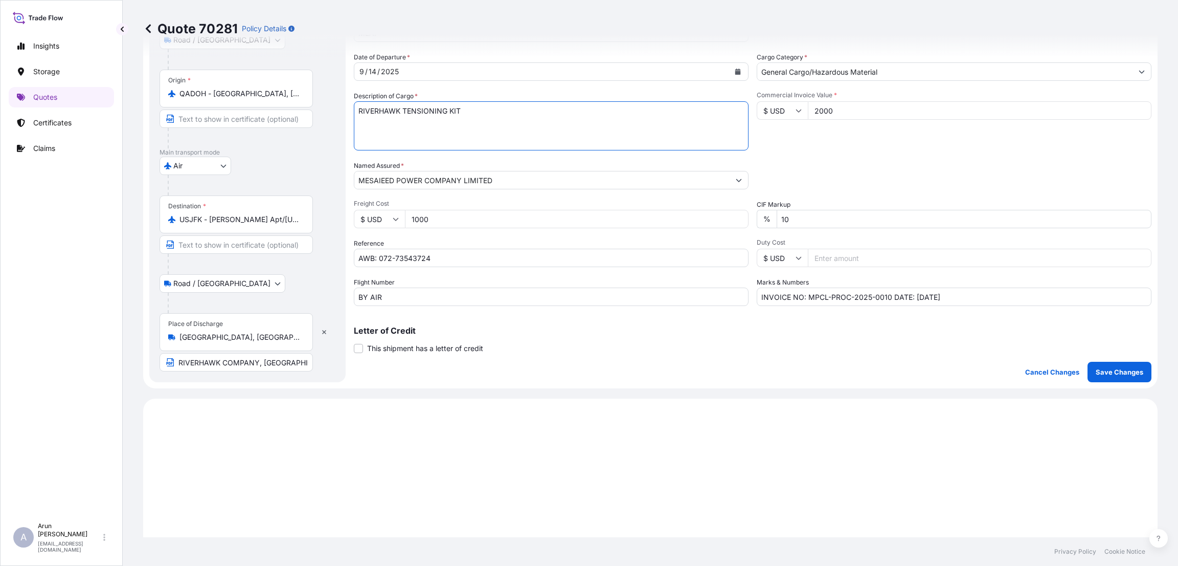
scroll to position [153, 0]
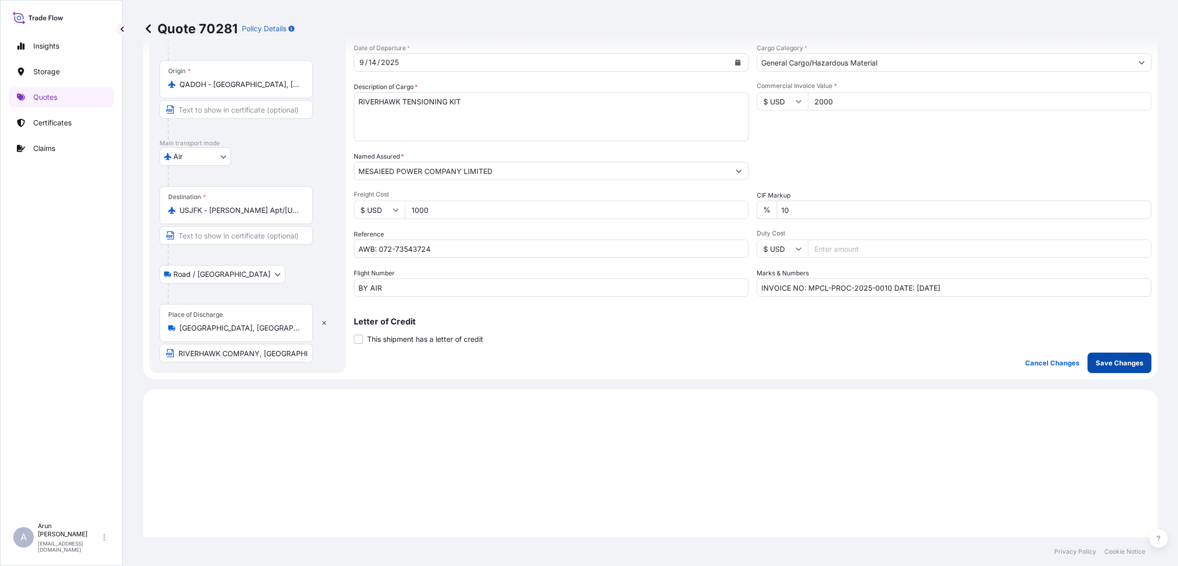
click at [1096, 366] on p "Save Changes" at bounding box center [1120, 362] width 48 height 10
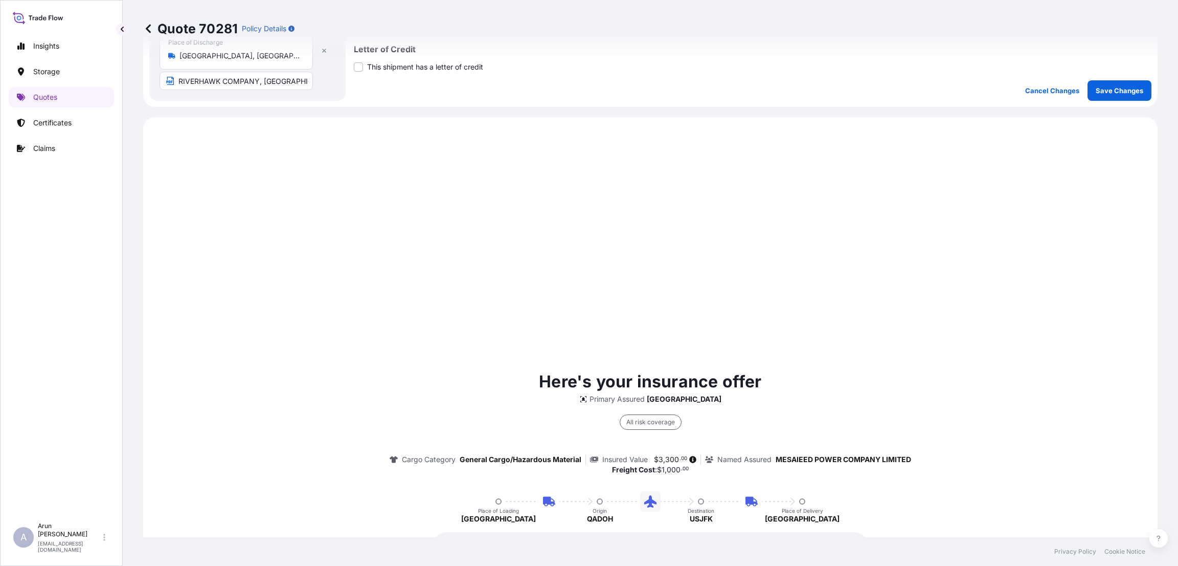
select select "Road / [GEOGRAPHIC_DATA]"
select select "Air"
select select "Road / [GEOGRAPHIC_DATA]"
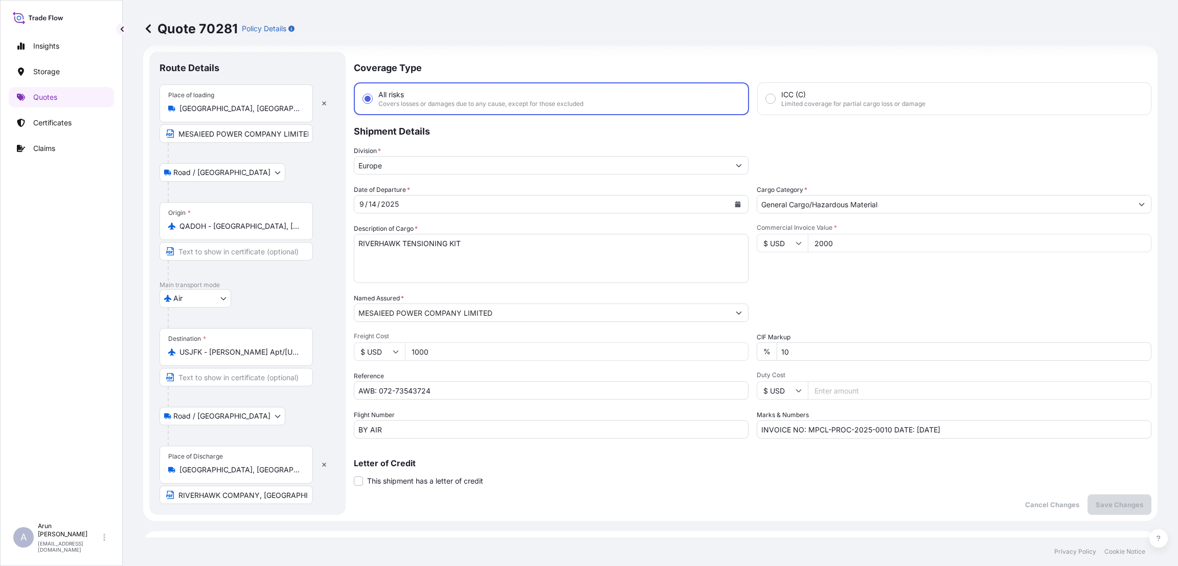
scroll to position [0, 0]
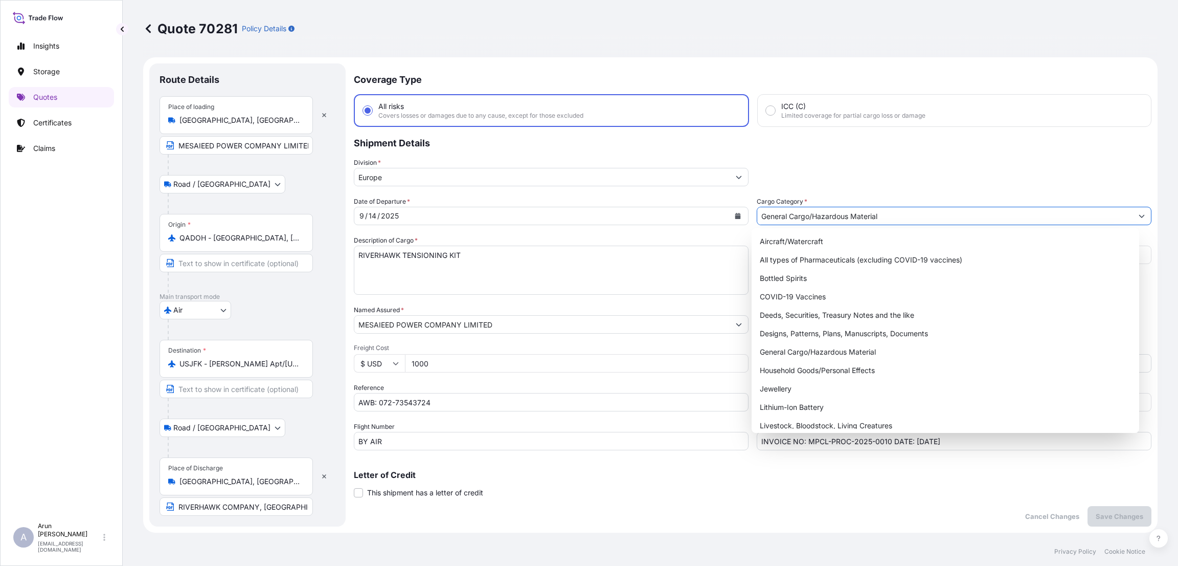
click at [854, 213] on input "General Cargo/Hazardous Material" at bounding box center [944, 216] width 375 height 18
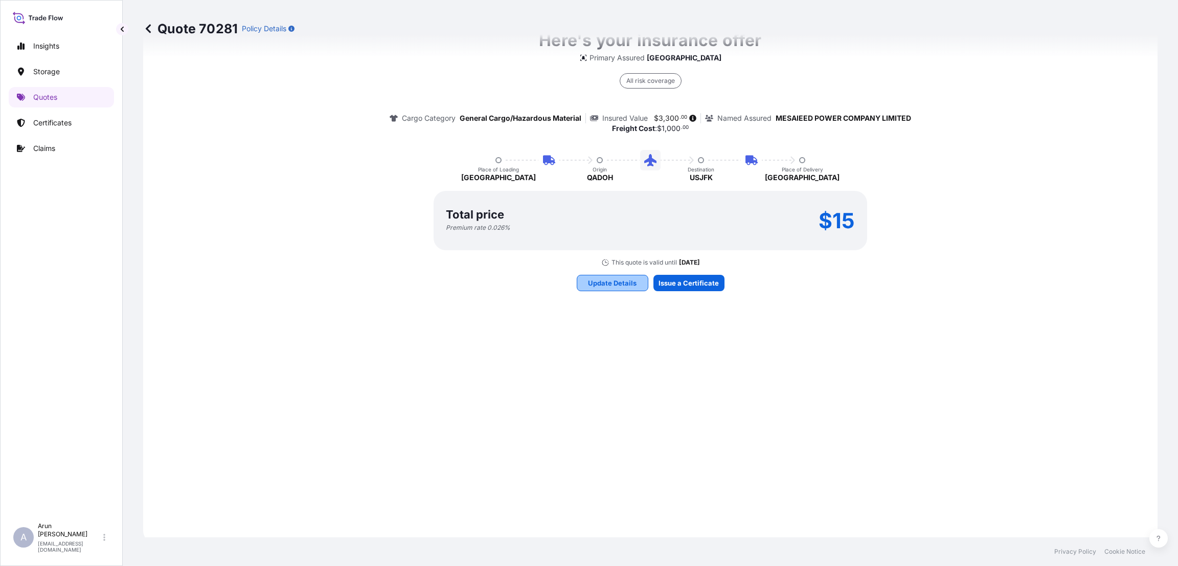
click at [602, 282] on p "Update Details" at bounding box center [612, 283] width 49 height 10
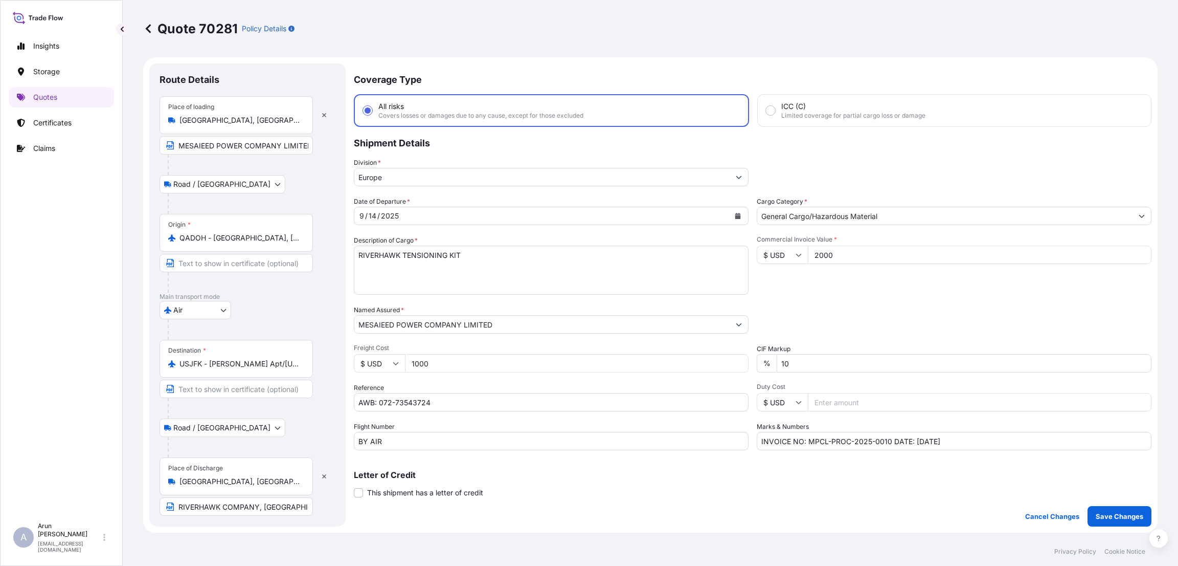
click at [449, 180] on input "Europe" at bounding box center [541, 177] width 375 height 18
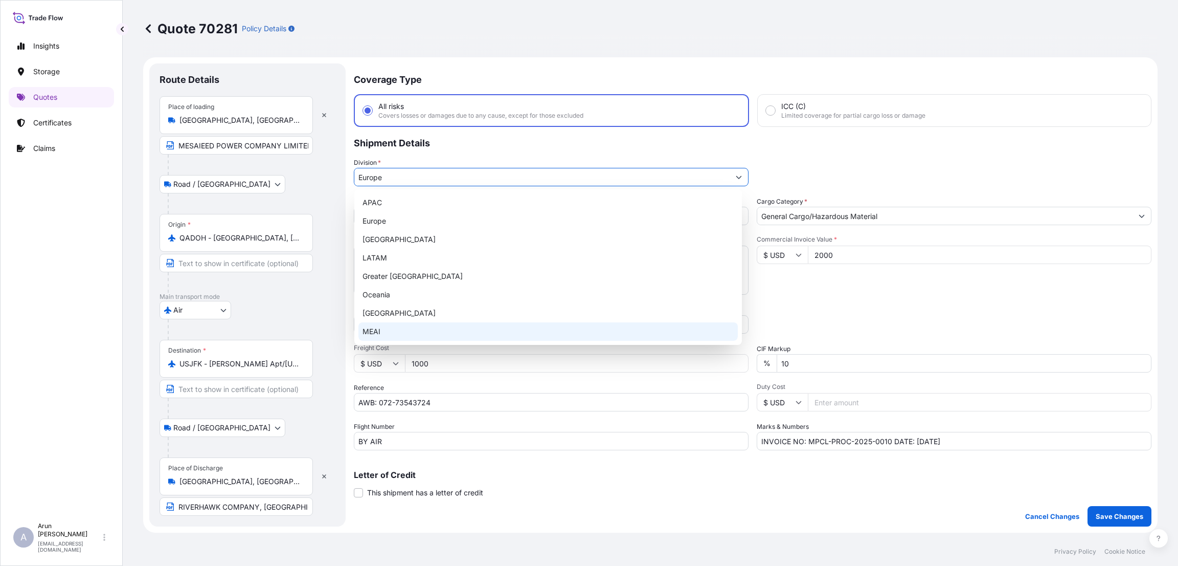
click at [436, 329] on div "MEAI" at bounding box center [548, 331] width 379 height 18
type input "MEAI"
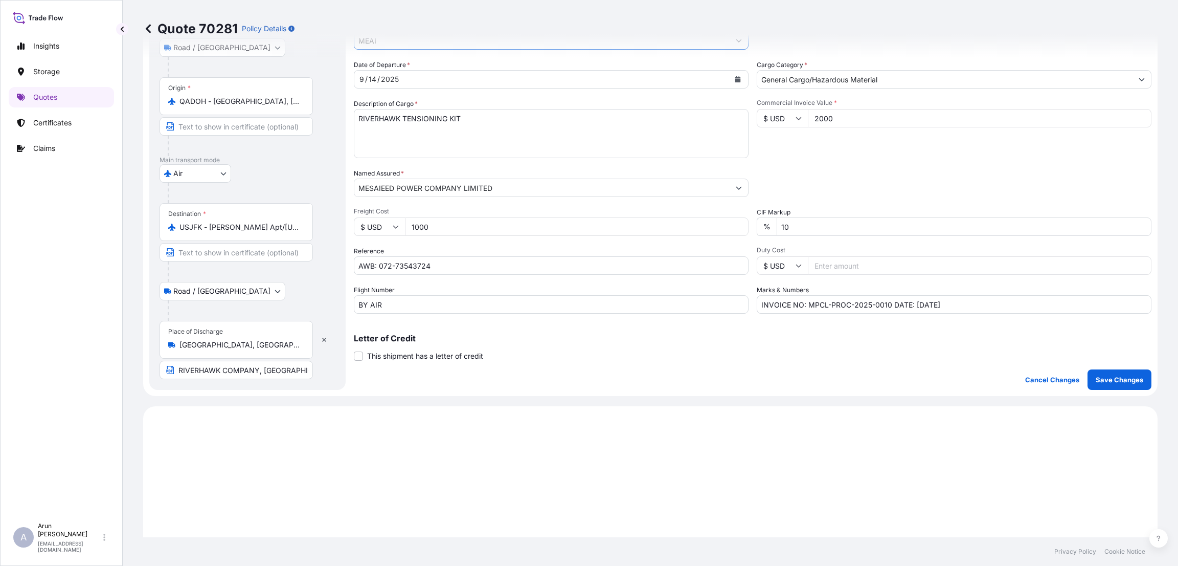
scroll to position [307, 0]
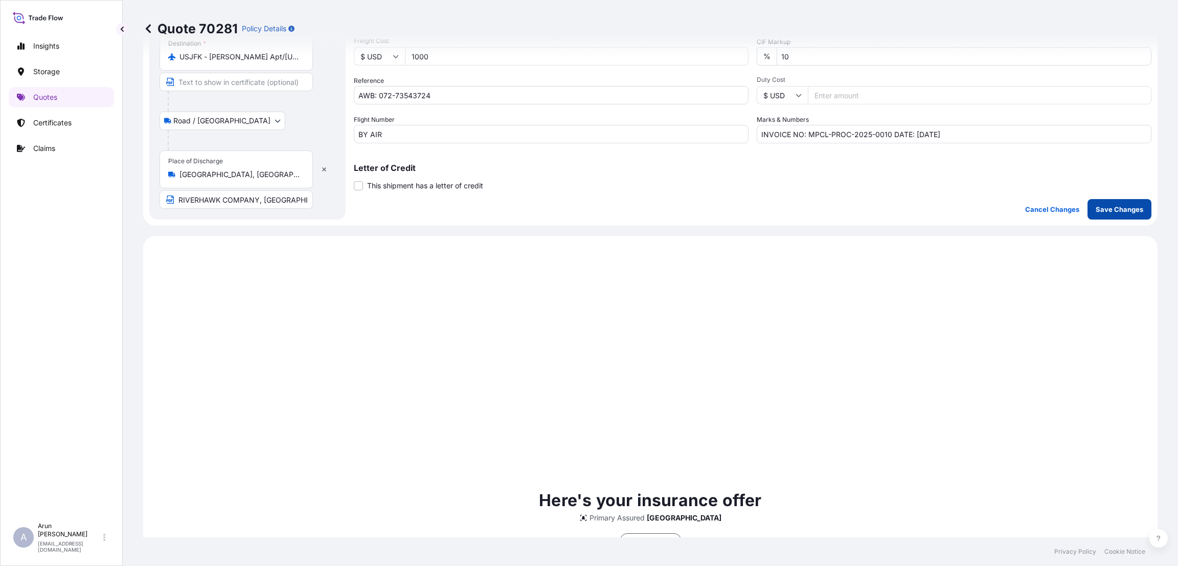
click at [1096, 212] on p "Save Changes" at bounding box center [1120, 209] width 48 height 10
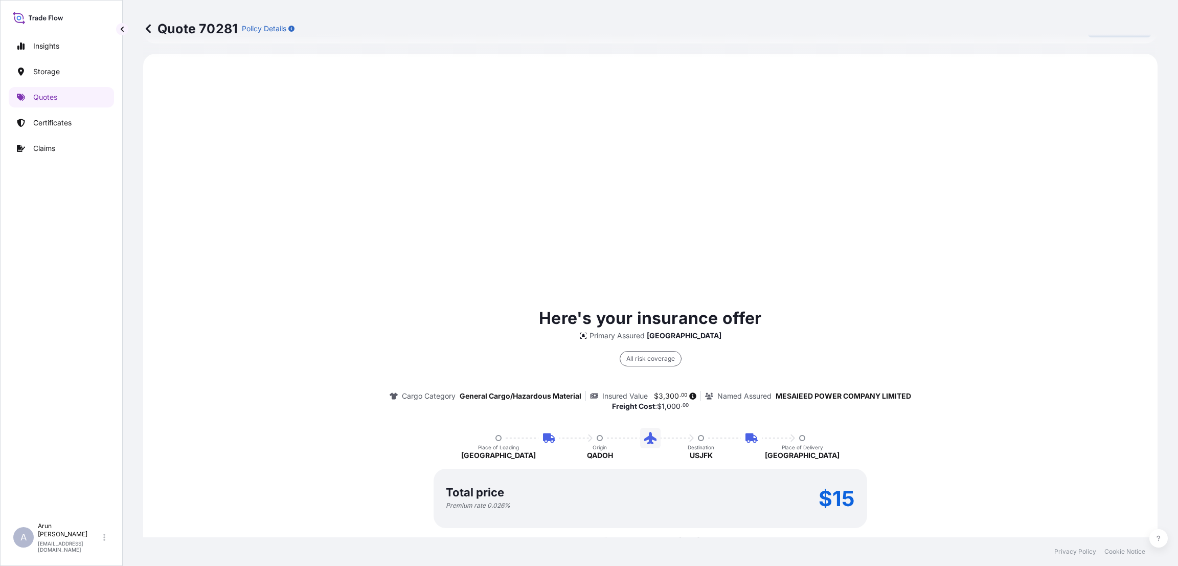
scroll to position [491, 0]
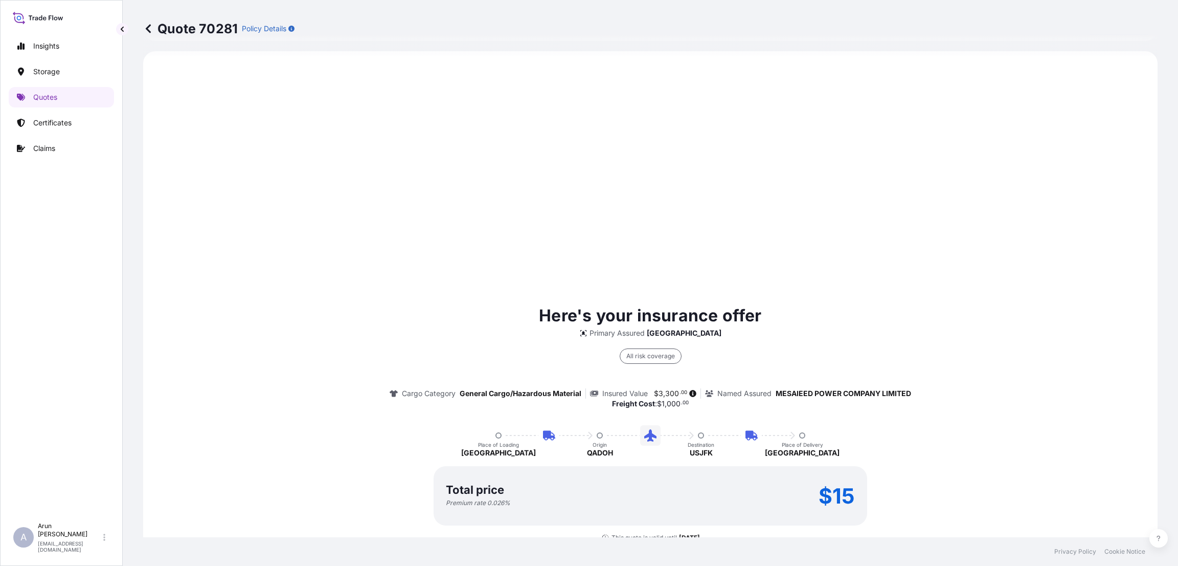
select select "Road / [GEOGRAPHIC_DATA]"
select select "Air"
select select "Road / [GEOGRAPHIC_DATA]"
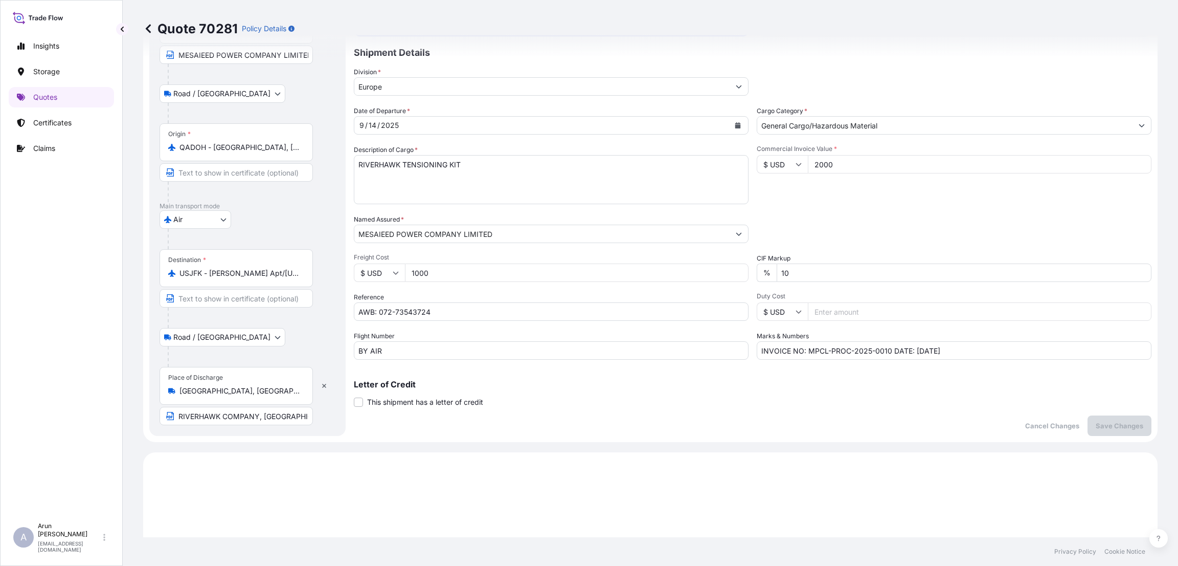
scroll to position [0, 0]
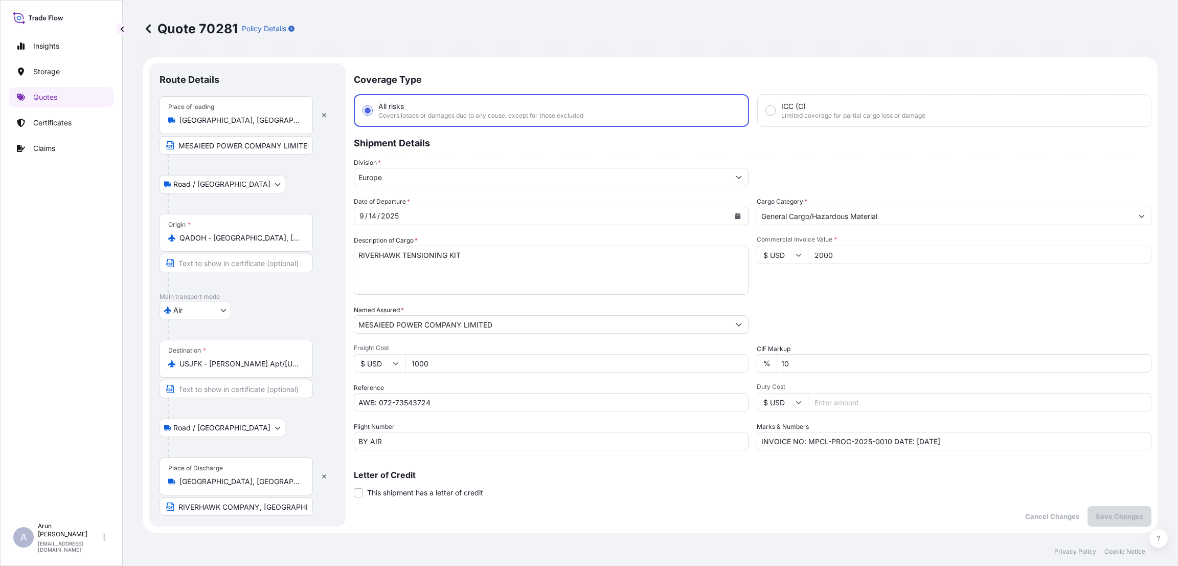
click at [736, 176] on icon "Show suggestions" at bounding box center [739, 177] width 6 height 6
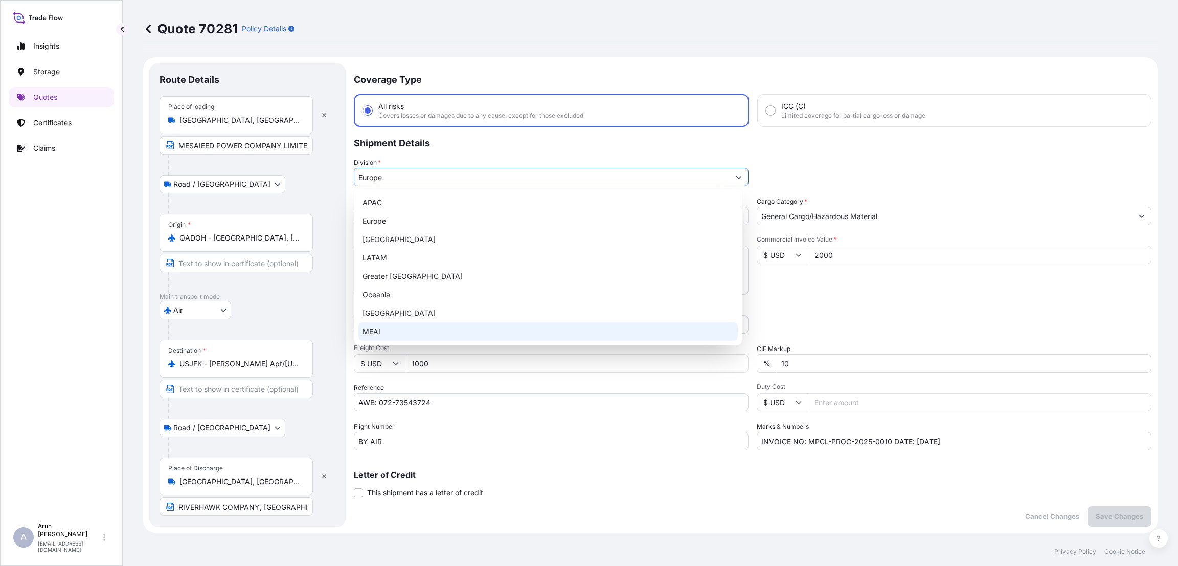
click at [590, 335] on div "MEAI" at bounding box center [548, 331] width 379 height 18
type input "MEAI"
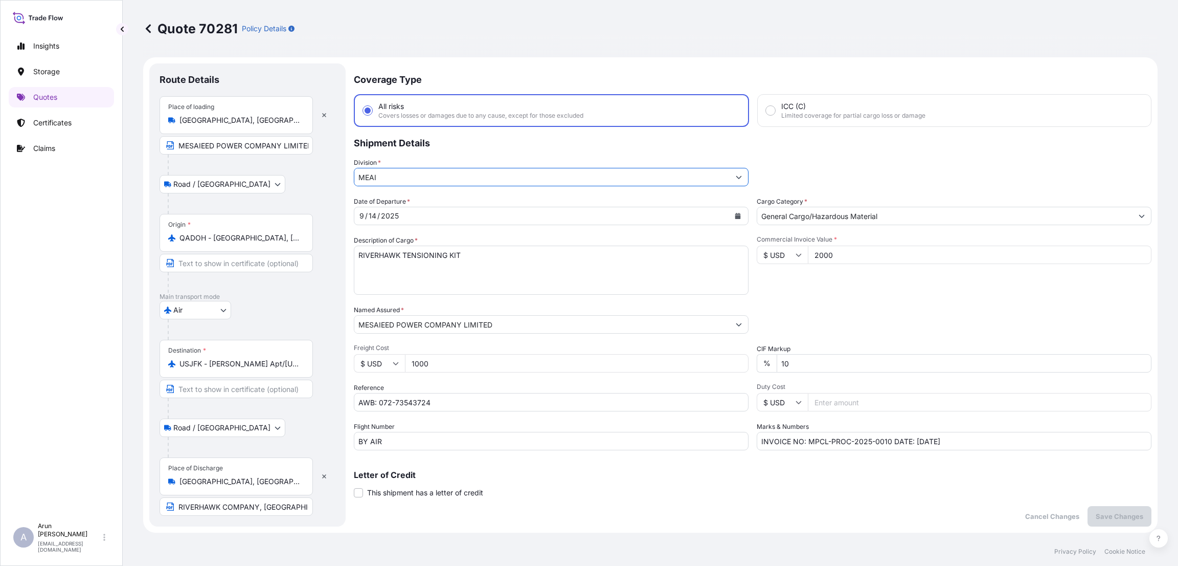
scroll to position [230, 0]
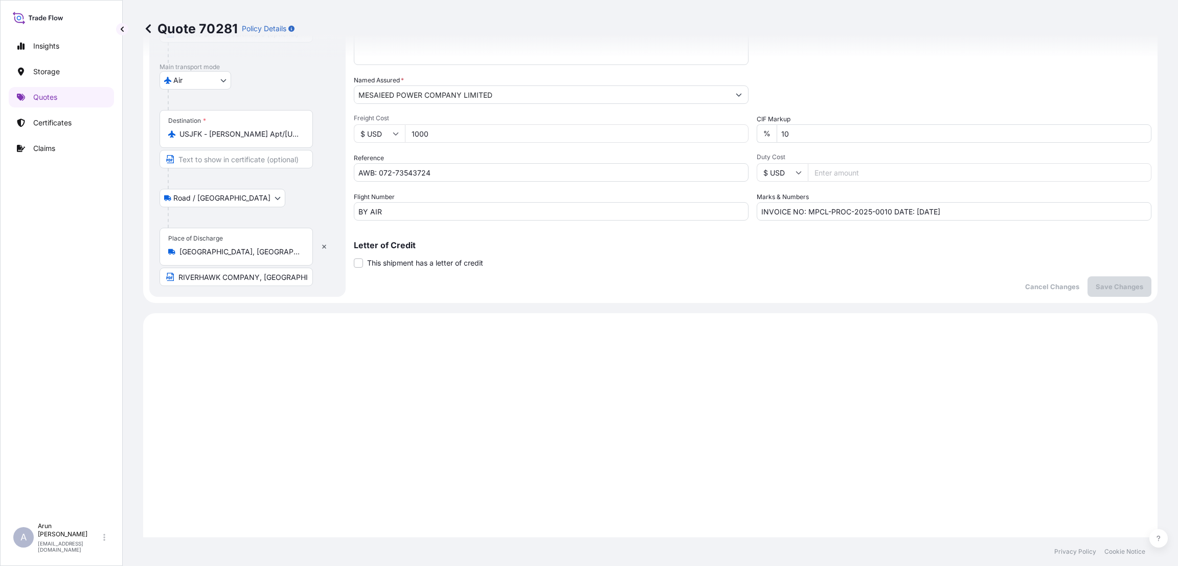
click at [836, 211] on input "INVOICE NO: MPCL-PROC-2025-0010 DATE: [DATE]" at bounding box center [954, 211] width 395 height 18
click at [1097, 285] on p "Save Changes" at bounding box center [1120, 286] width 48 height 10
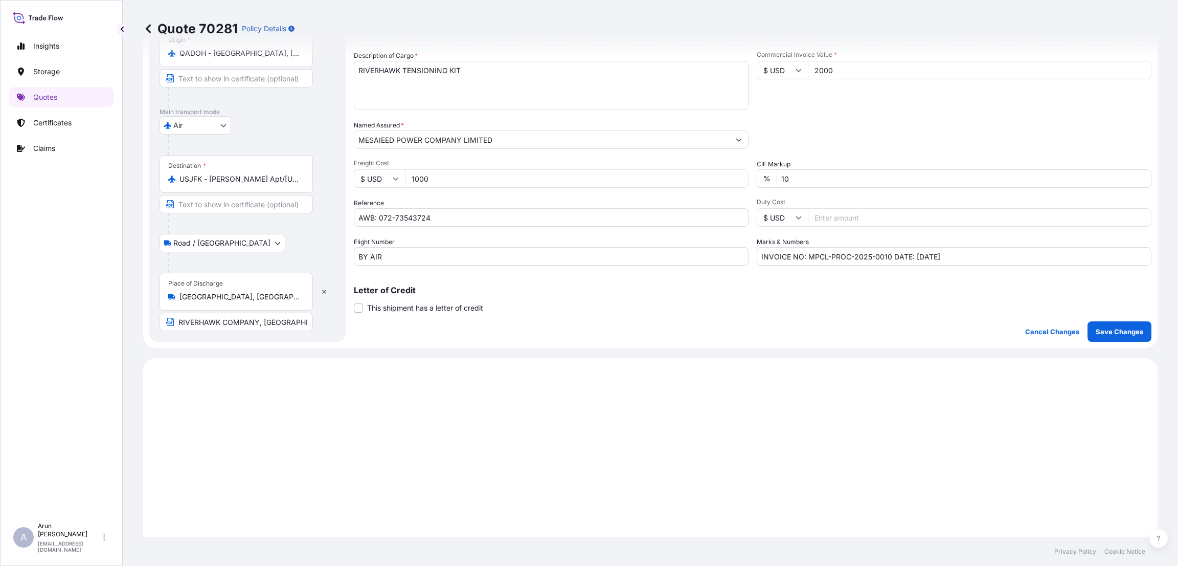
select select "Road / [GEOGRAPHIC_DATA]"
select select "Air"
select select "Road / [GEOGRAPHIC_DATA]"
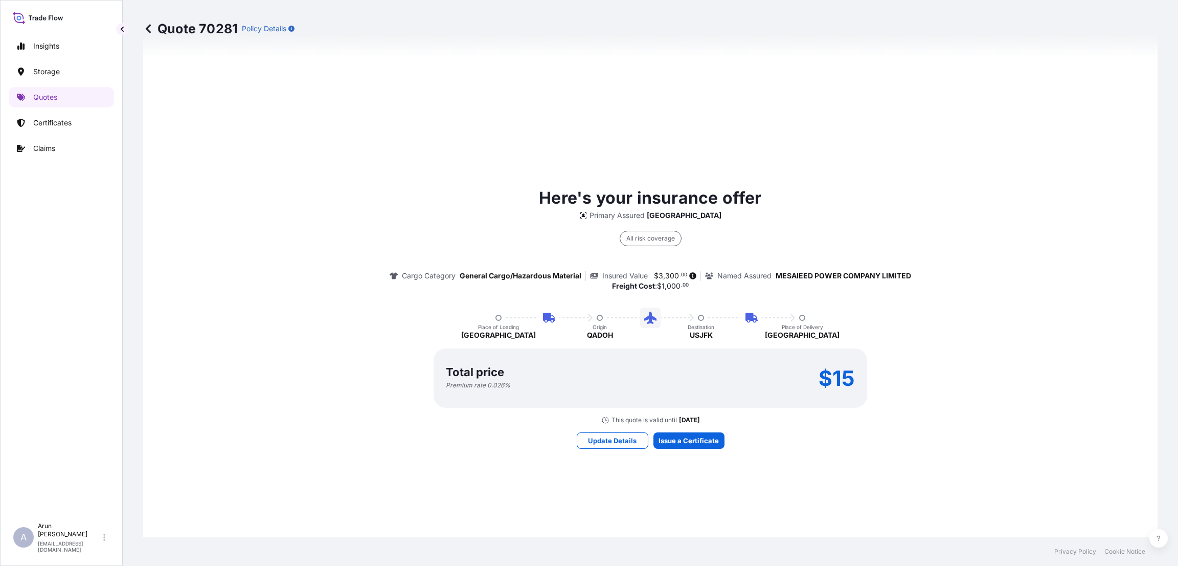
scroll to position [772, 0]
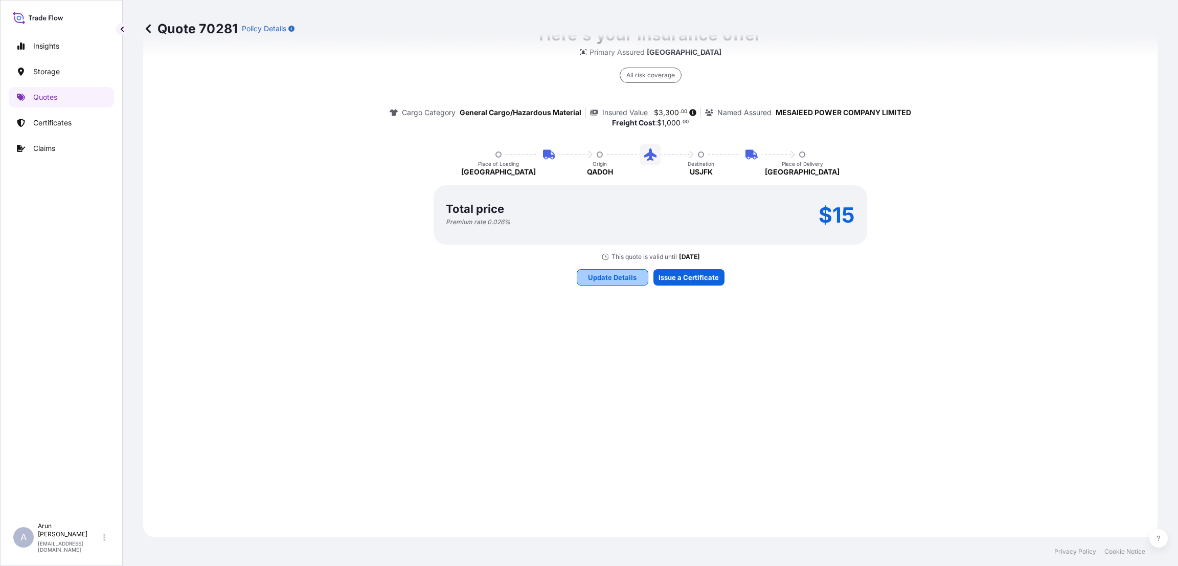
click at [602, 270] on button "Update Details" at bounding box center [613, 277] width 72 height 16
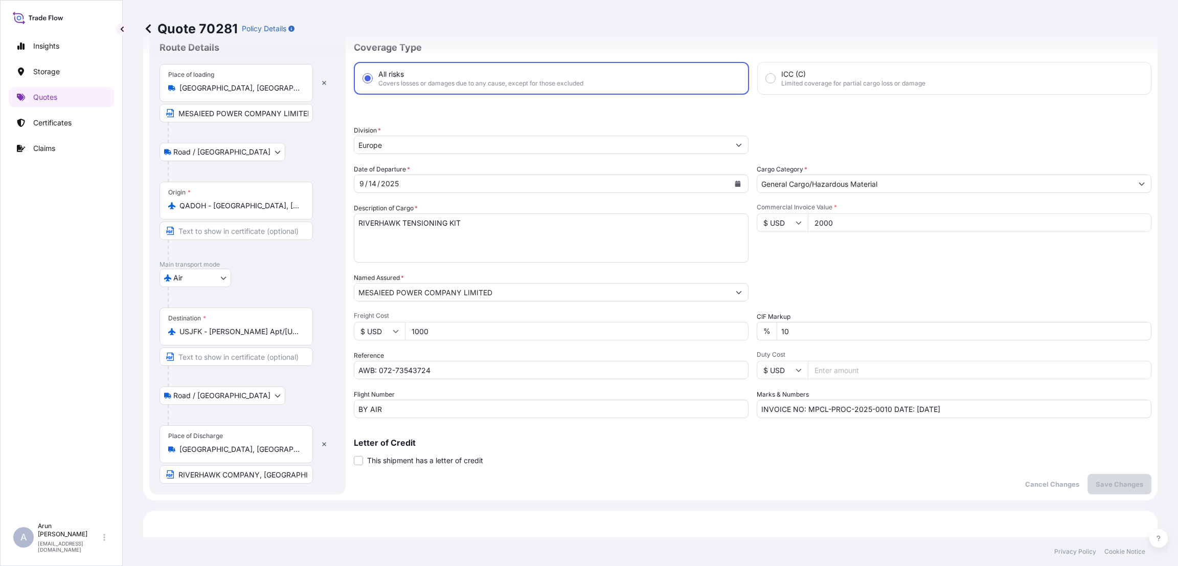
scroll to position [16, 0]
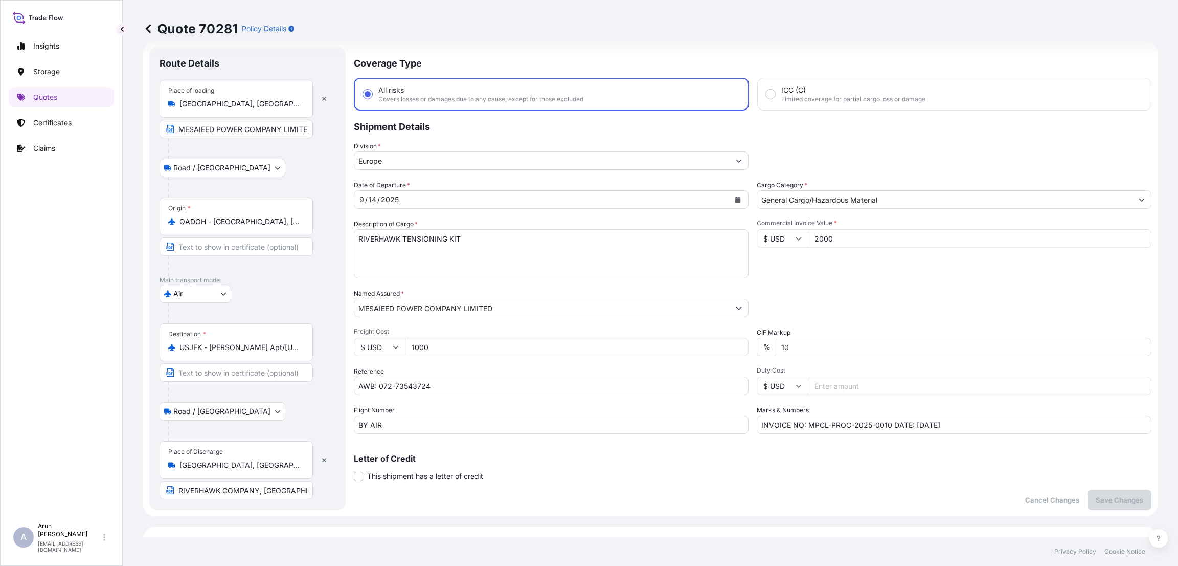
click at [489, 163] on input "Europe" at bounding box center [541, 160] width 375 height 18
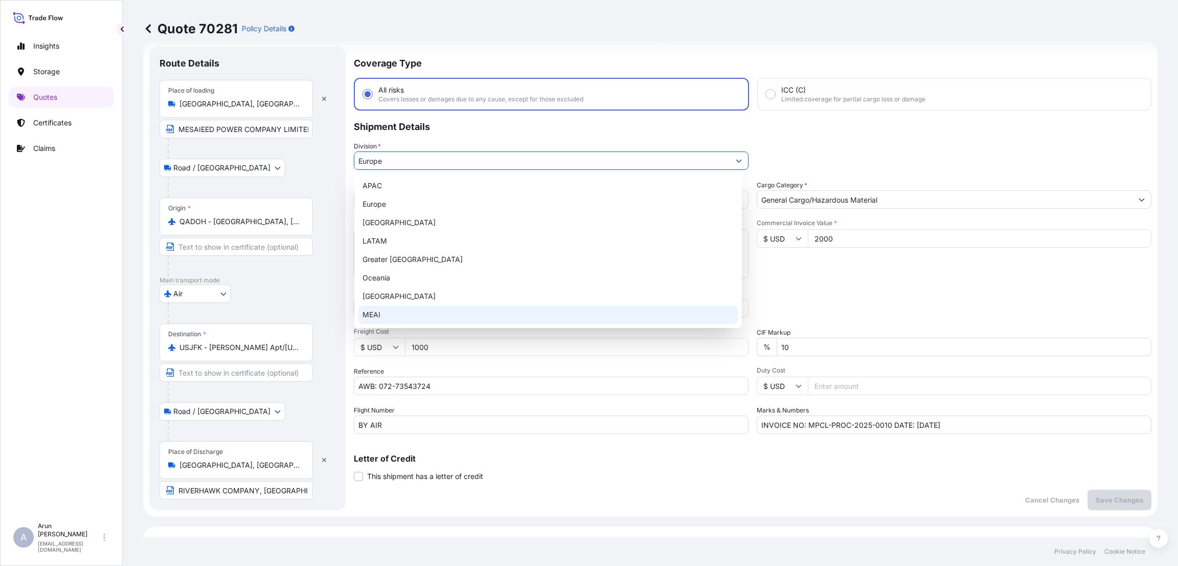
click at [467, 320] on div "MEAI" at bounding box center [548, 314] width 379 height 18
type input "MEAI"
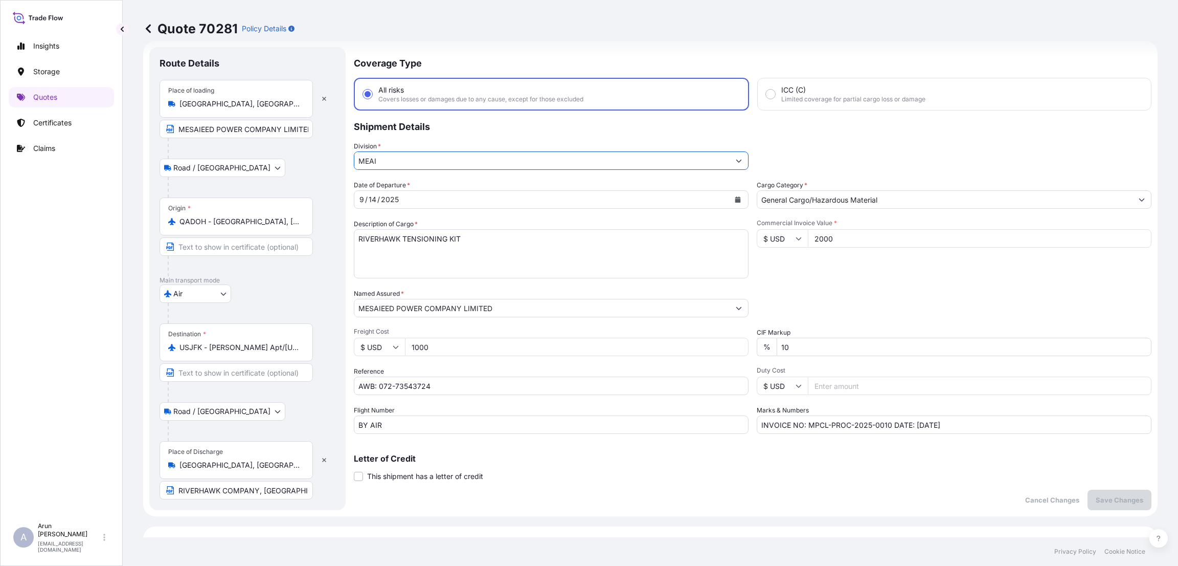
click at [545, 310] on input "MESAIEED POWER COMPANY LIMITED" at bounding box center [541, 308] width 375 height 18
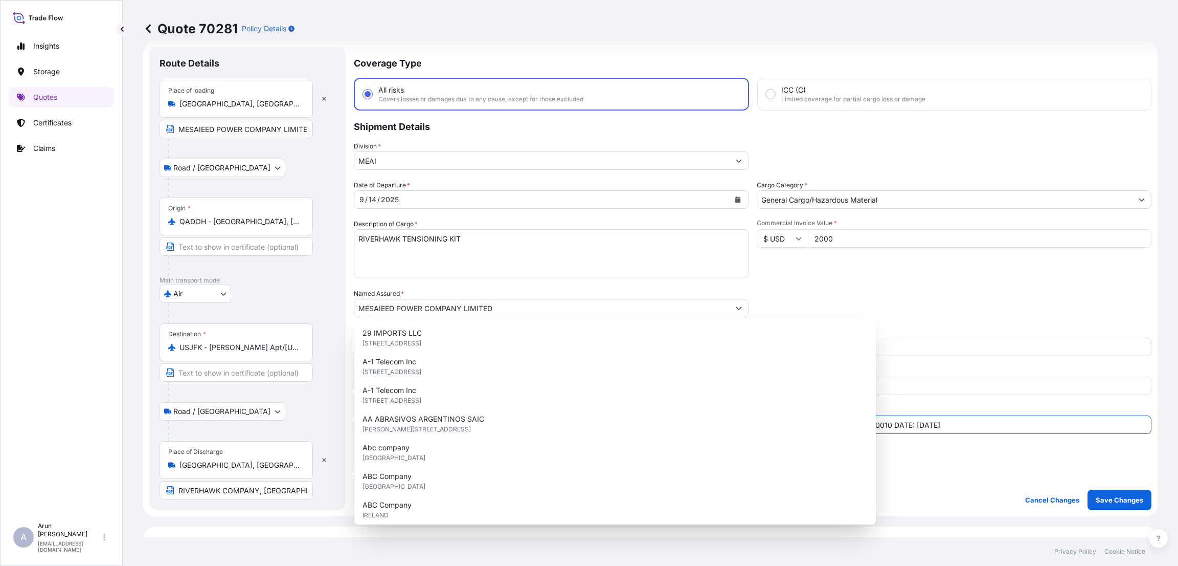
click at [822, 420] on input "INVOICE NO: MPCL-PROC-2025-0010 DATE: [DATE]" at bounding box center [954, 424] width 395 height 18
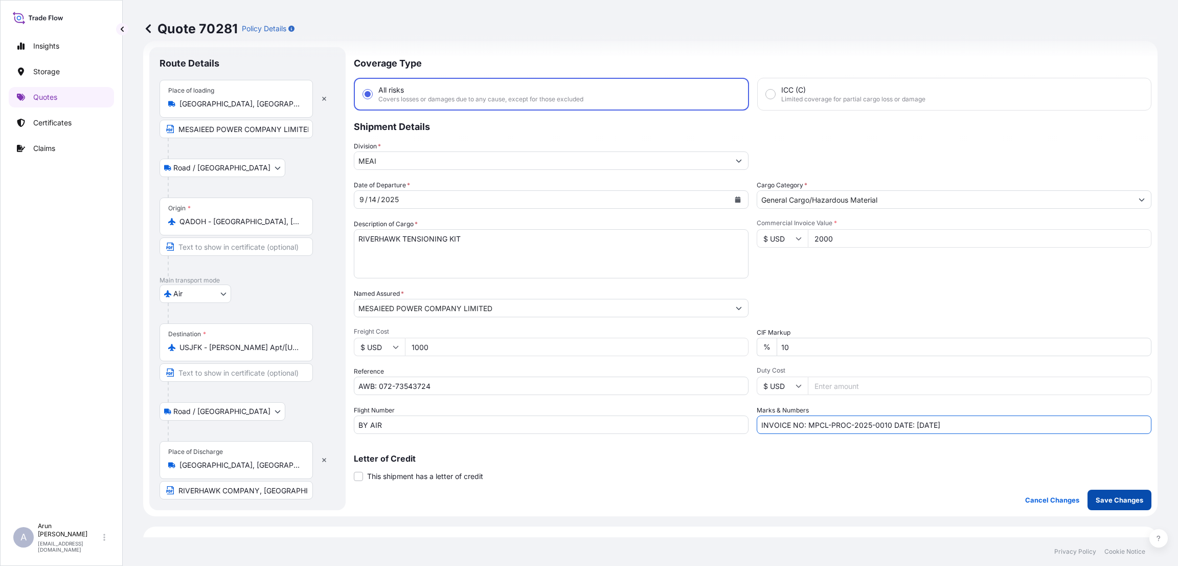
click at [1096, 495] on p "Save Changes" at bounding box center [1120, 500] width 48 height 10
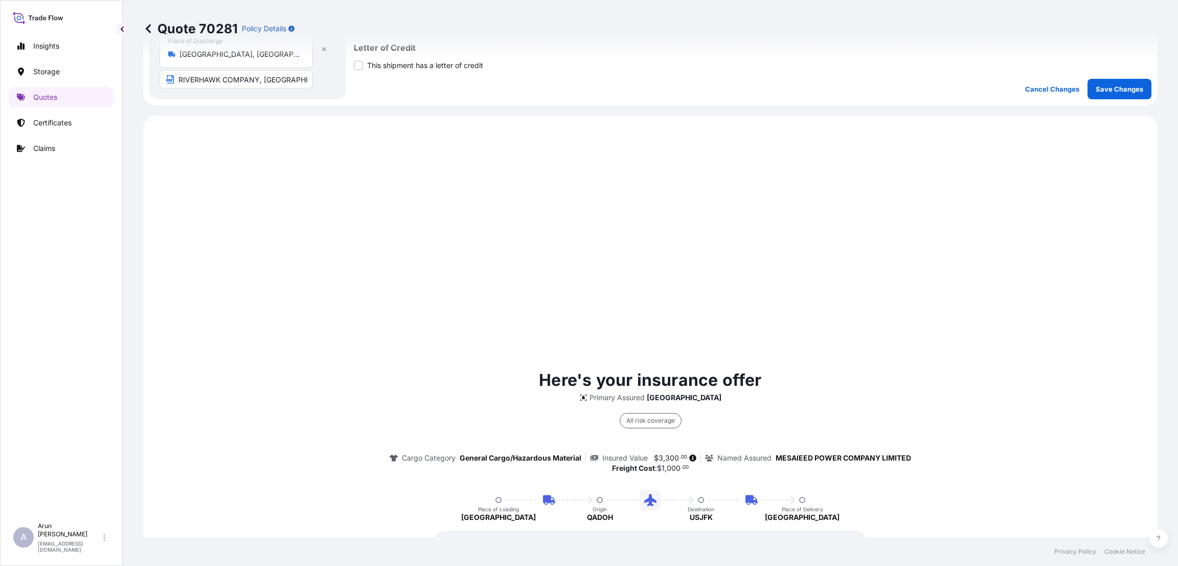
scroll to position [491, 0]
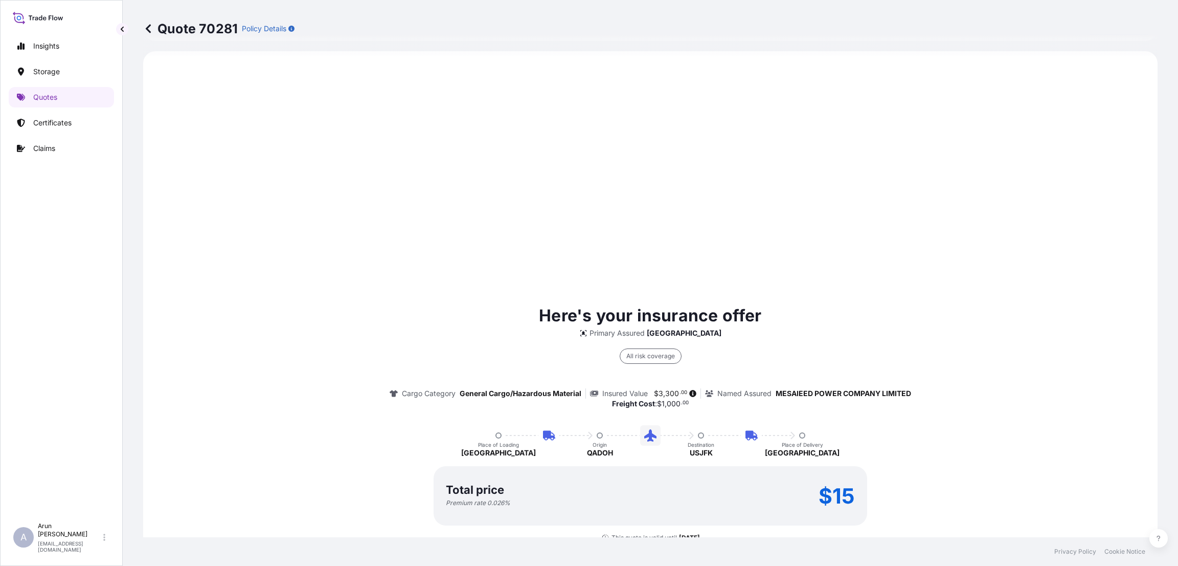
select select "Road / [GEOGRAPHIC_DATA]"
select select "Air"
select select "Road / [GEOGRAPHIC_DATA]"
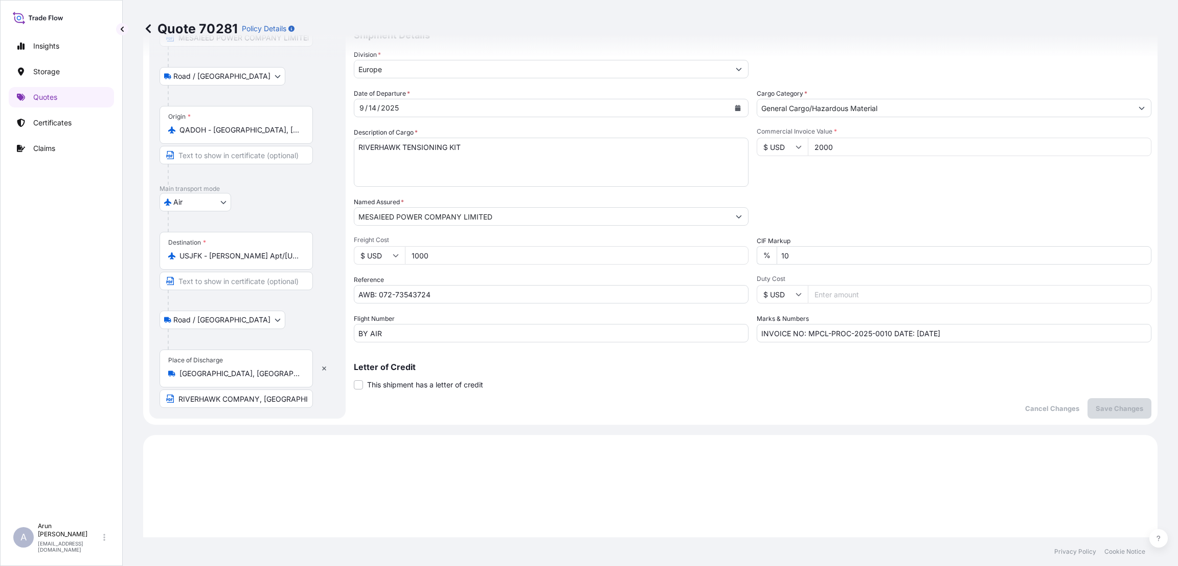
scroll to position [0, 0]
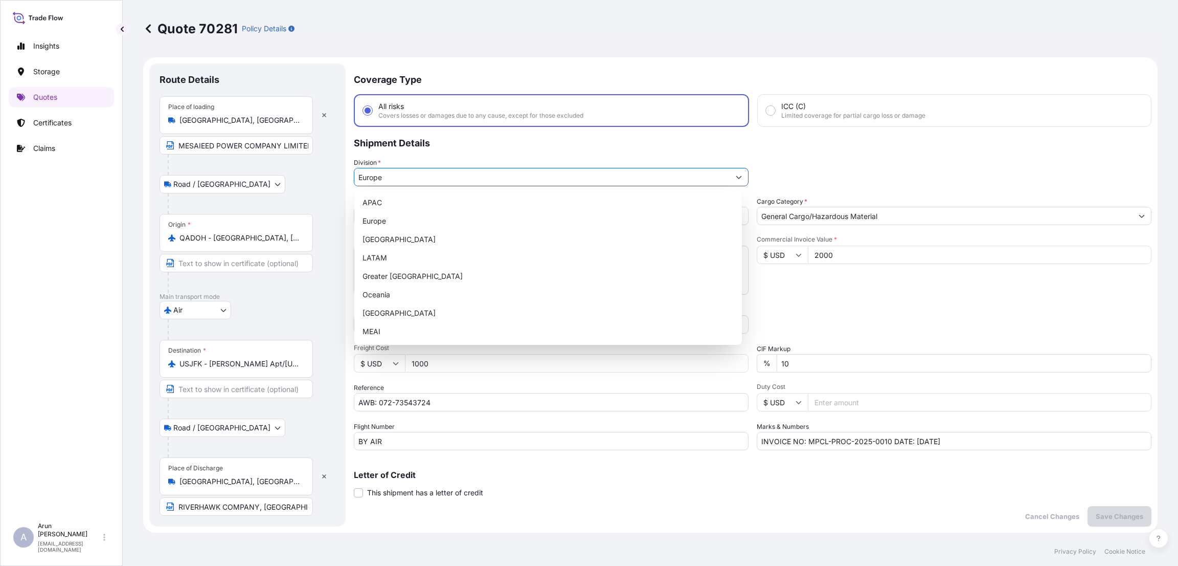
click at [736, 177] on icon "Show suggestions" at bounding box center [739, 177] width 6 height 3
click at [580, 346] on span "Freight Cost" at bounding box center [551, 348] width 395 height 8
click at [580, 354] on input "1000" at bounding box center [577, 363] width 344 height 18
click at [417, 176] on input "Division *" at bounding box center [541, 177] width 375 height 18
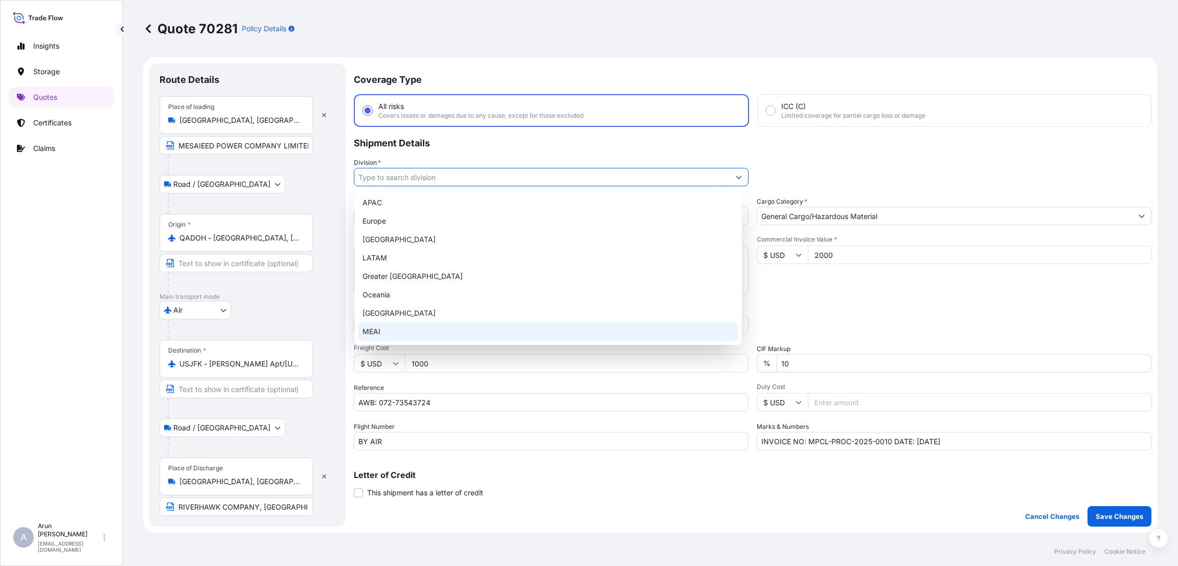
click at [416, 326] on div "MEAI" at bounding box center [548, 331] width 379 height 18
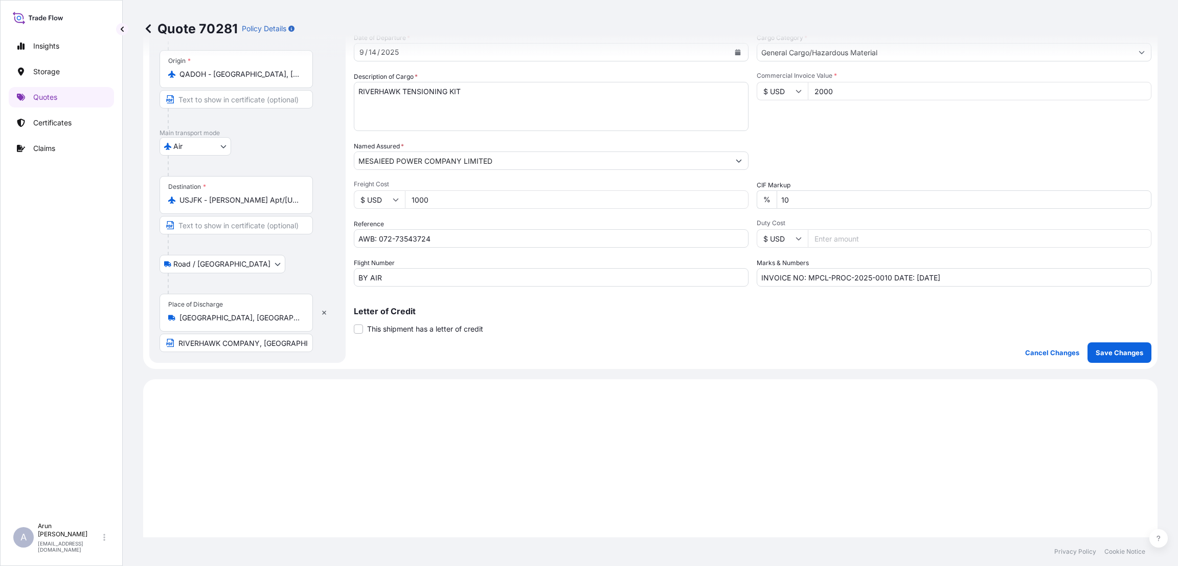
scroll to position [153, 0]
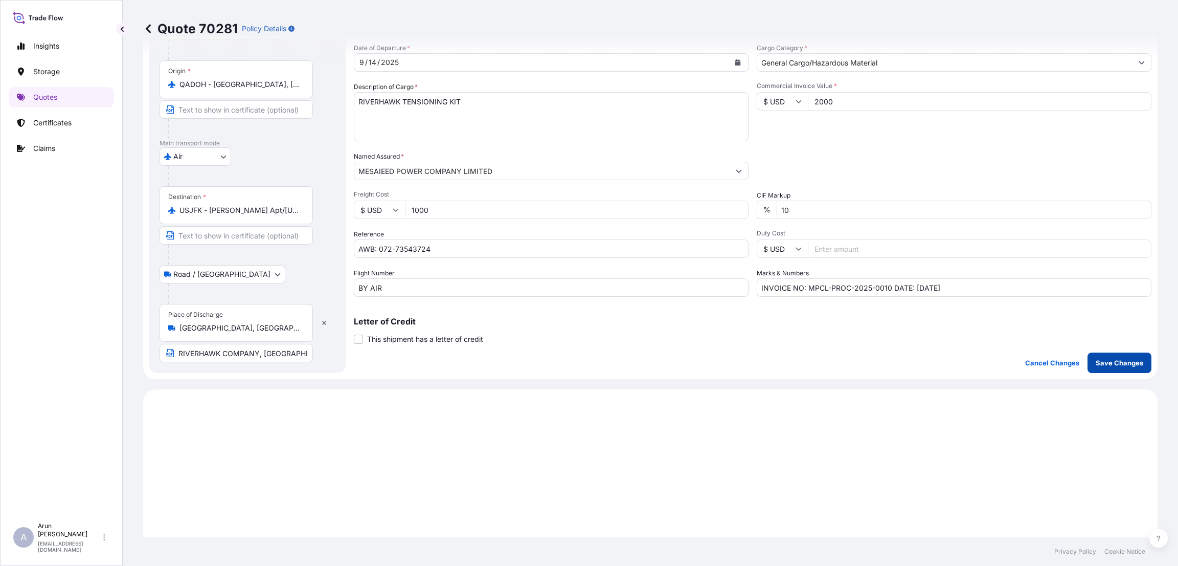
click at [1107, 363] on p "Save Changes" at bounding box center [1120, 362] width 48 height 10
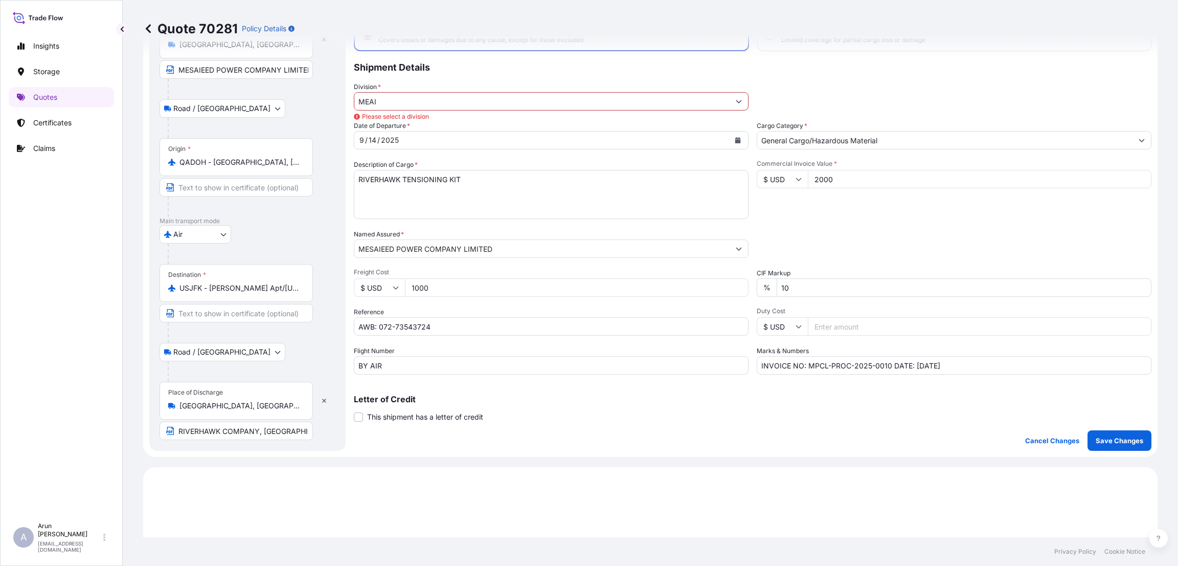
scroll to position [0, 0]
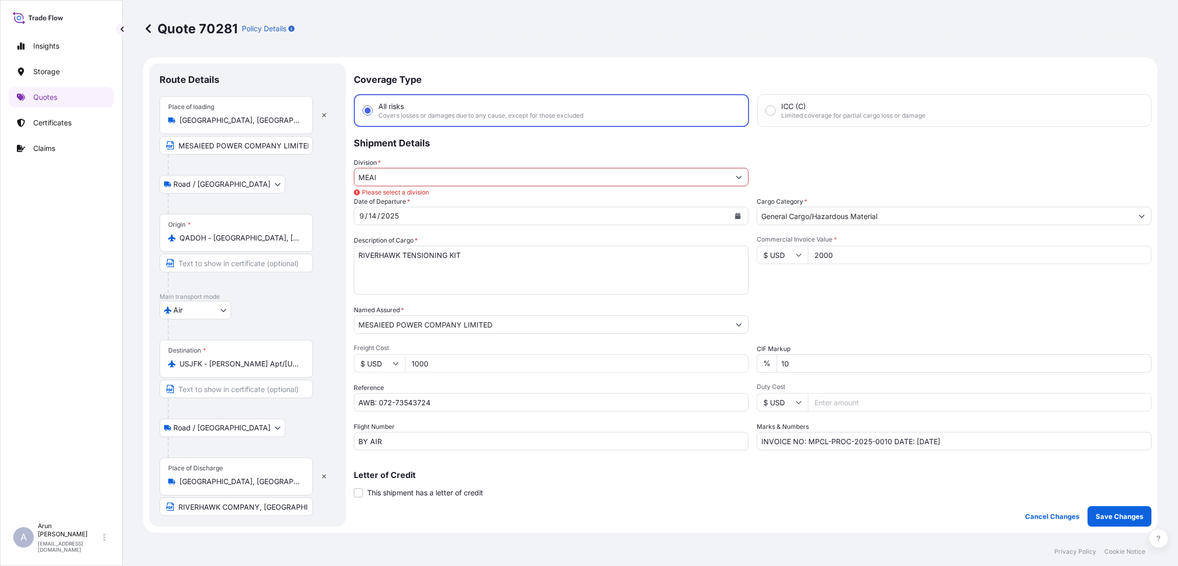
click at [494, 175] on input "MEAI" at bounding box center [541, 177] width 375 height 18
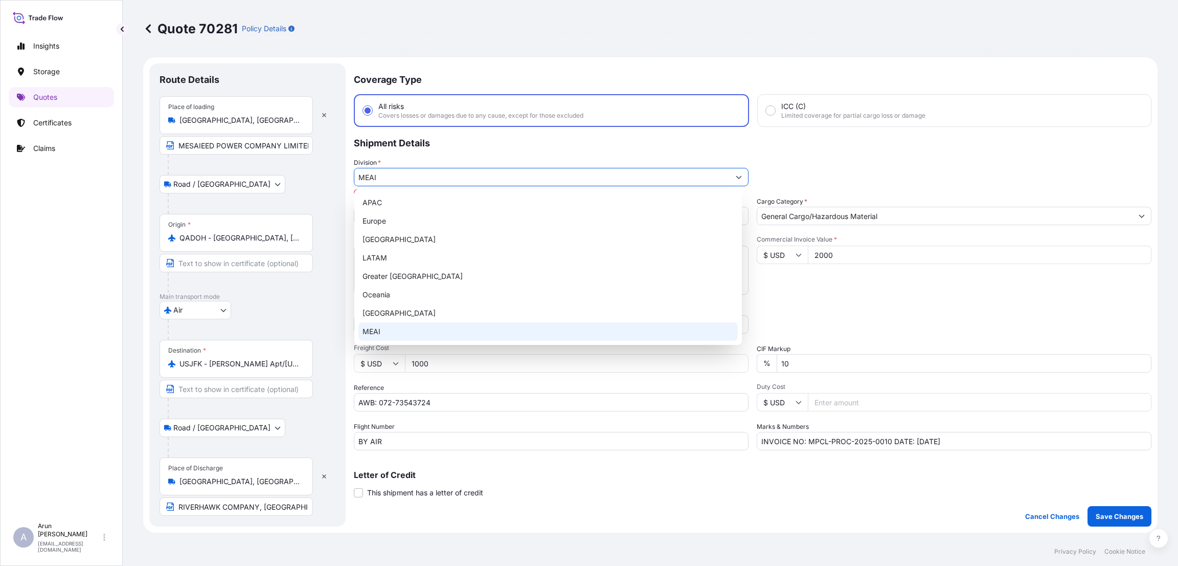
click at [471, 330] on div "MEAI" at bounding box center [548, 331] width 379 height 18
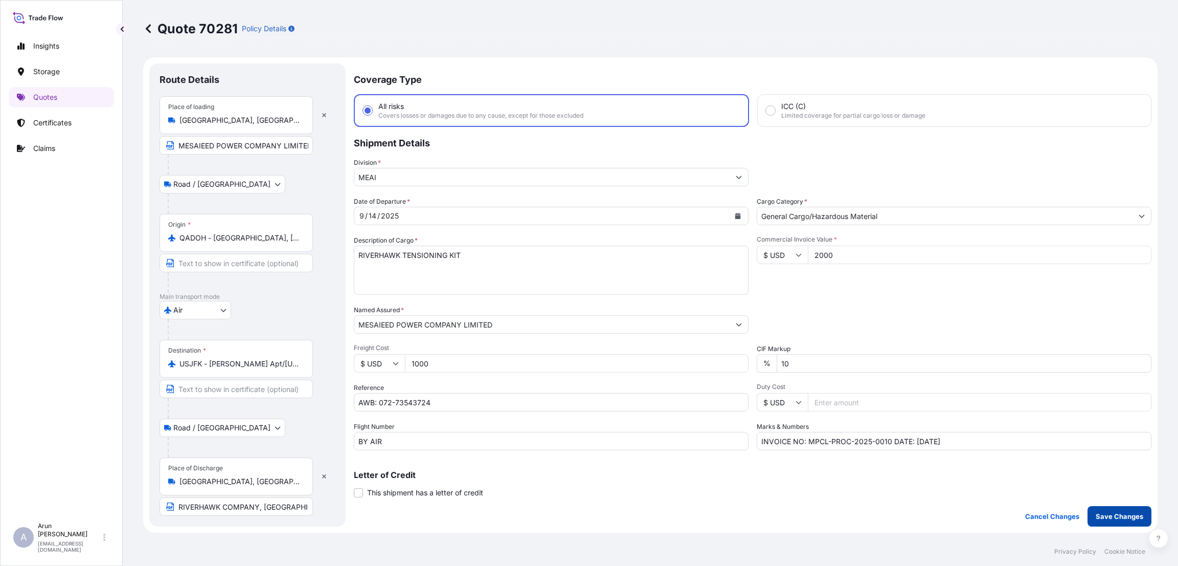
click at [1098, 516] on p "Save Changes" at bounding box center [1120, 516] width 48 height 10
click at [63, 121] on p "Certificates" at bounding box center [52, 123] width 38 height 10
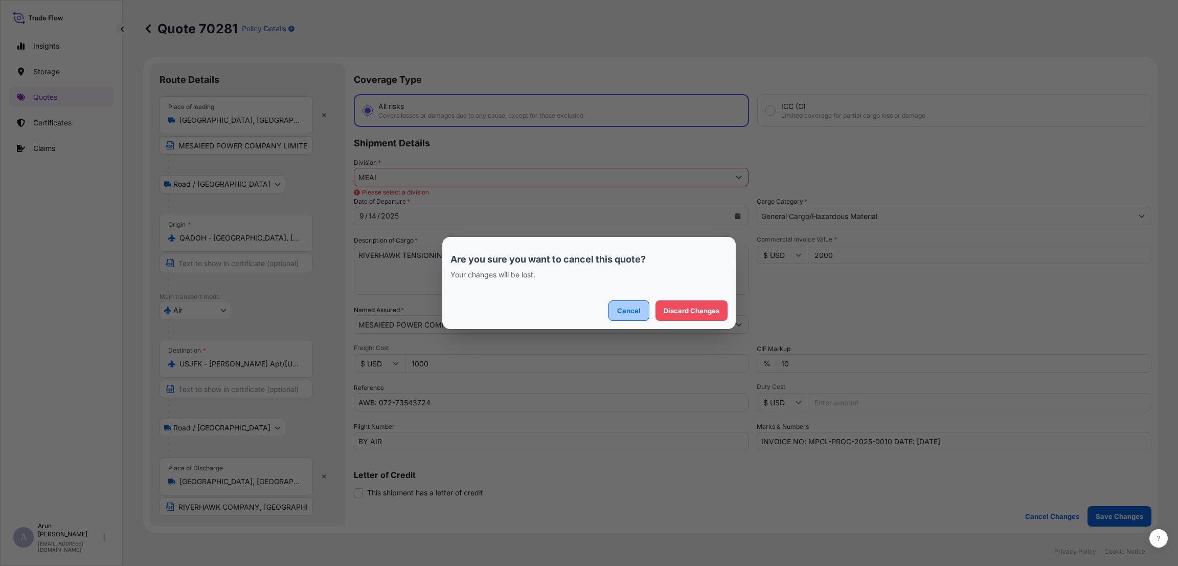
click at [613, 308] on button "Cancel" at bounding box center [629, 310] width 41 height 20
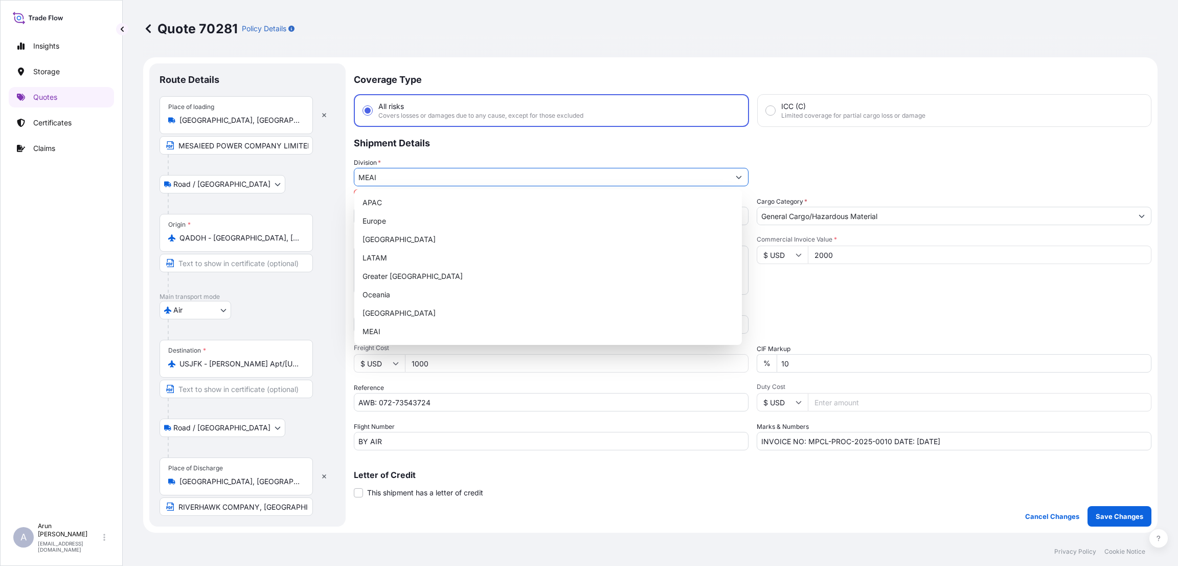
click at [569, 173] on input "MEAI" at bounding box center [541, 177] width 375 height 18
click at [552, 228] on div "Europe" at bounding box center [548, 221] width 379 height 18
type input "Europe"
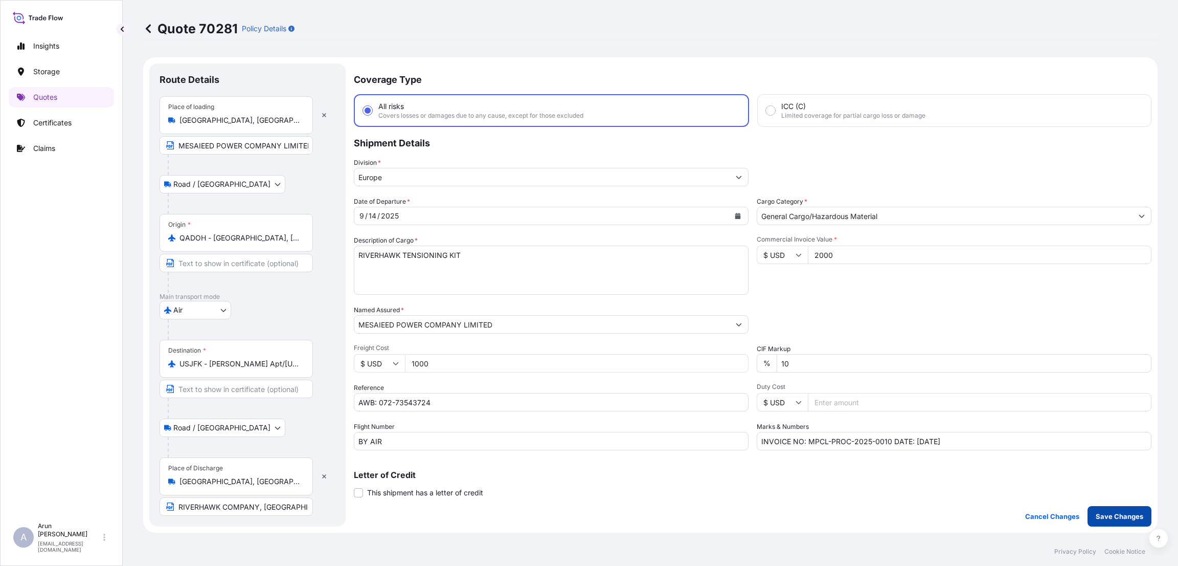
click at [1101, 513] on p "Save Changes" at bounding box center [1120, 516] width 48 height 10
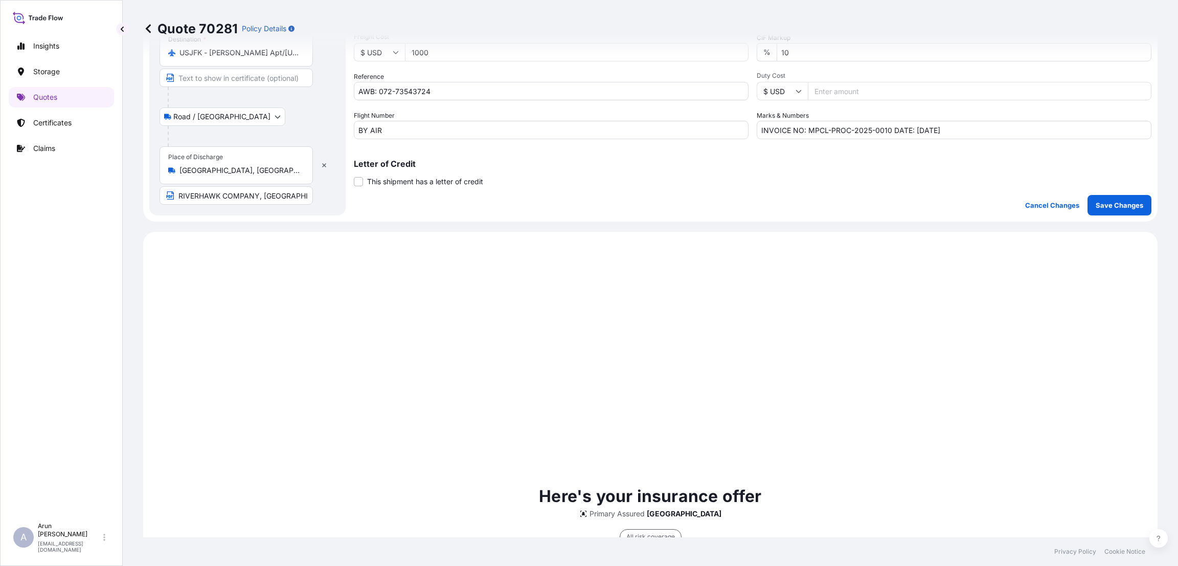
scroll to position [108, 0]
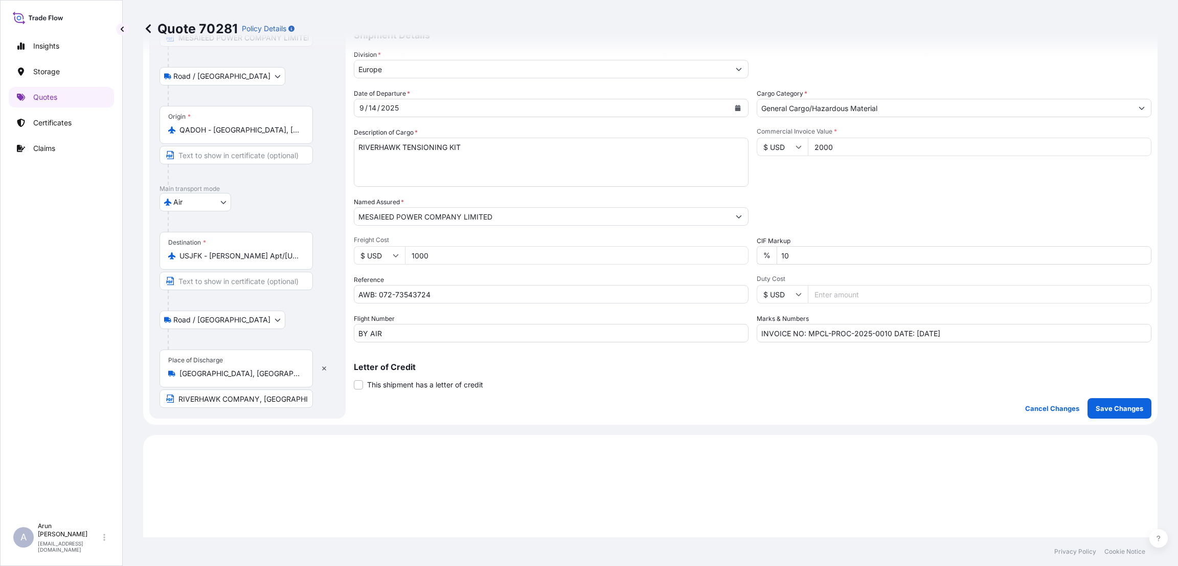
select select "Road / [GEOGRAPHIC_DATA]"
select select "Air"
select select "Road / [GEOGRAPHIC_DATA]"
click at [54, 116] on link "Certificates" at bounding box center [61, 123] width 105 height 20
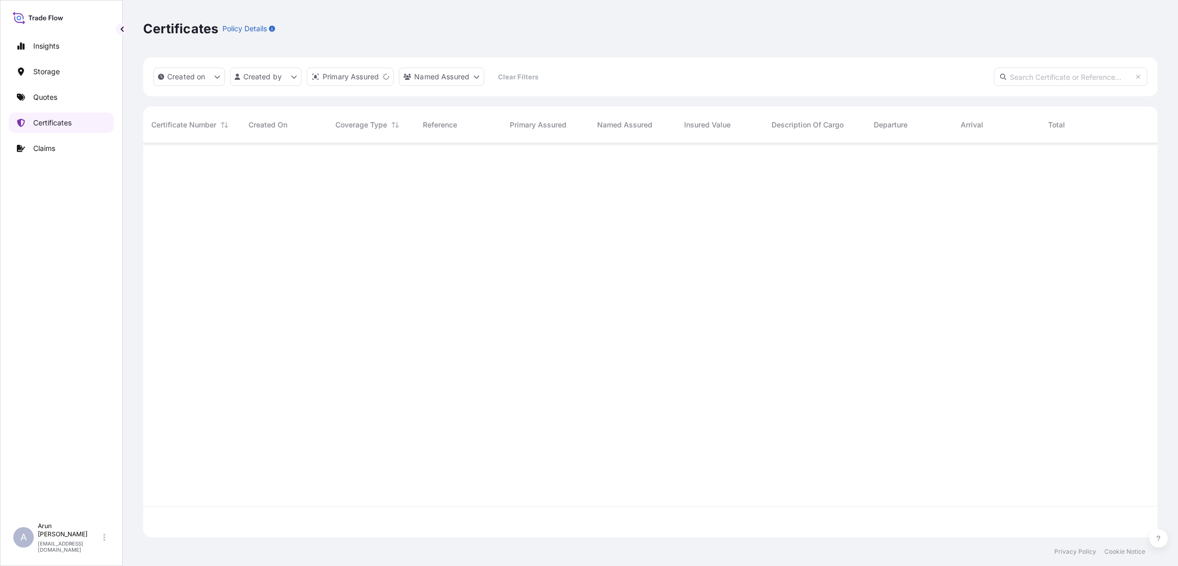
scroll to position [388, 1003]
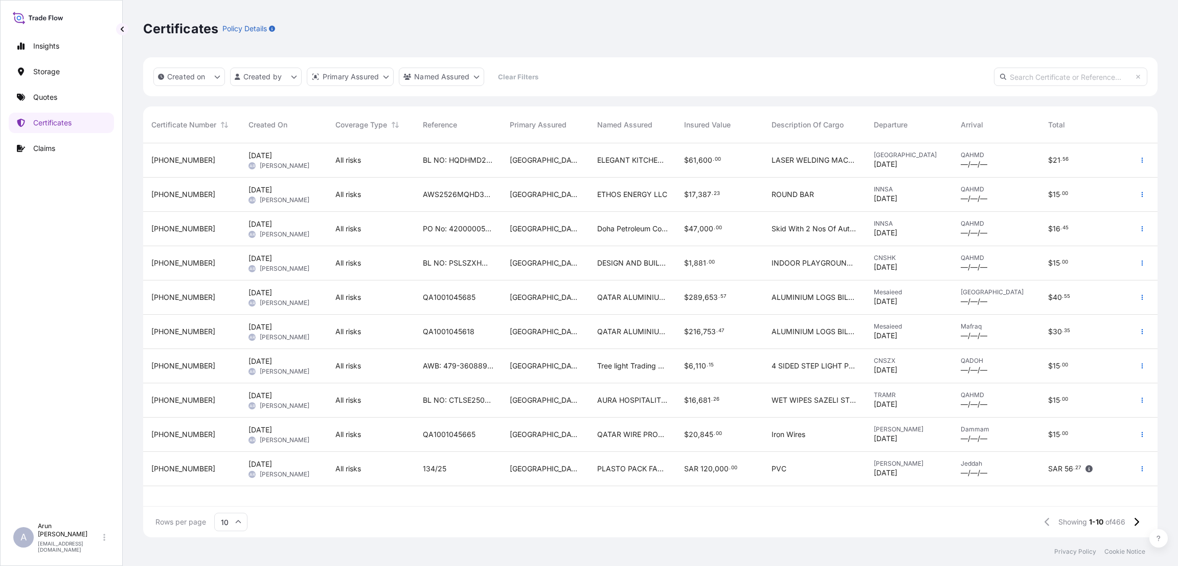
click at [596, 170] on div "ELEGANT KITCHEN TRADING" at bounding box center [632, 160] width 87 height 34
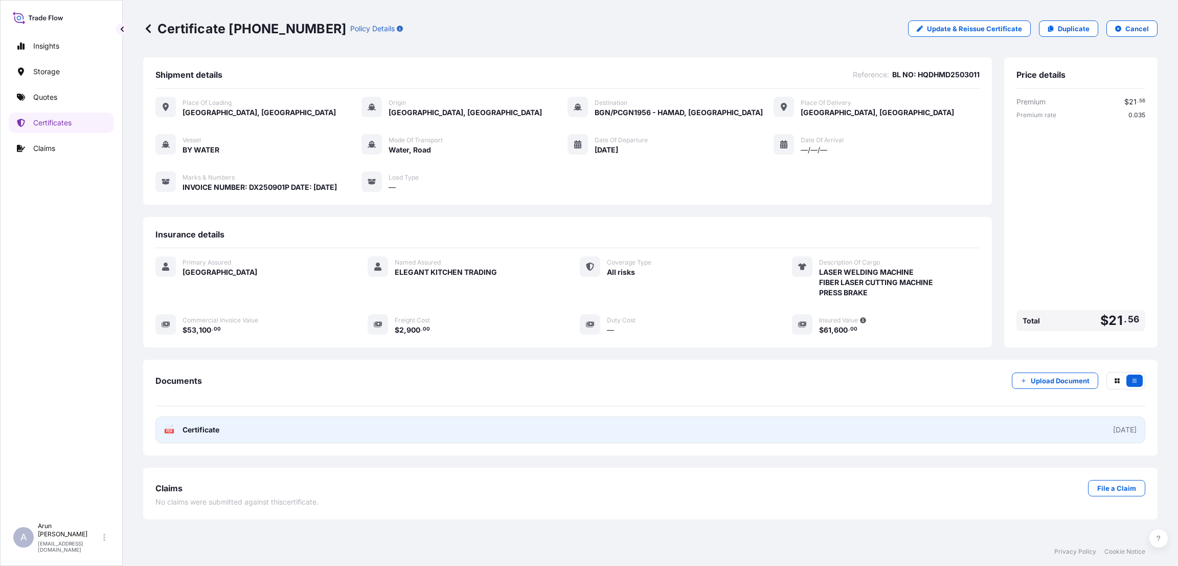
click at [323, 426] on link "PDF Certificate [DATE]" at bounding box center [650, 429] width 990 height 27
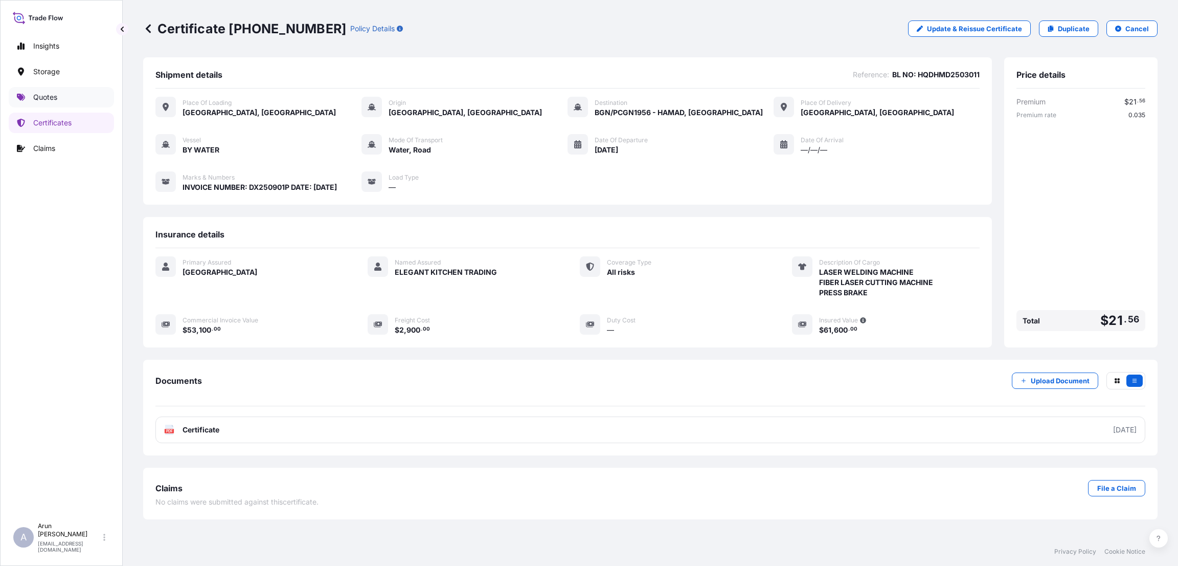
click at [62, 92] on link "Quotes" at bounding box center [61, 97] width 105 height 20
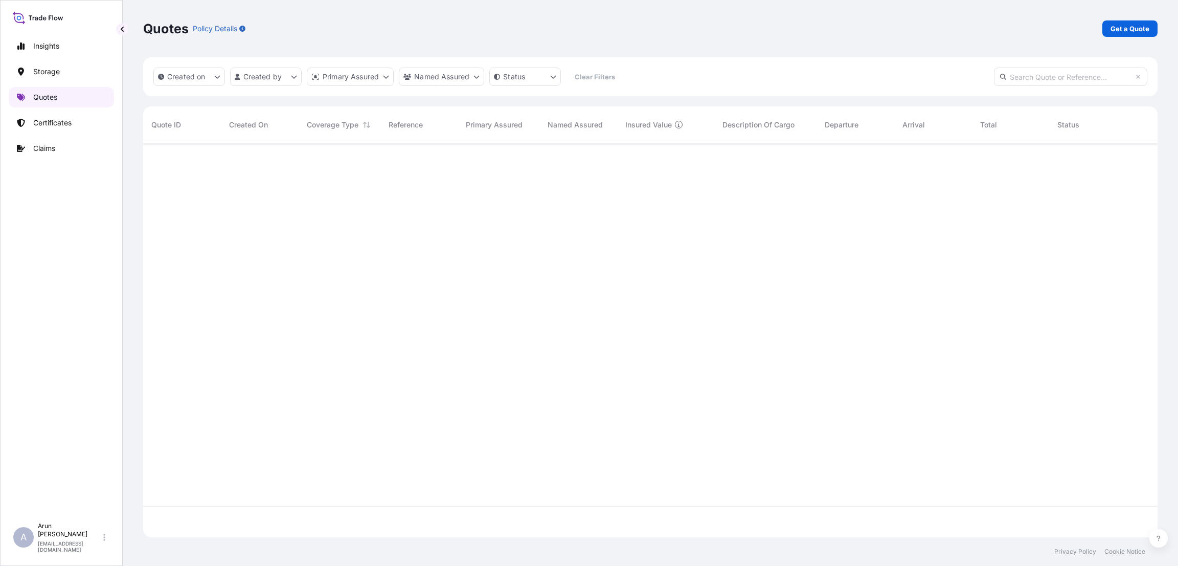
scroll to position [388, 1003]
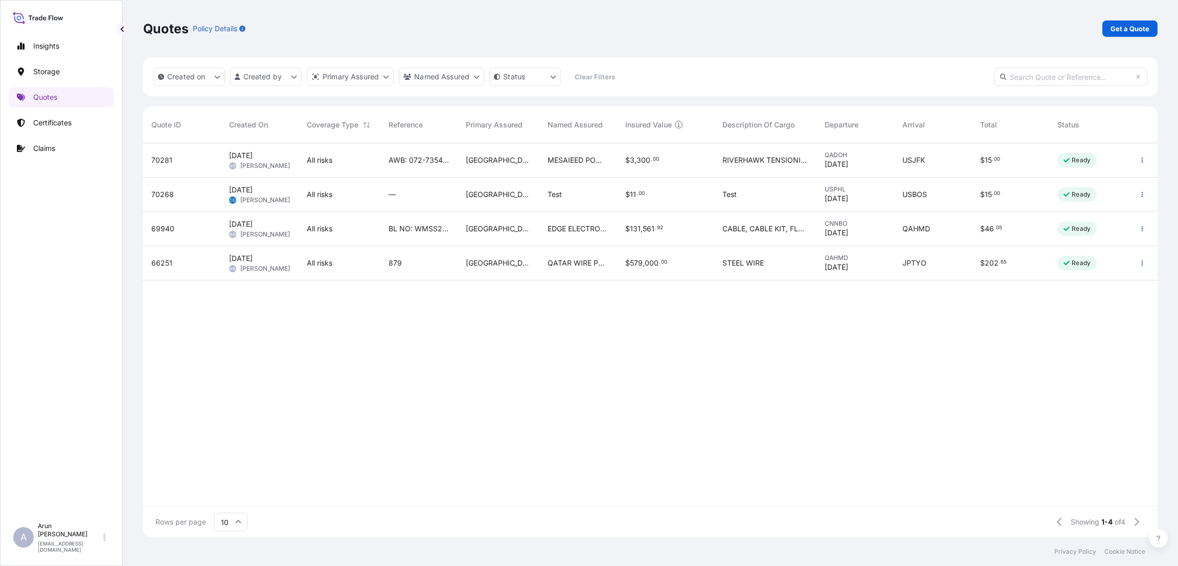
click at [441, 160] on span "AWB: 072-73543724" at bounding box center [419, 160] width 61 height 10
select select "Road / [GEOGRAPHIC_DATA]"
select select "Air"
select select "Road / [GEOGRAPHIC_DATA]"
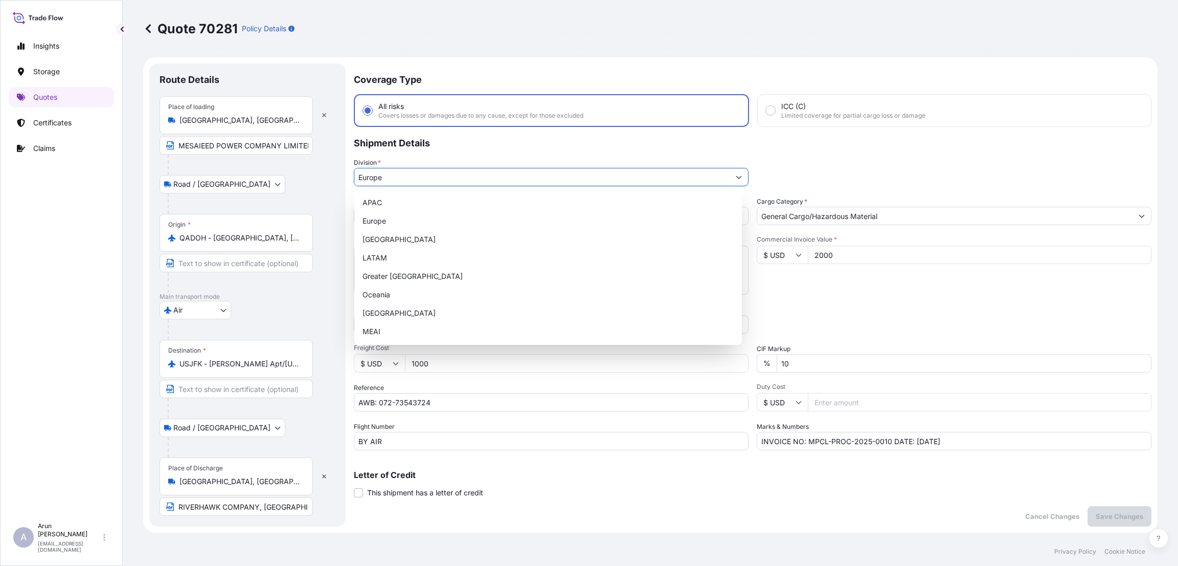
click at [736, 175] on icon "Show suggestions" at bounding box center [739, 177] width 6 height 6
click at [581, 343] on div "APAC [GEOGRAPHIC_DATA] [GEOGRAPHIC_DATA] LATAM Greater [GEOGRAPHIC_DATA] [GEOGR…" at bounding box center [548, 266] width 388 height 155
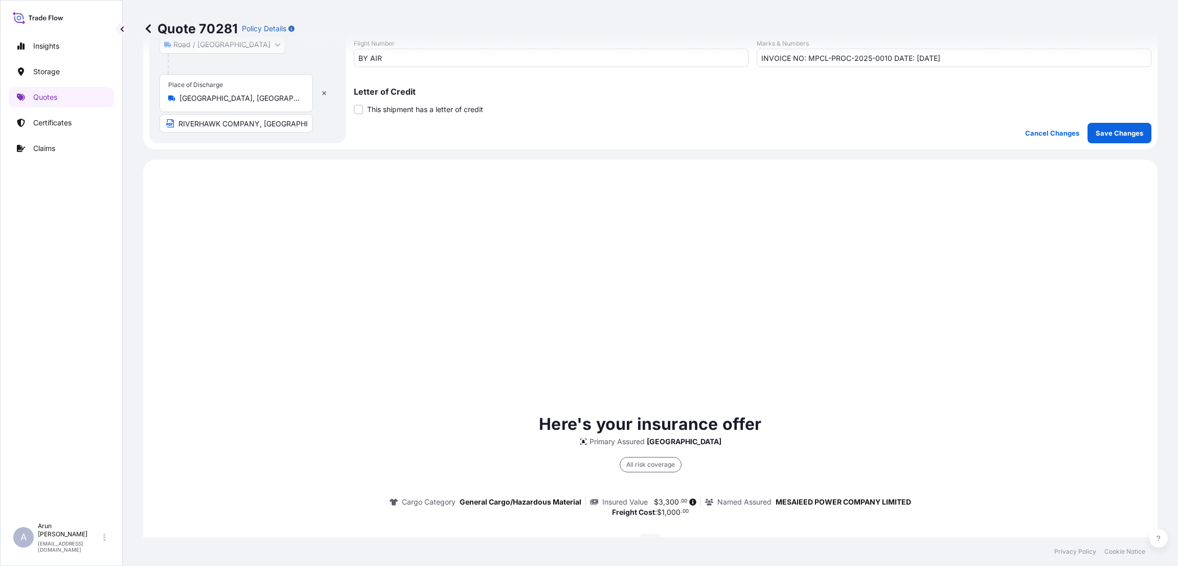
scroll to position [767, 0]
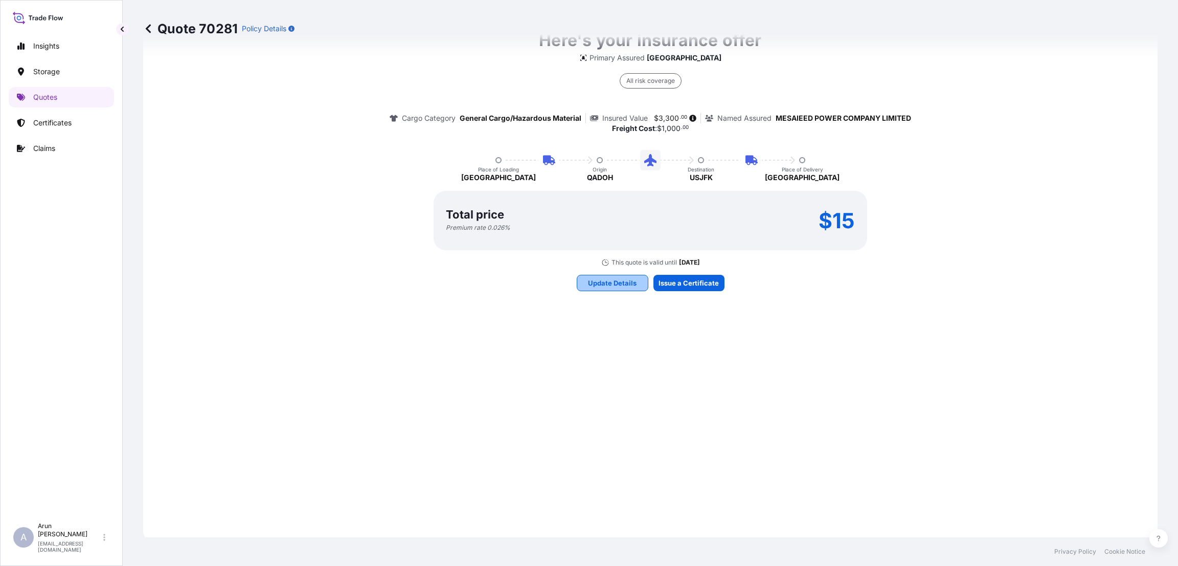
click at [606, 279] on p "Update Details" at bounding box center [612, 283] width 49 height 10
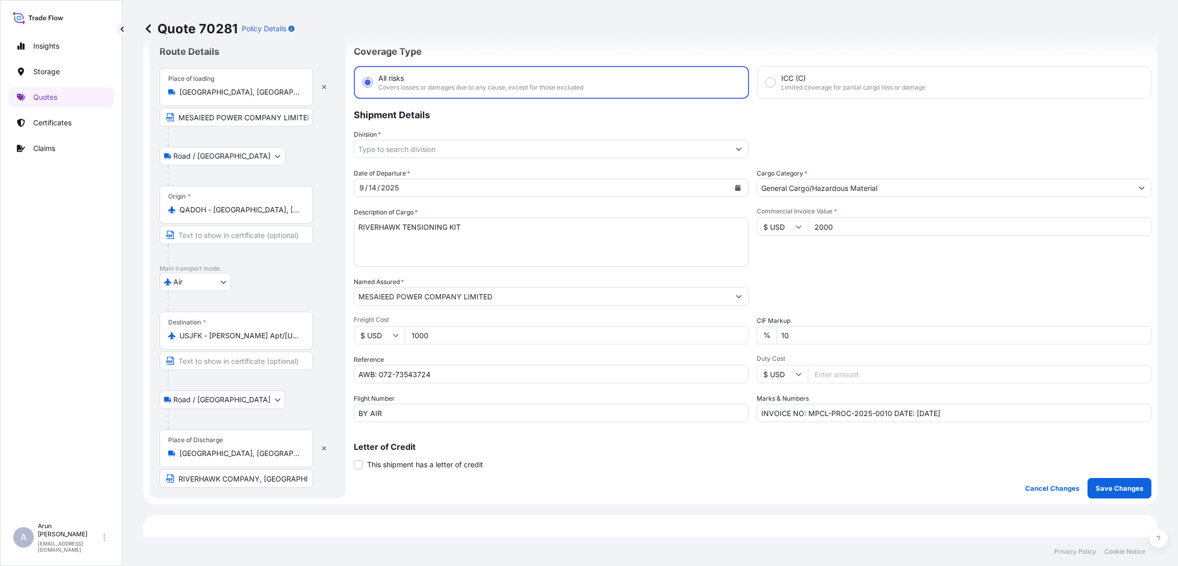
scroll to position [16, 0]
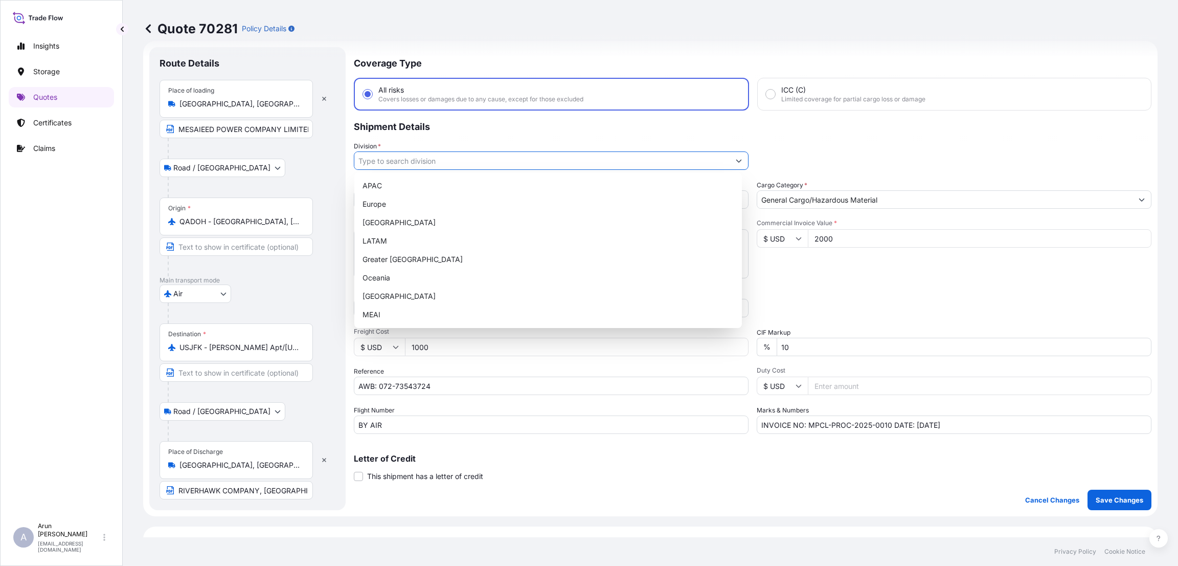
click at [479, 153] on input "Division *" at bounding box center [541, 160] width 375 height 18
click at [463, 310] on div "MEAI" at bounding box center [548, 314] width 379 height 18
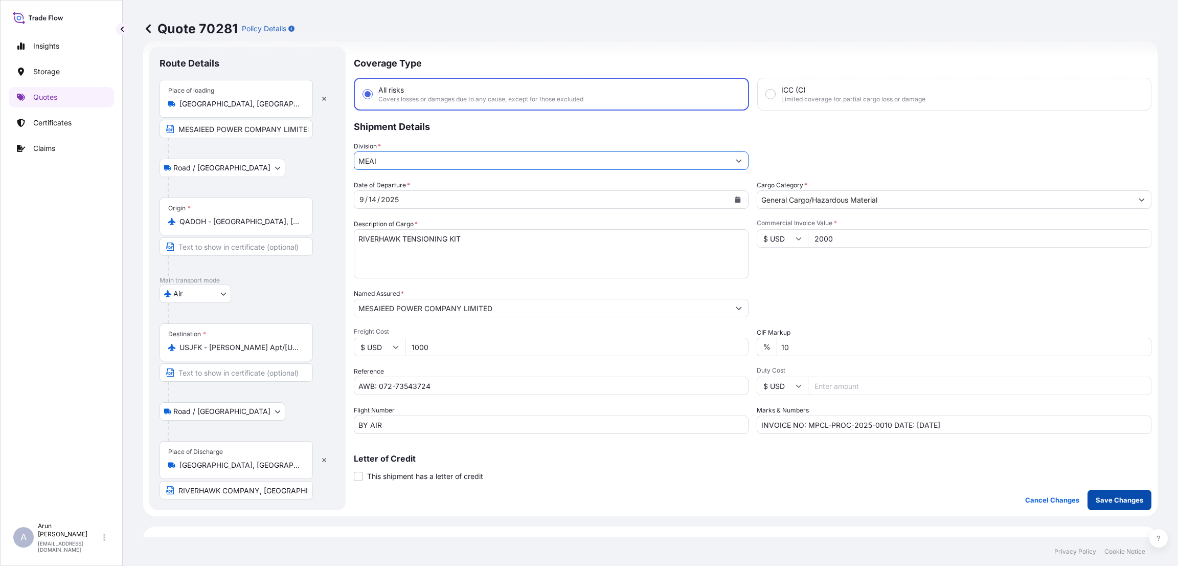
click at [1100, 497] on p "Save Changes" at bounding box center [1120, 500] width 48 height 10
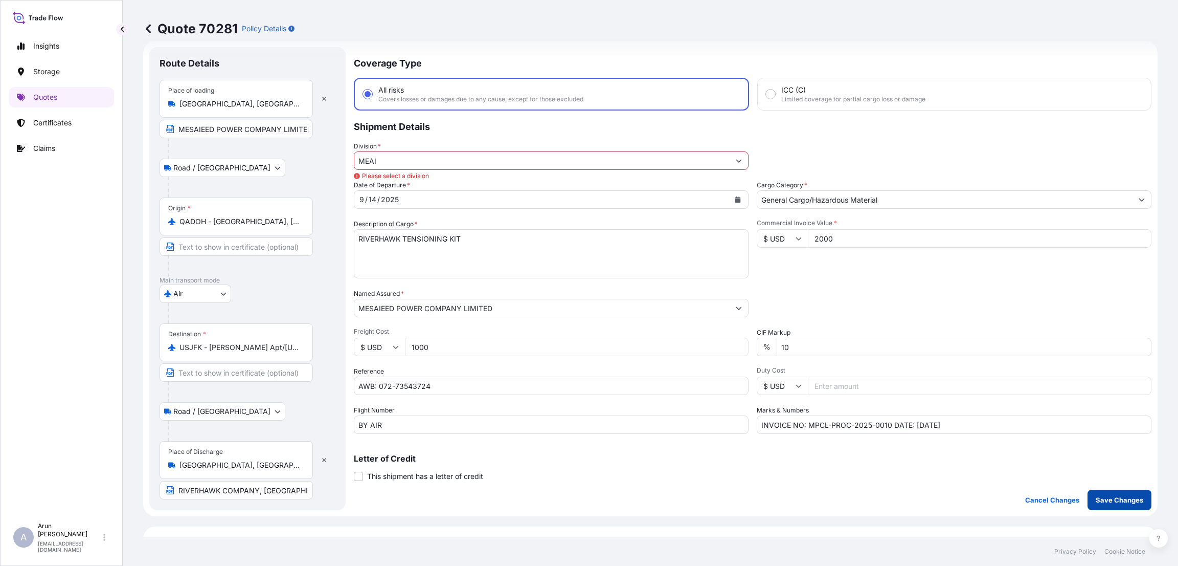
click at [1100, 497] on p "Save Changes" at bounding box center [1120, 500] width 48 height 10
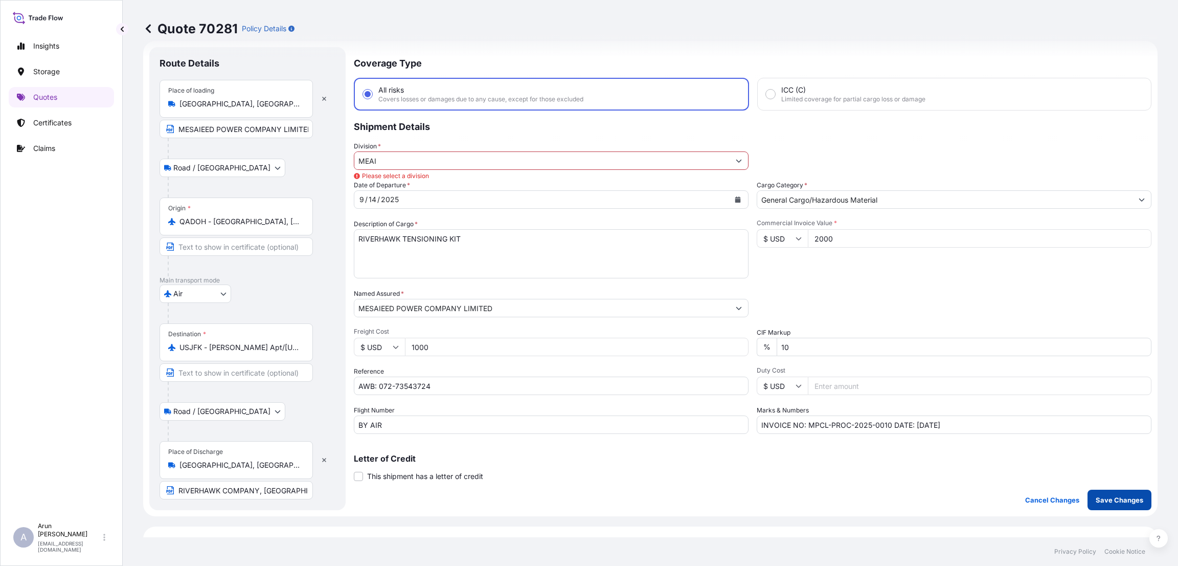
click at [1100, 497] on p "Save Changes" at bounding box center [1120, 500] width 48 height 10
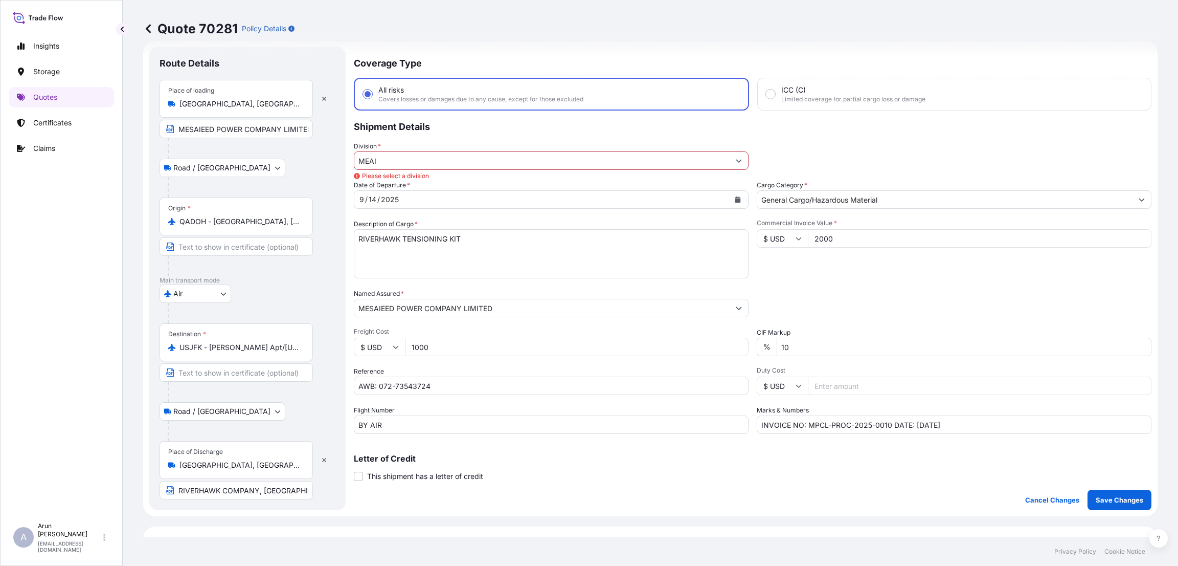
click at [736, 158] on icon "Show suggestions" at bounding box center [739, 161] width 6 height 6
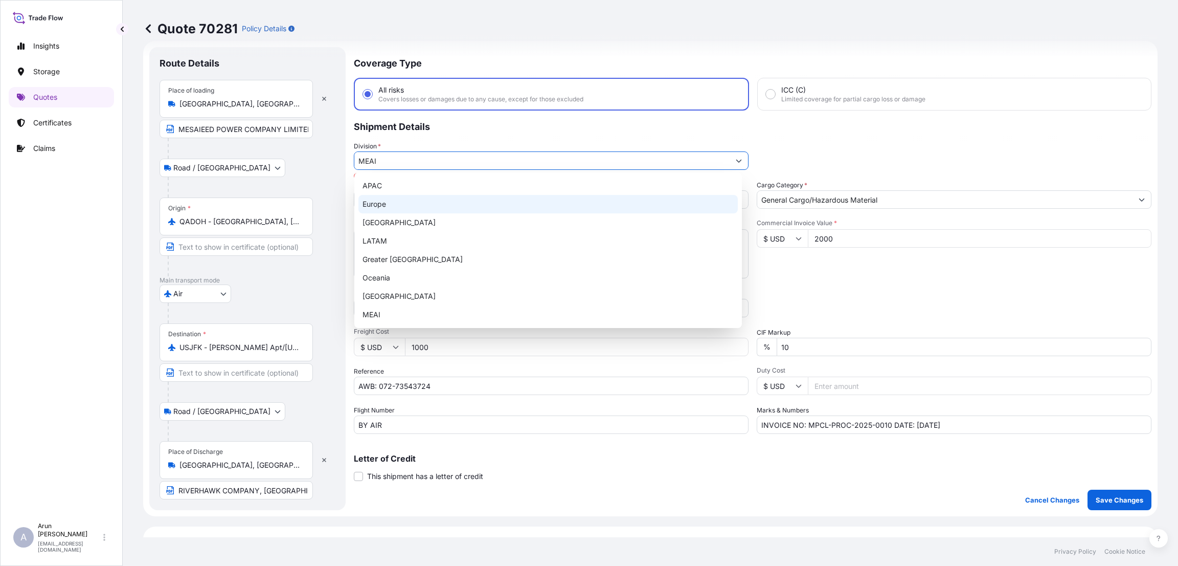
click at [655, 199] on div "Europe" at bounding box center [548, 204] width 379 height 18
type input "Europe"
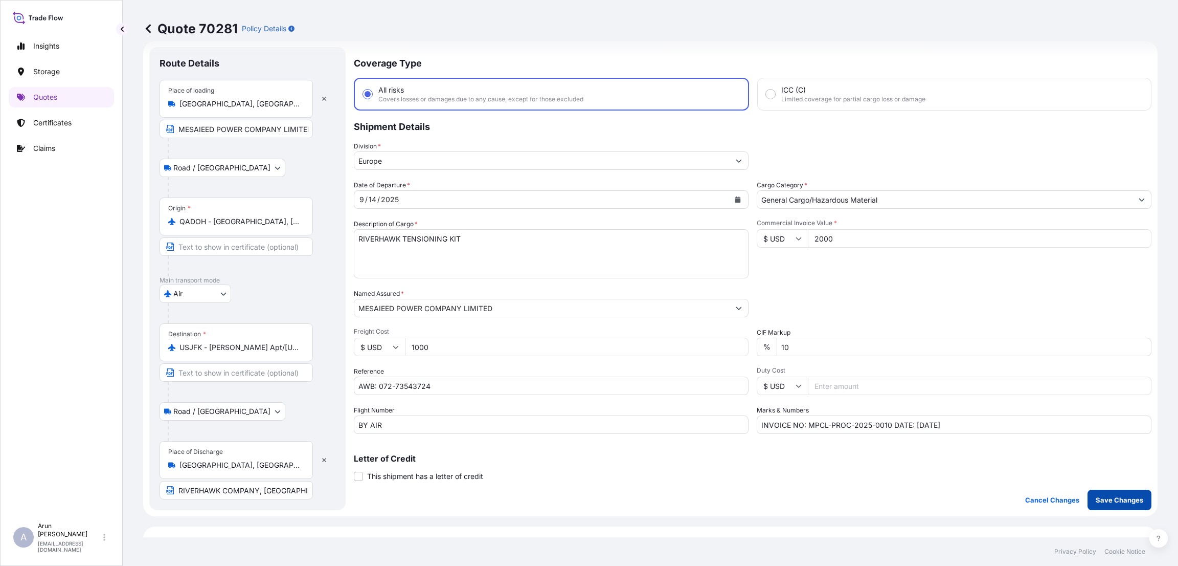
click at [1101, 495] on p "Save Changes" at bounding box center [1120, 500] width 48 height 10
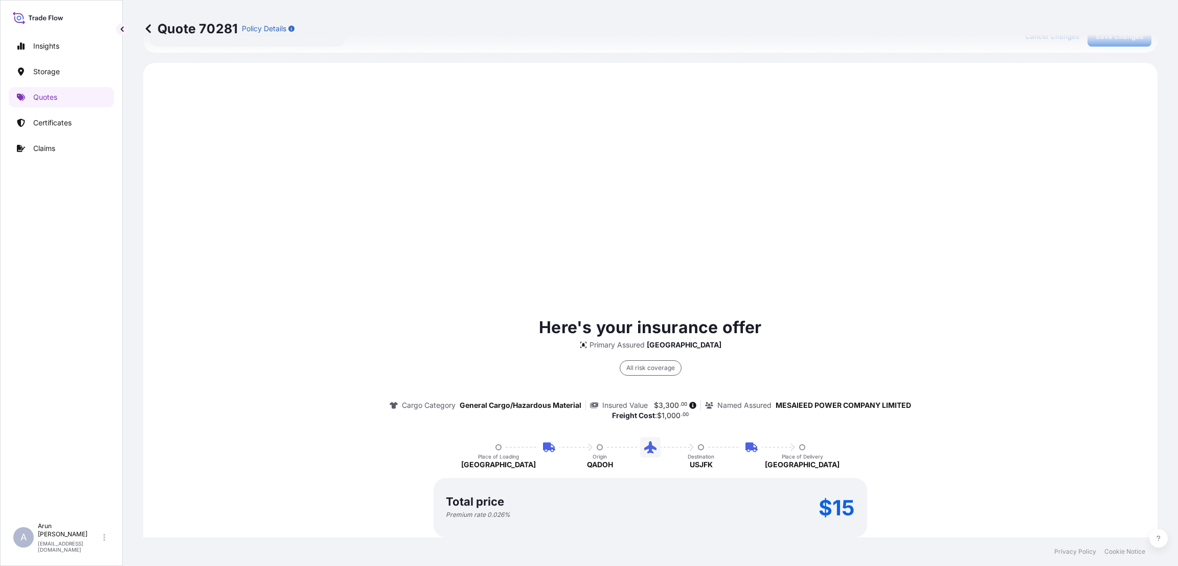
scroll to position [491, 0]
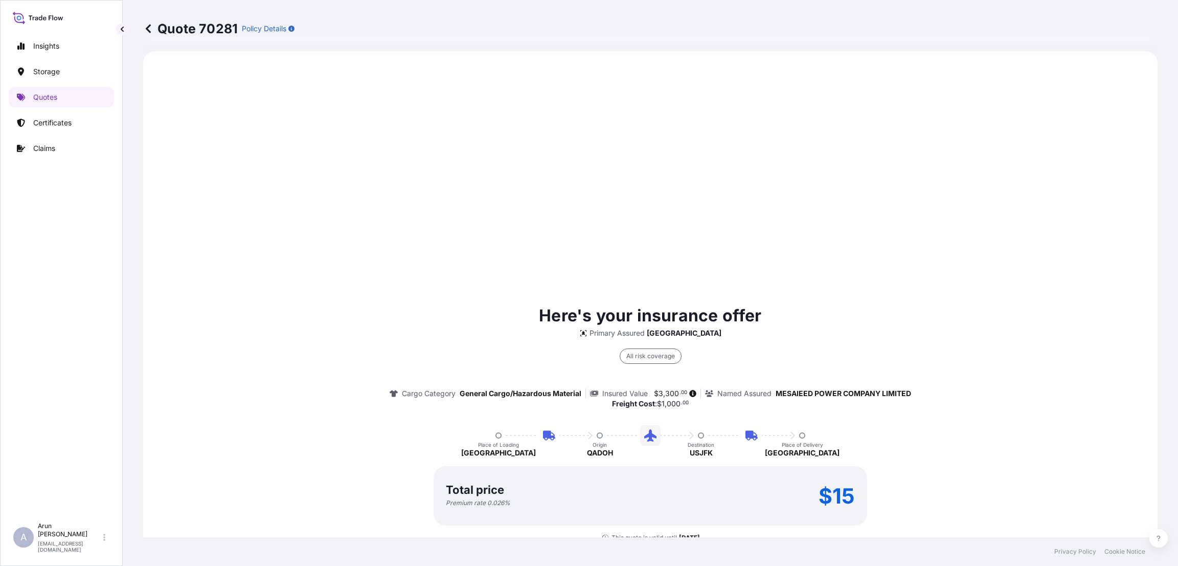
select select "Road / [GEOGRAPHIC_DATA]"
select select "Air"
select select "Road / [GEOGRAPHIC_DATA]"
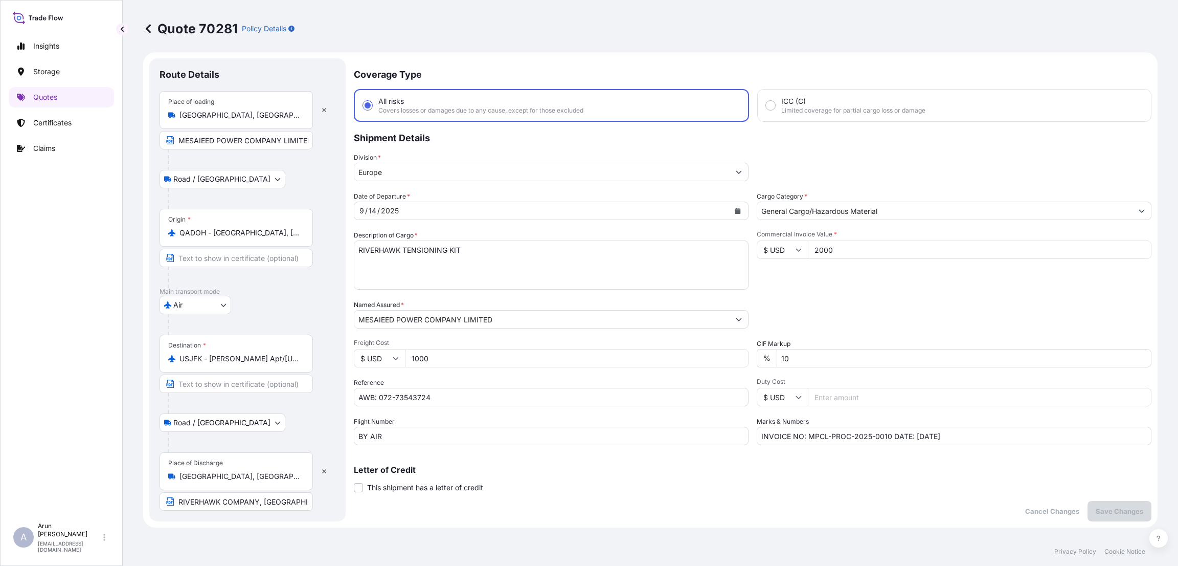
scroll to position [0, 0]
